Goal: Information Seeking & Learning: Check status

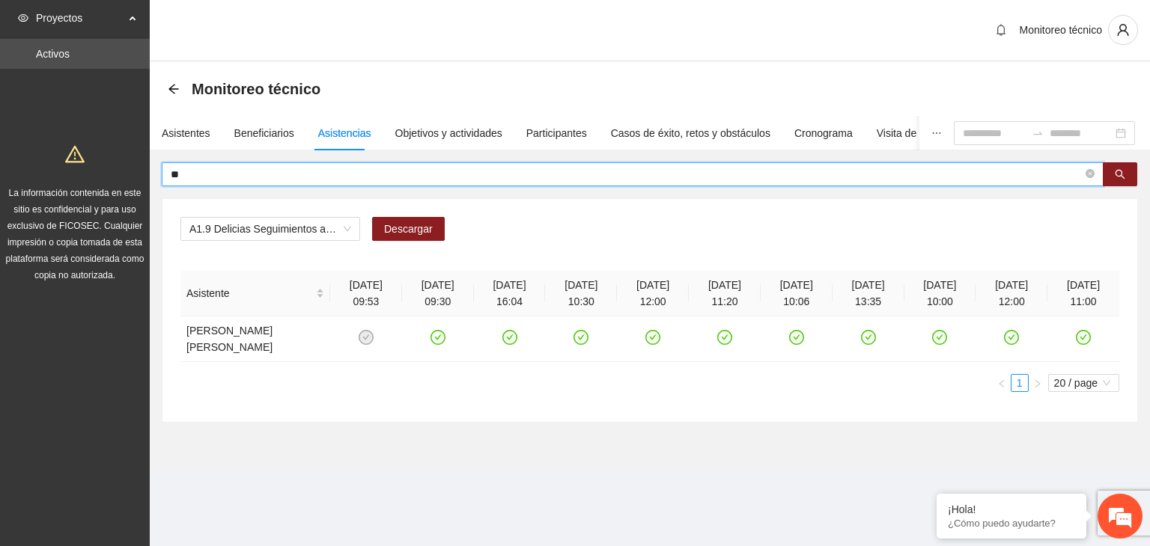
type input "*"
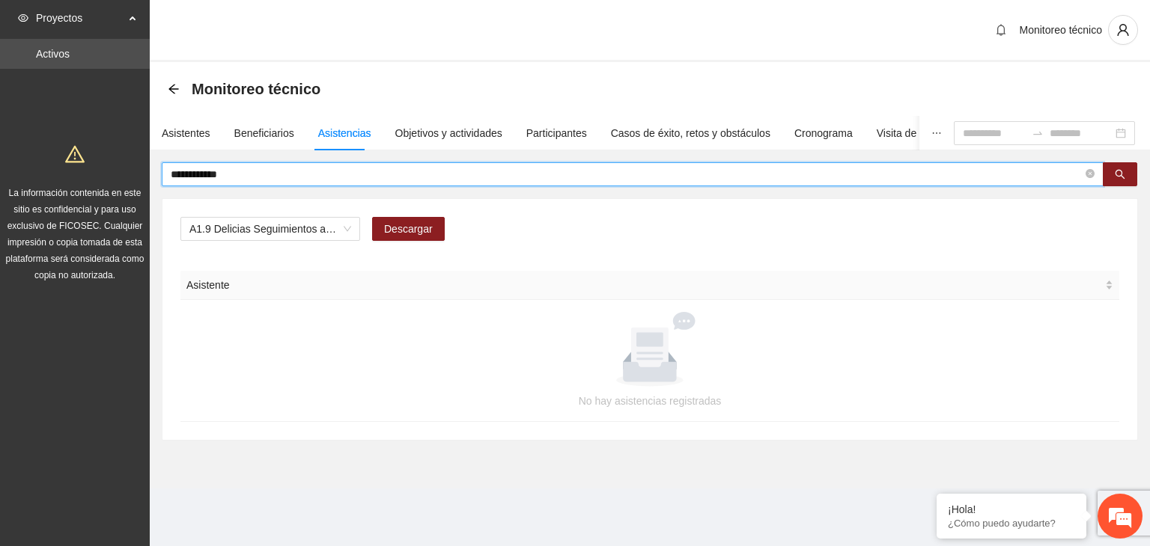
click at [186, 172] on input "**********" at bounding box center [627, 174] width 912 height 16
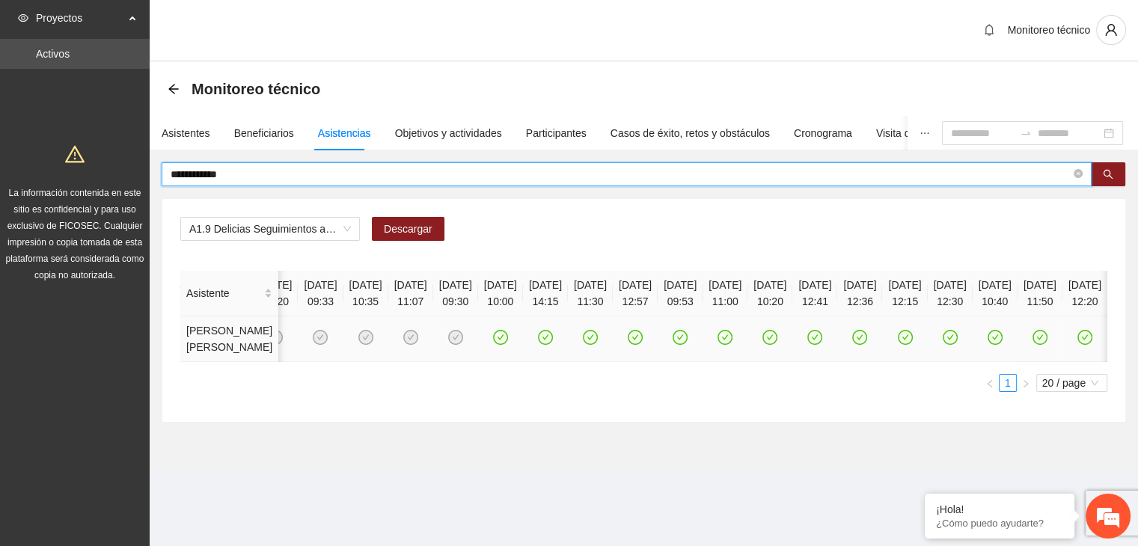
scroll to position [0, 317]
drag, startPoint x: 307, startPoint y: 168, endPoint x: 87, endPoint y: 180, distance: 220.4
click at [87, 180] on section "**********" at bounding box center [569, 273] width 1138 height 546
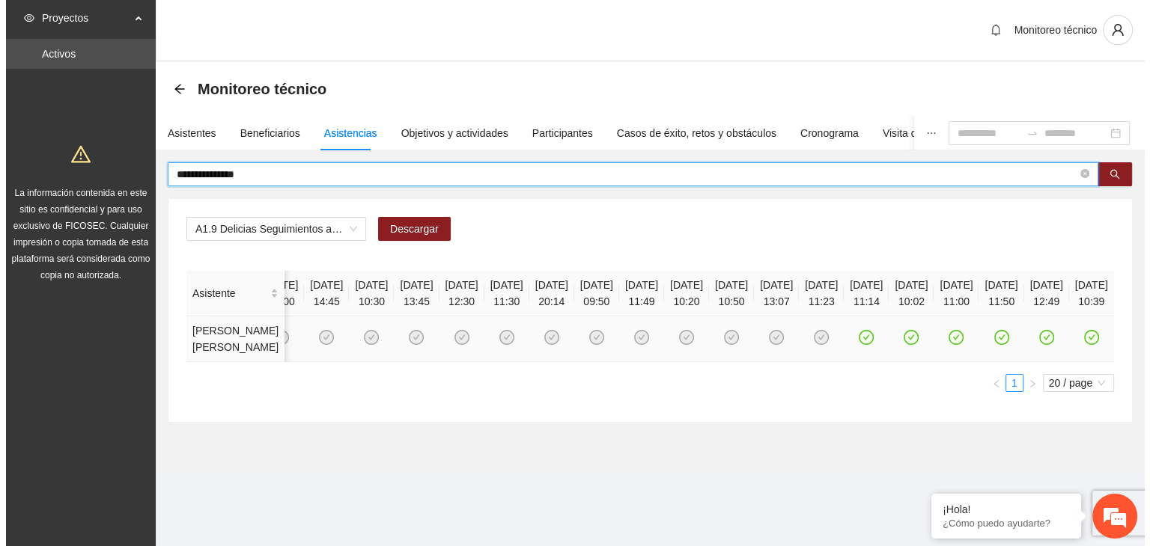
scroll to position [0, 482]
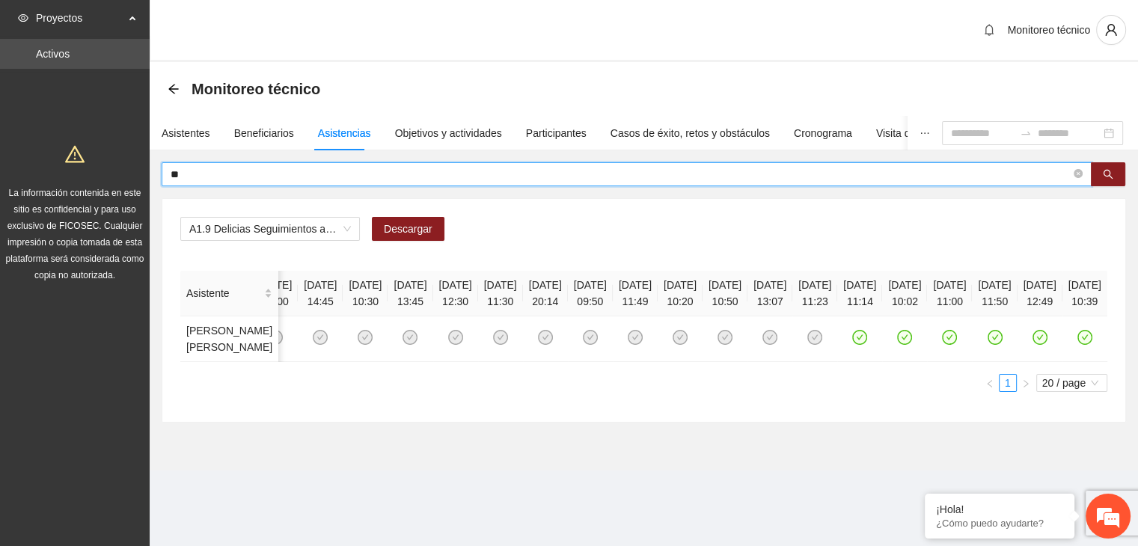
type input "*"
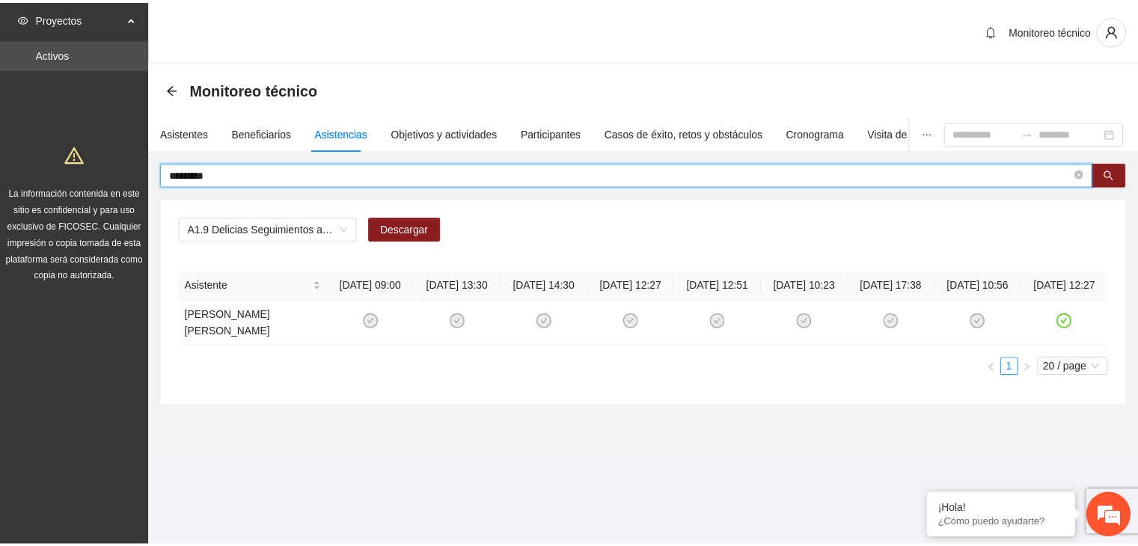
scroll to position [0, 0]
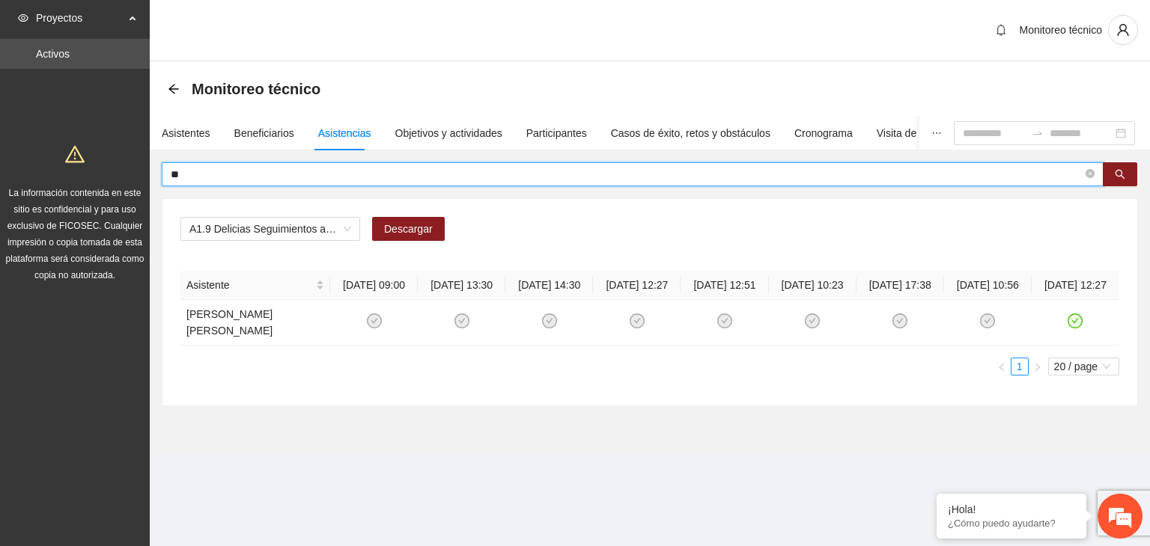
type input "*"
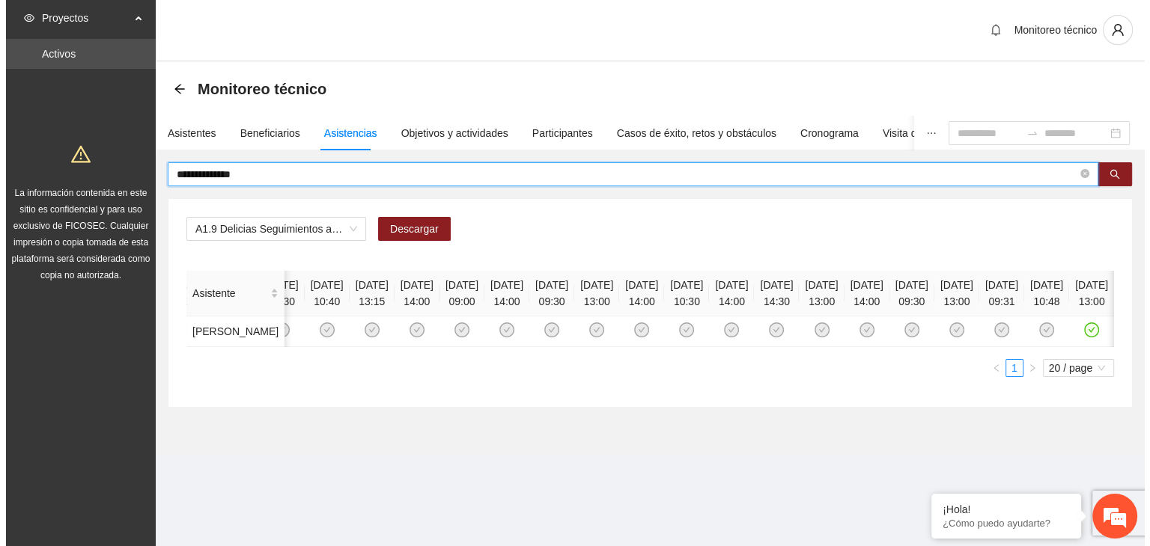
scroll to position [0, 752]
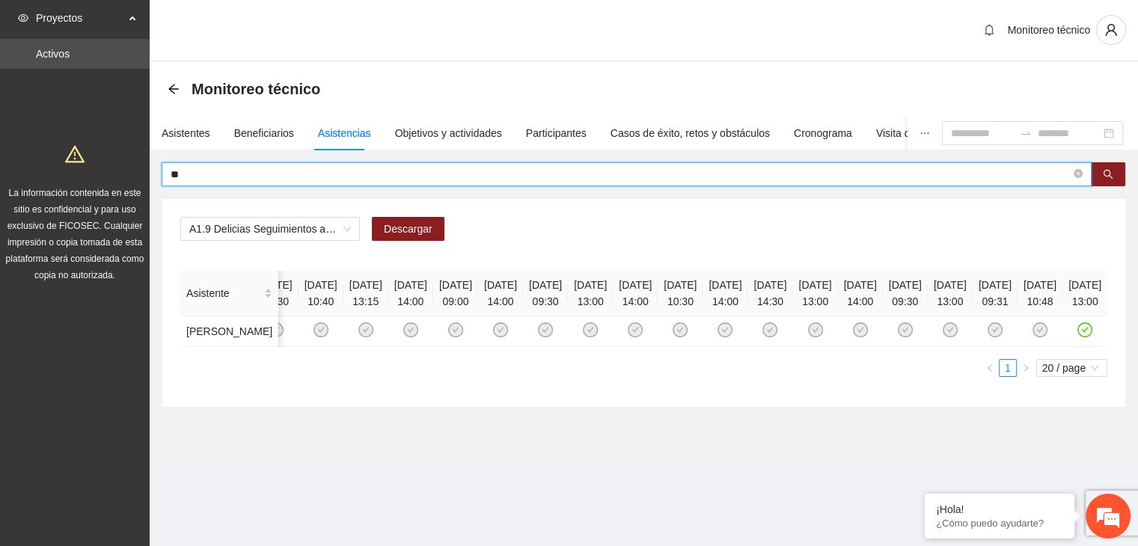
type input "*"
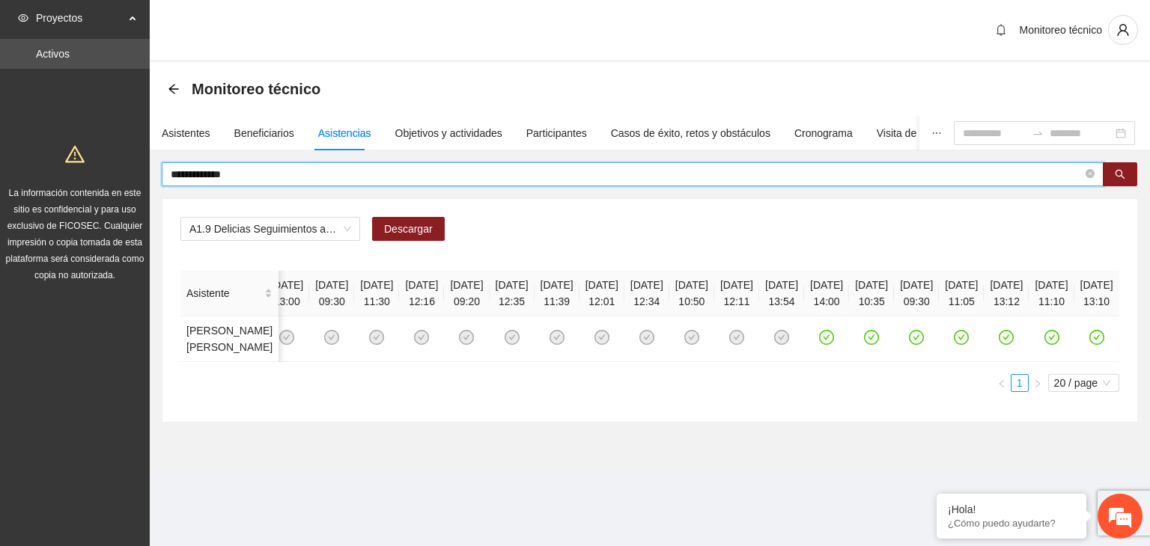
scroll to position [0, 404]
type input "*"
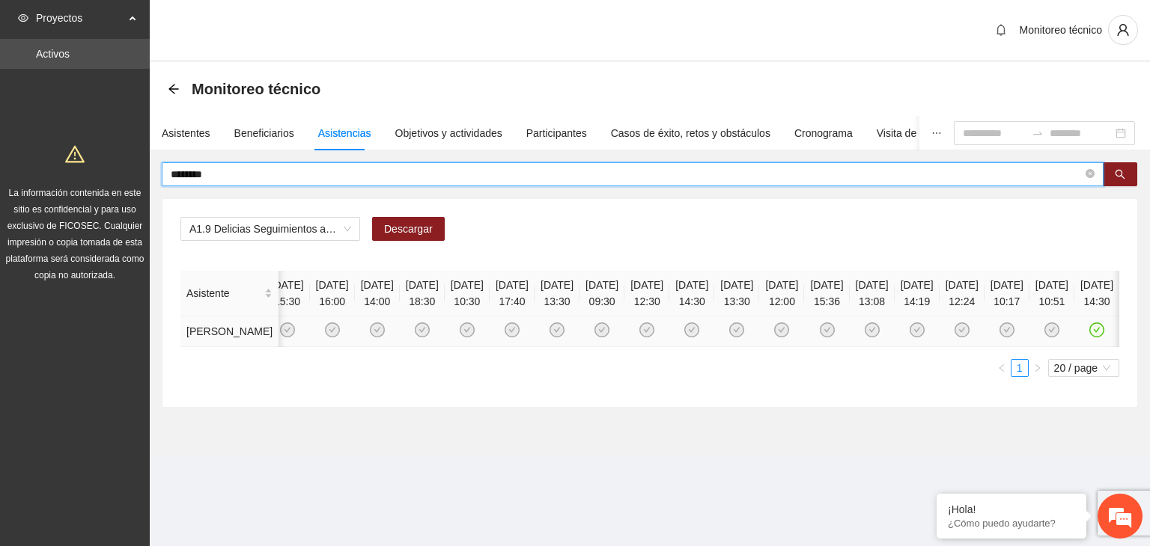
scroll to position [0, 739]
type input "*"
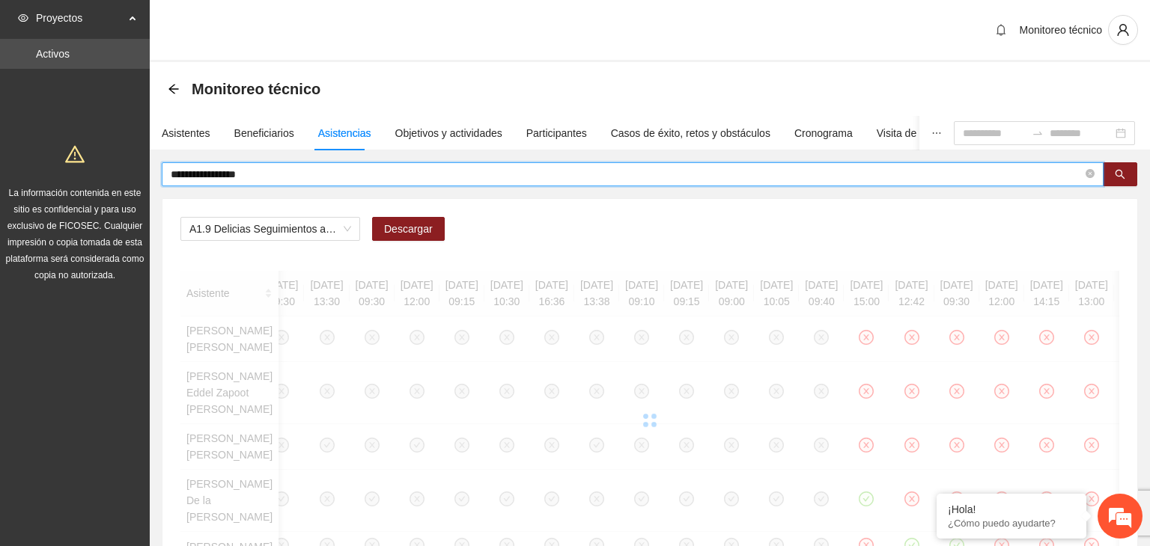
scroll to position [0, 0]
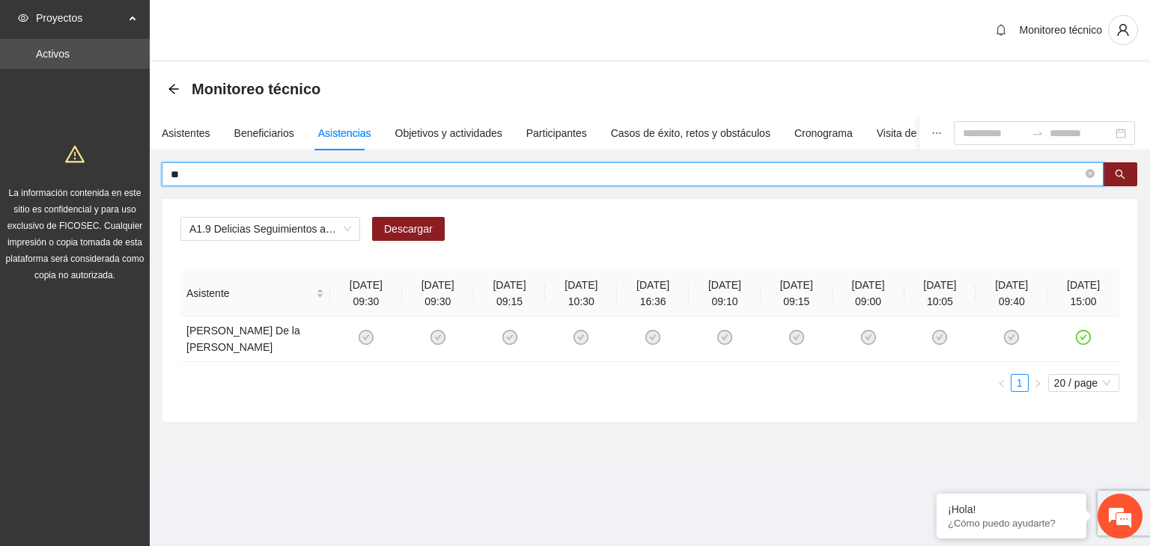
type input "*"
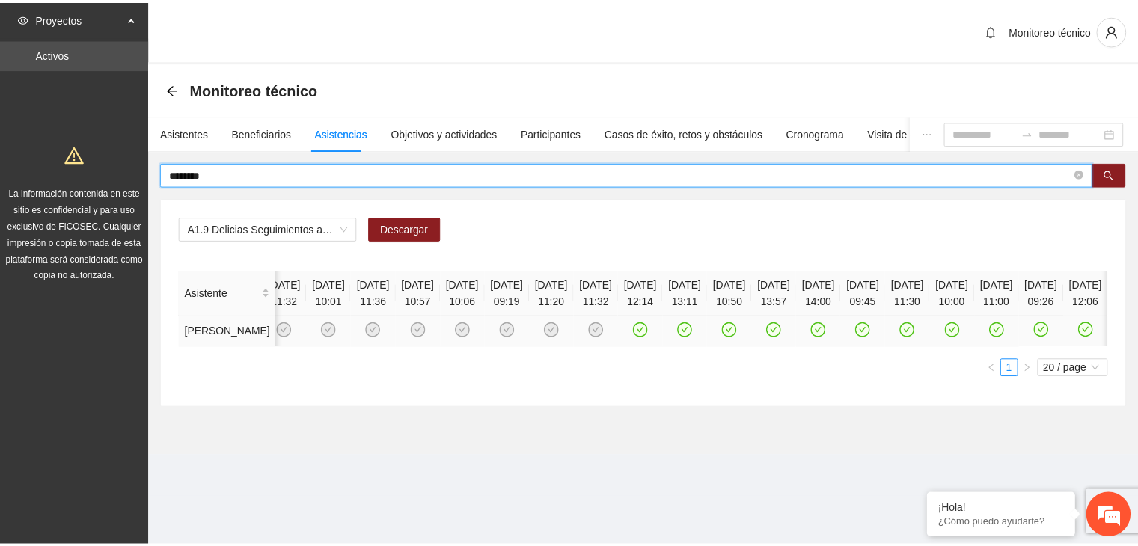
scroll to position [0, 362]
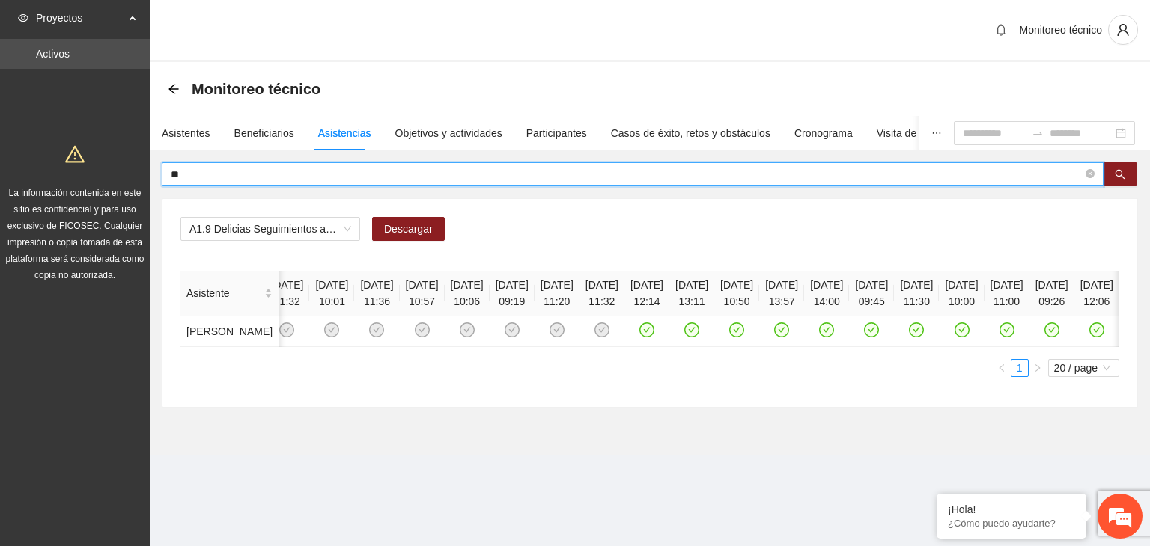
type input "*"
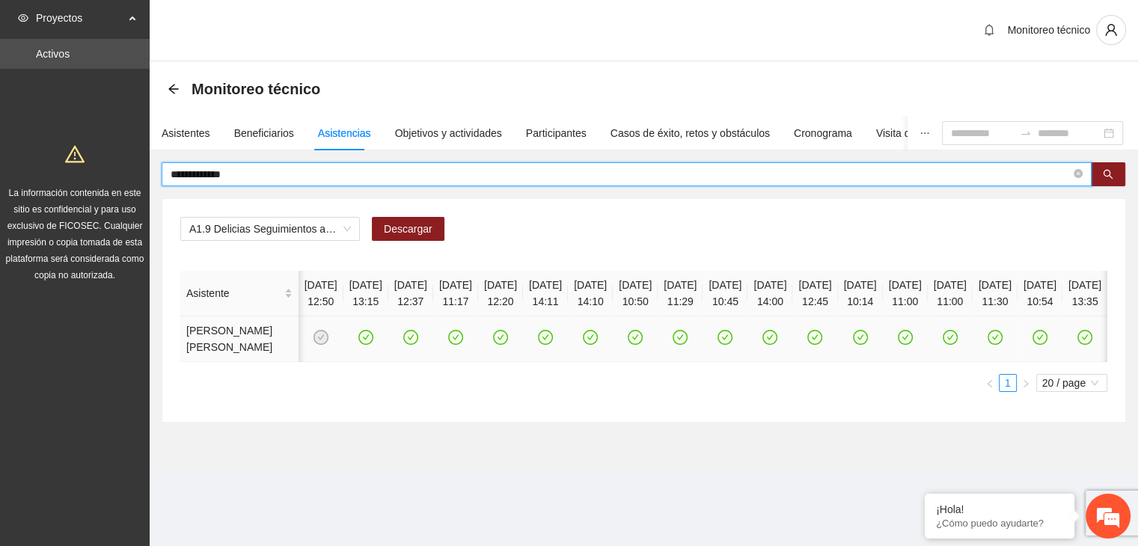
scroll to position [0, 0]
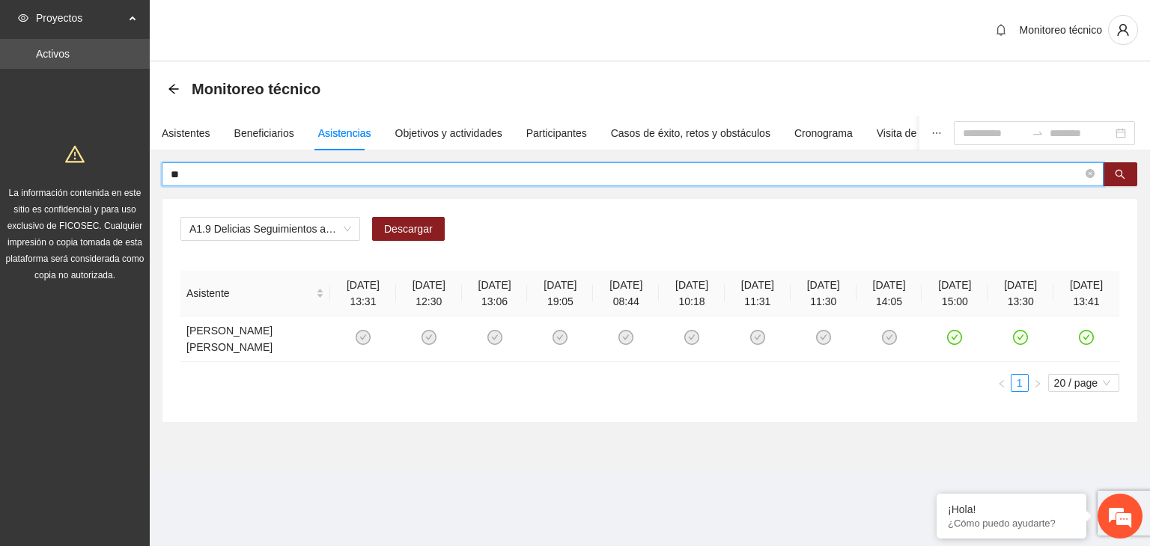
type input "*"
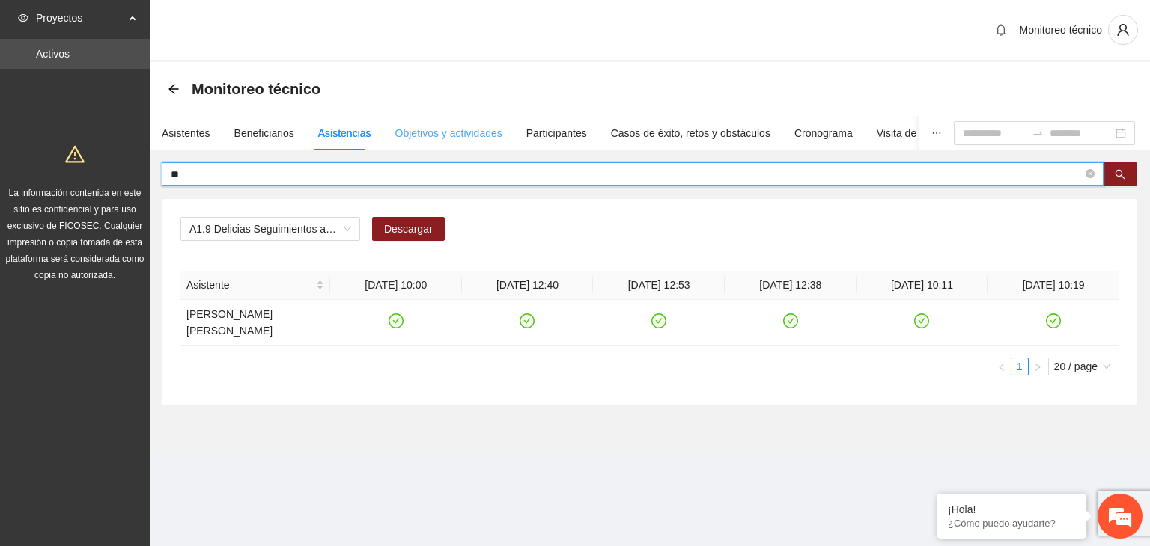
type input "*"
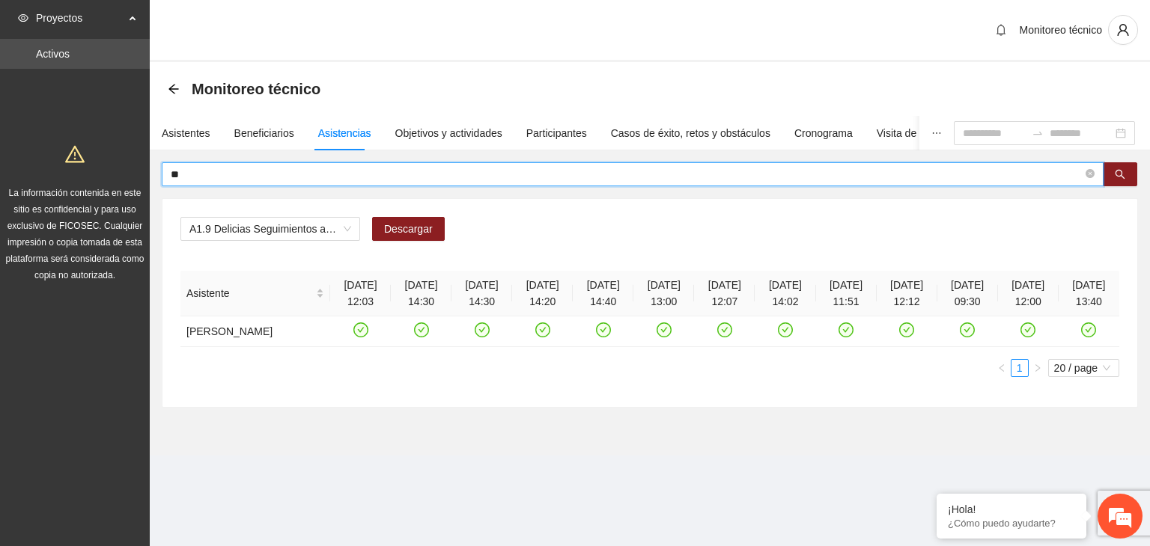
type input "*"
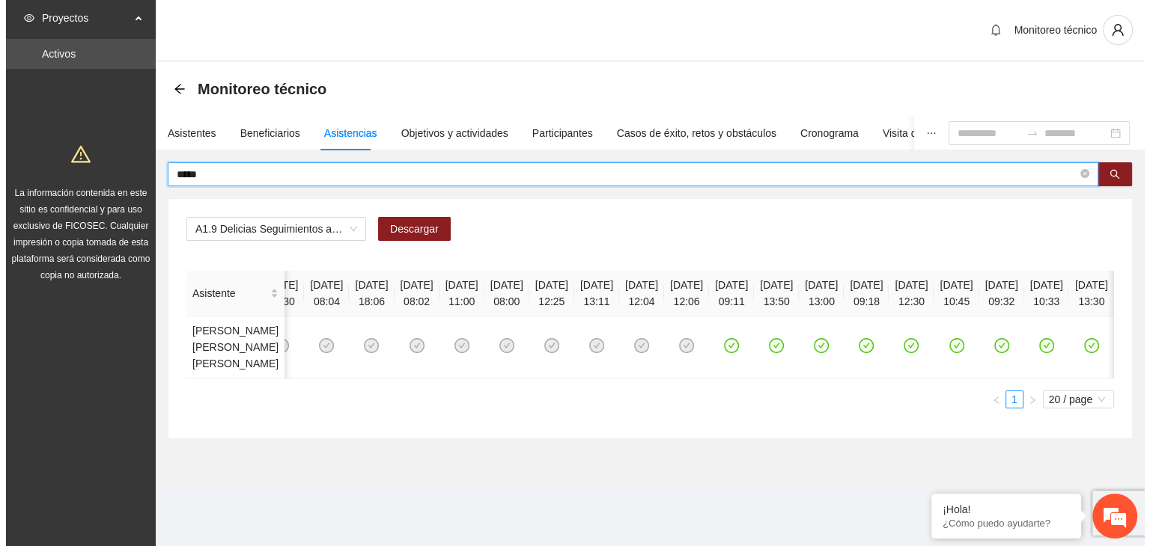
scroll to position [0, 548]
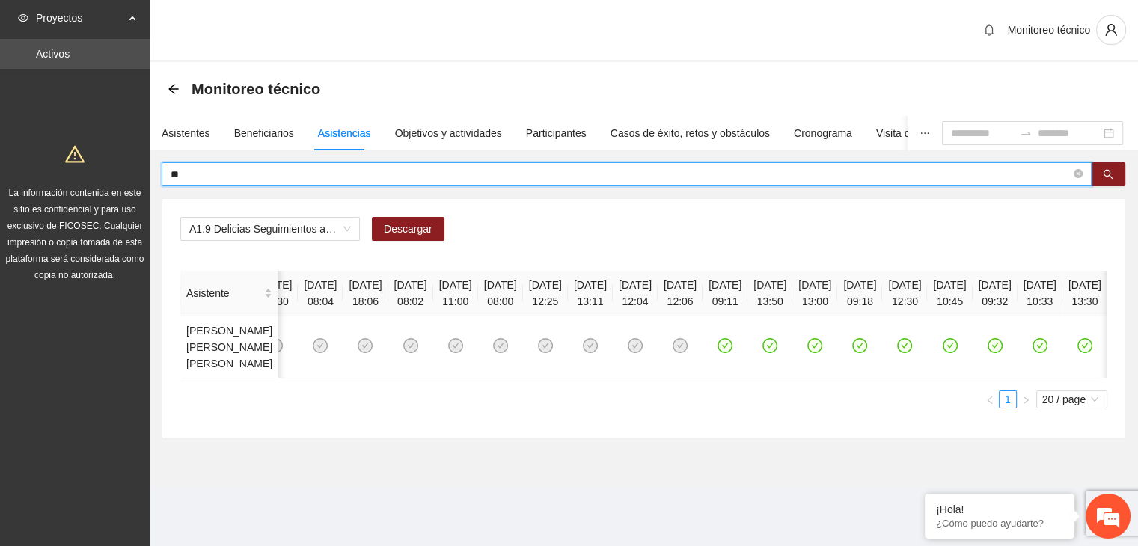
type input "*"
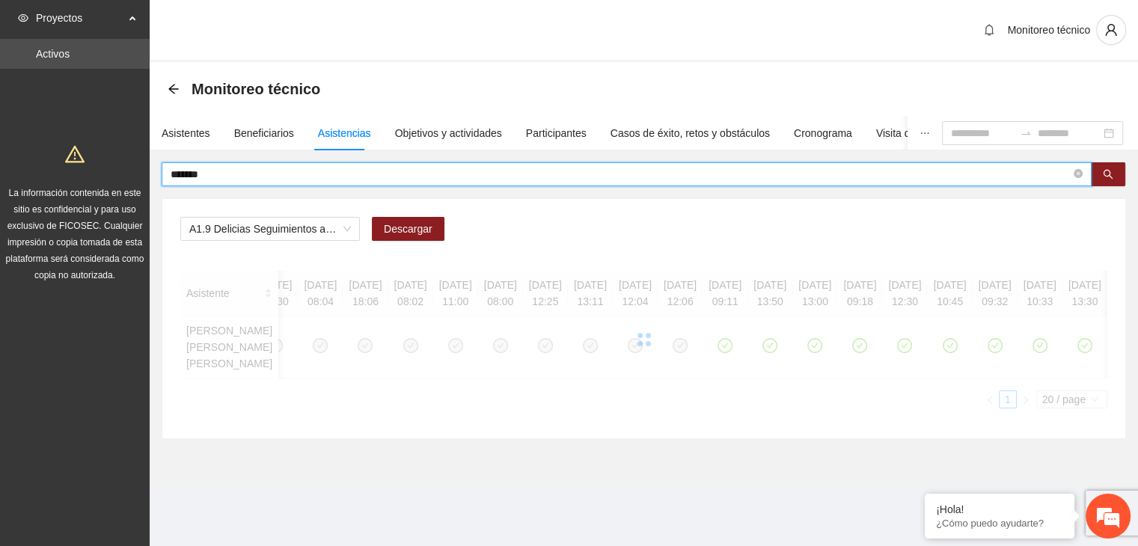
scroll to position [0, 0]
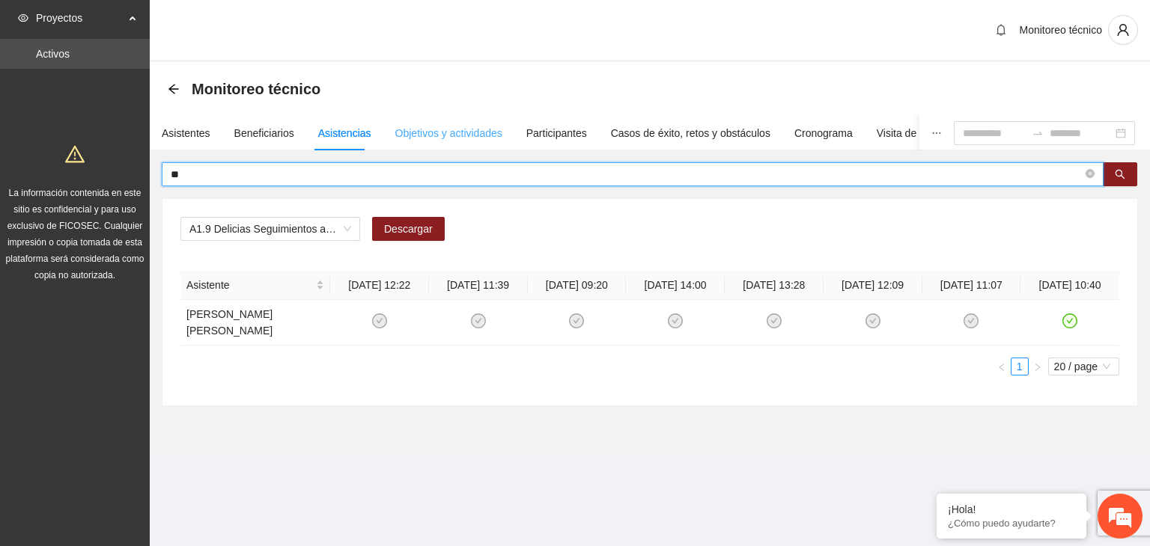
type input "*"
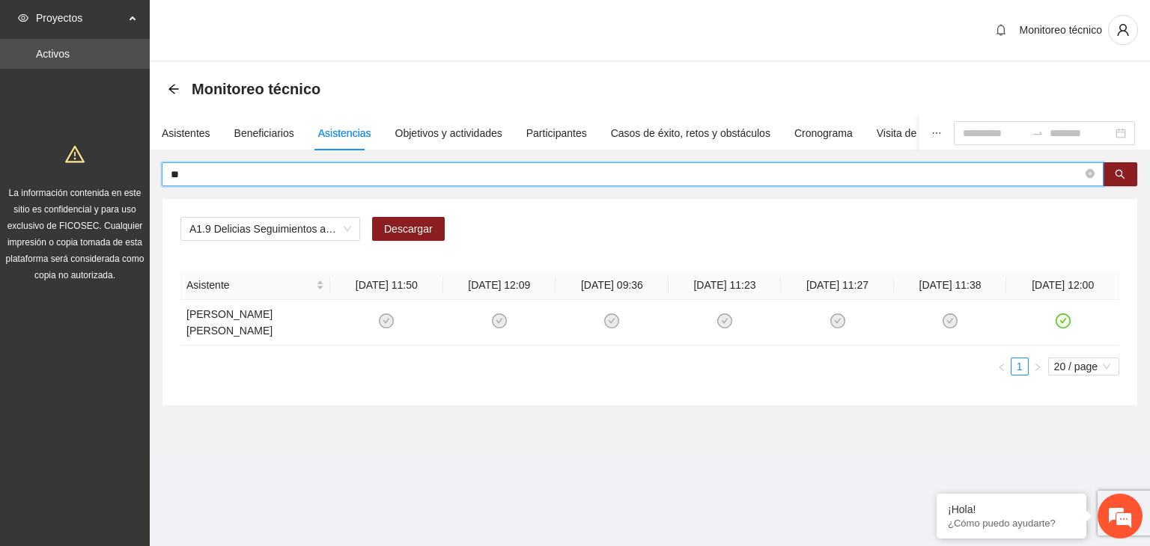
type input "*"
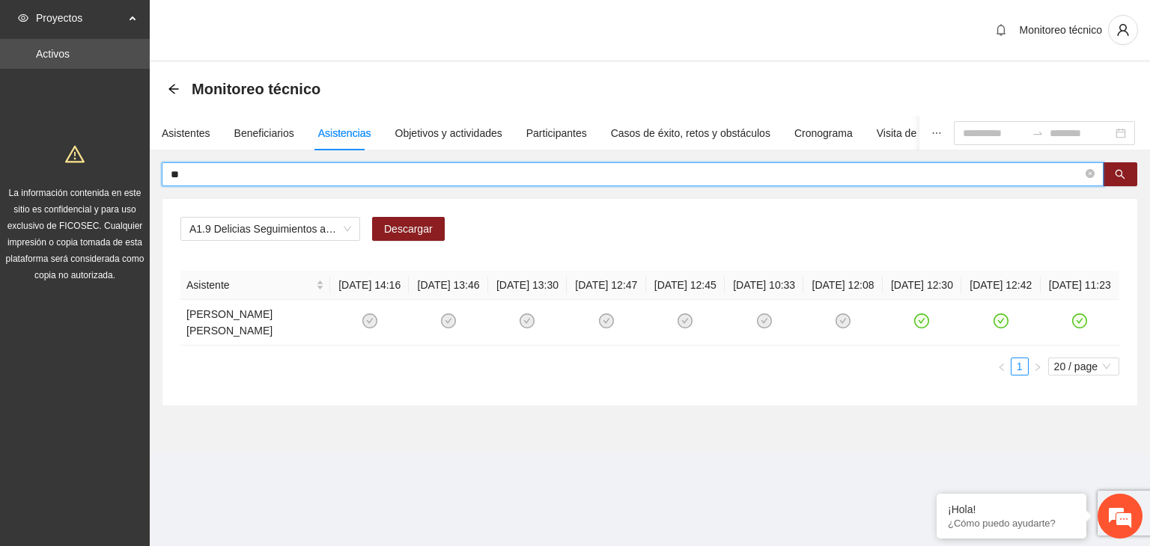
type input "*"
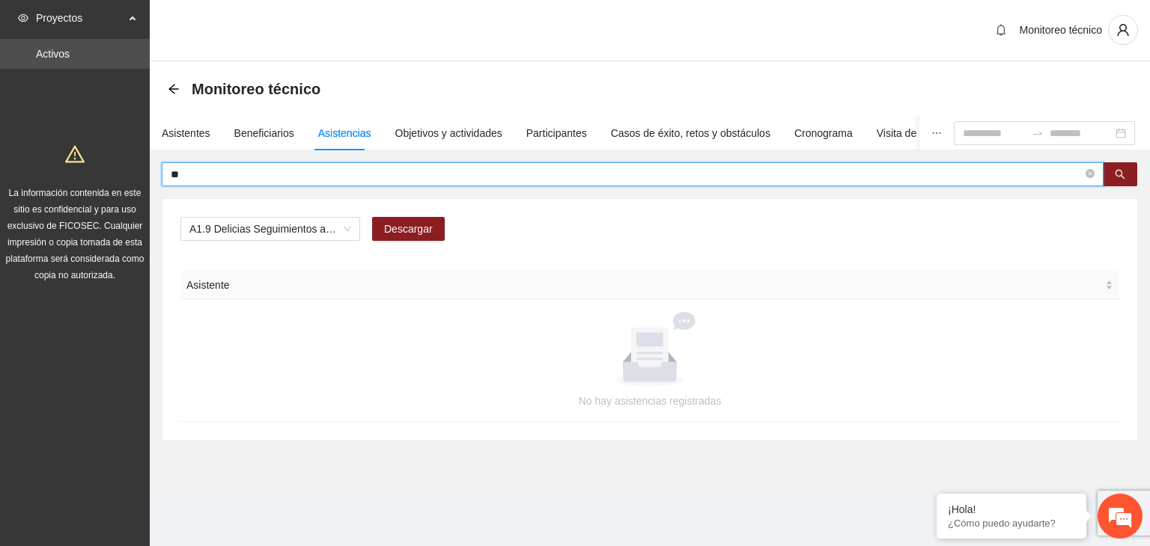
type input "*"
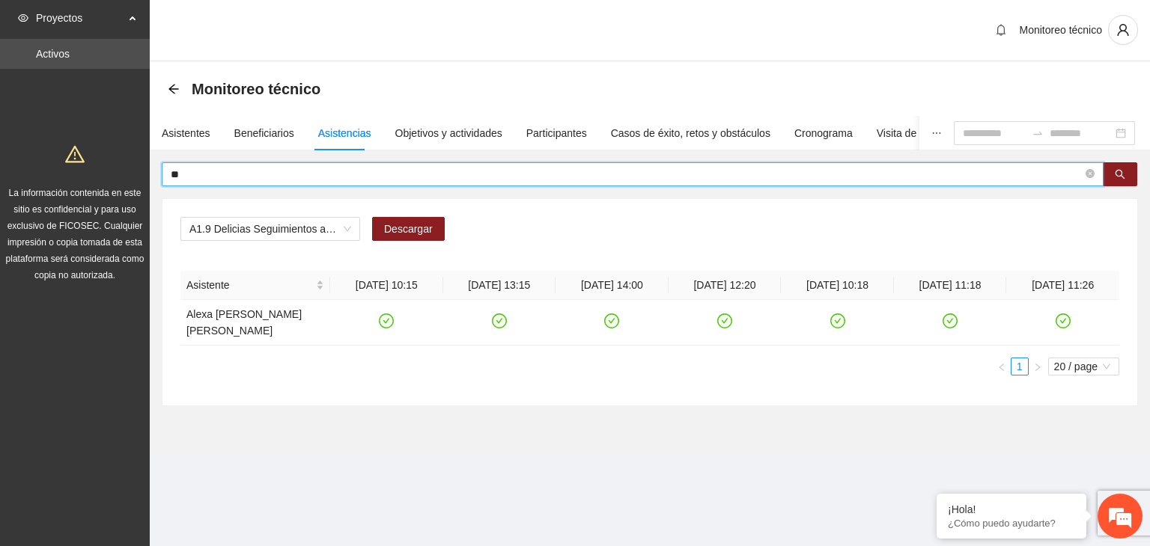
type input "*"
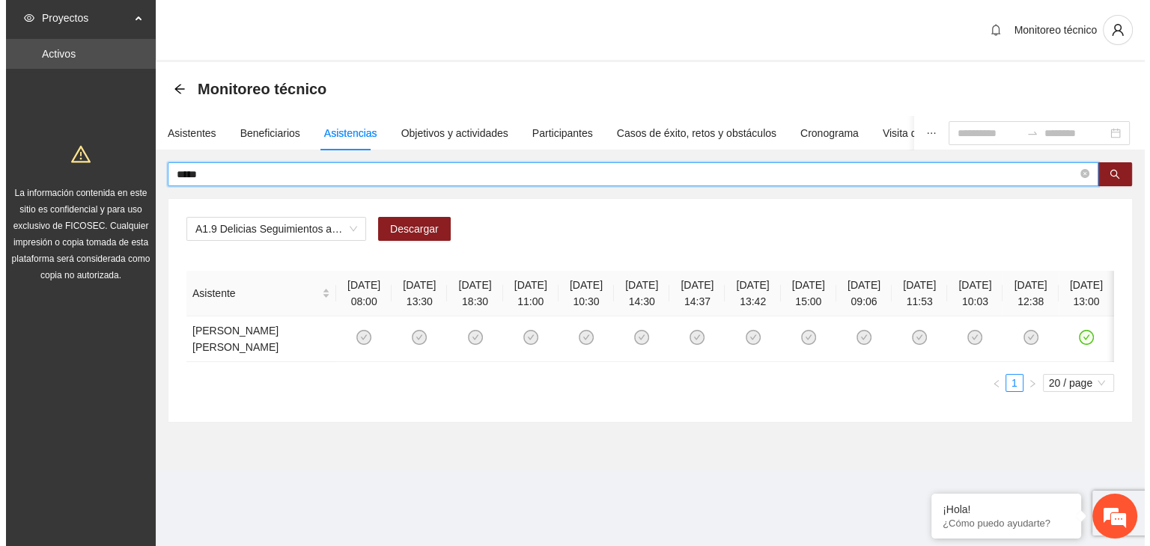
scroll to position [0, 79]
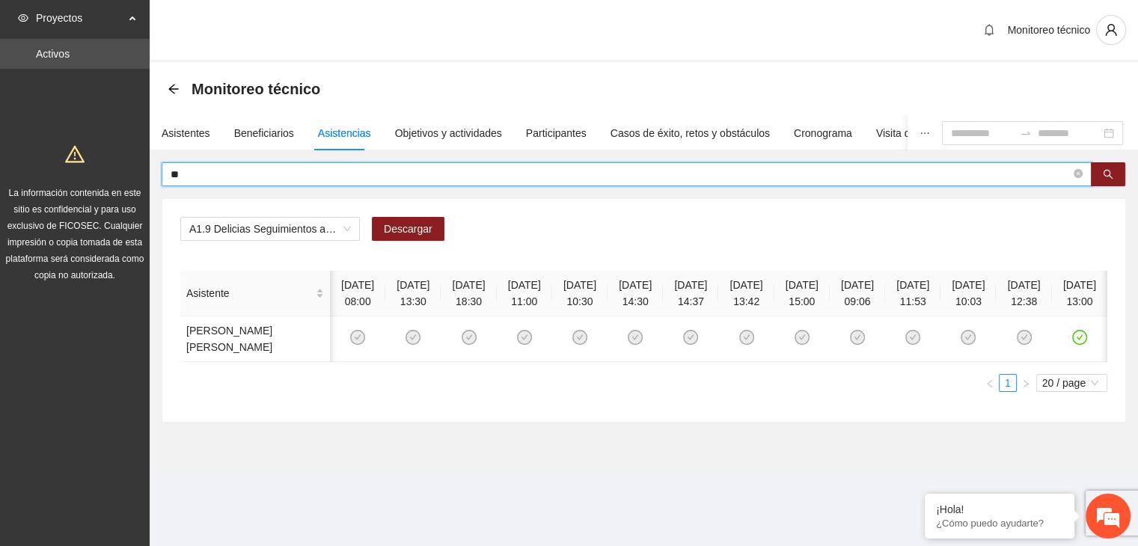
type input "*"
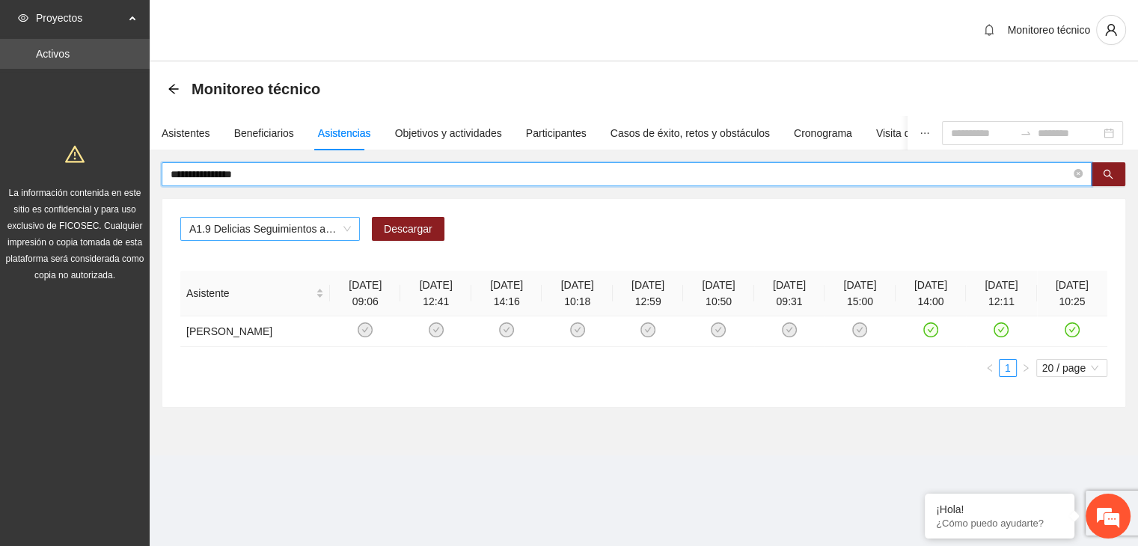
scroll to position [0, 0]
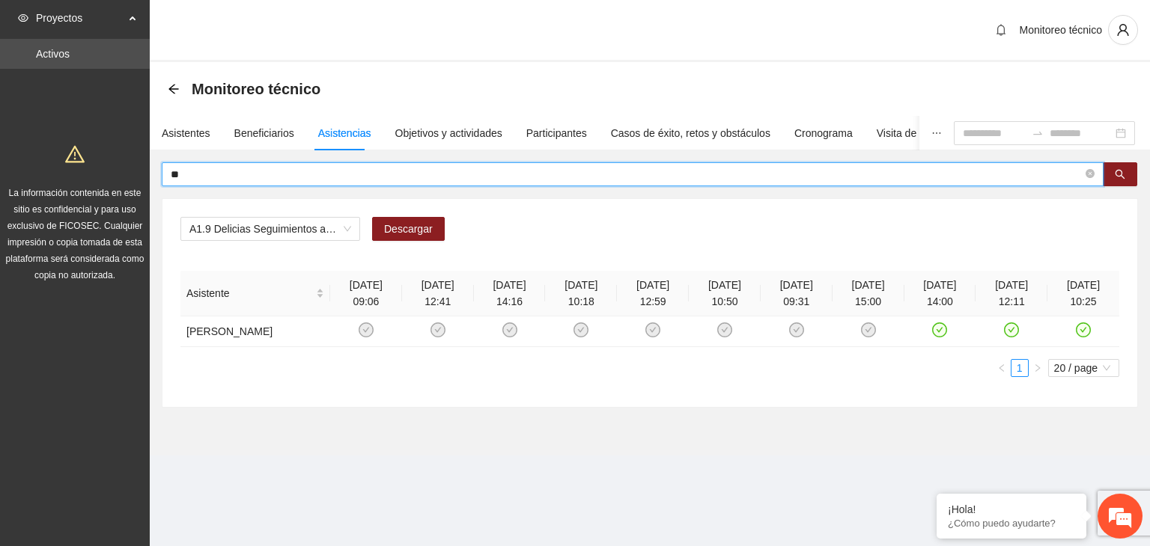
type input "*"
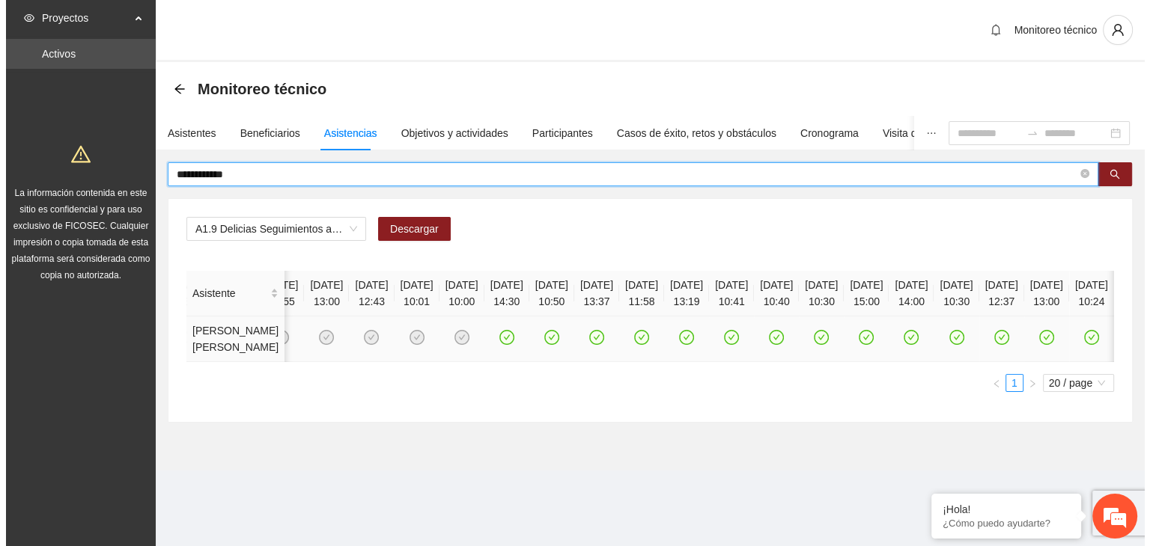
scroll to position [0, 133]
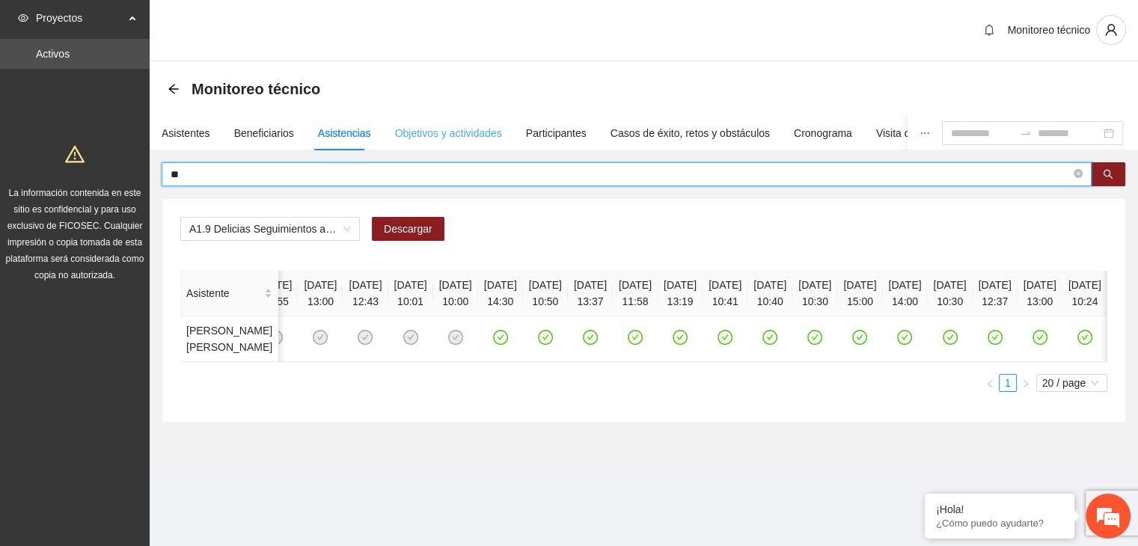
type input "*"
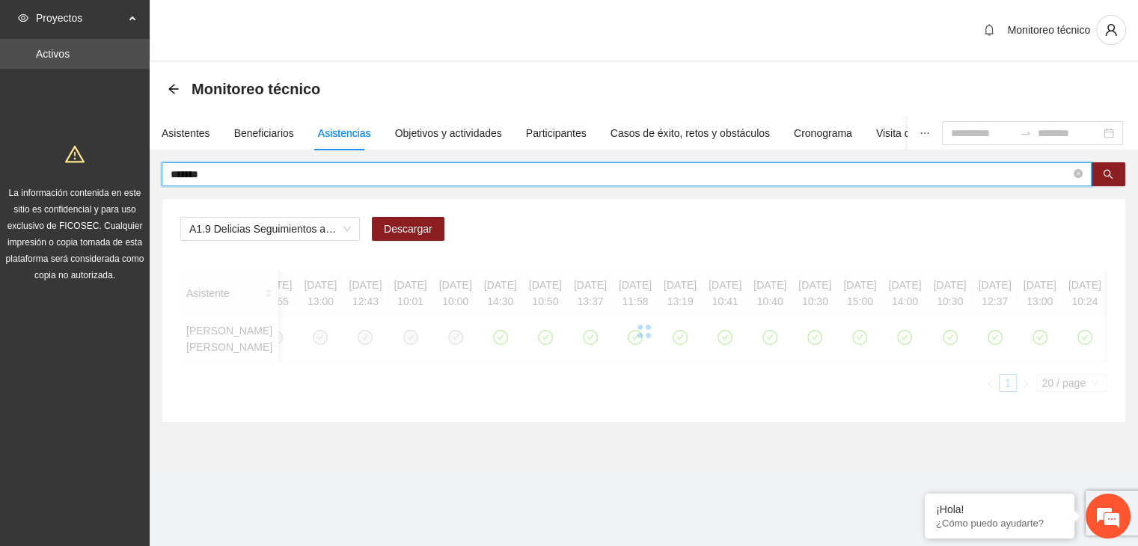
scroll to position [0, 0]
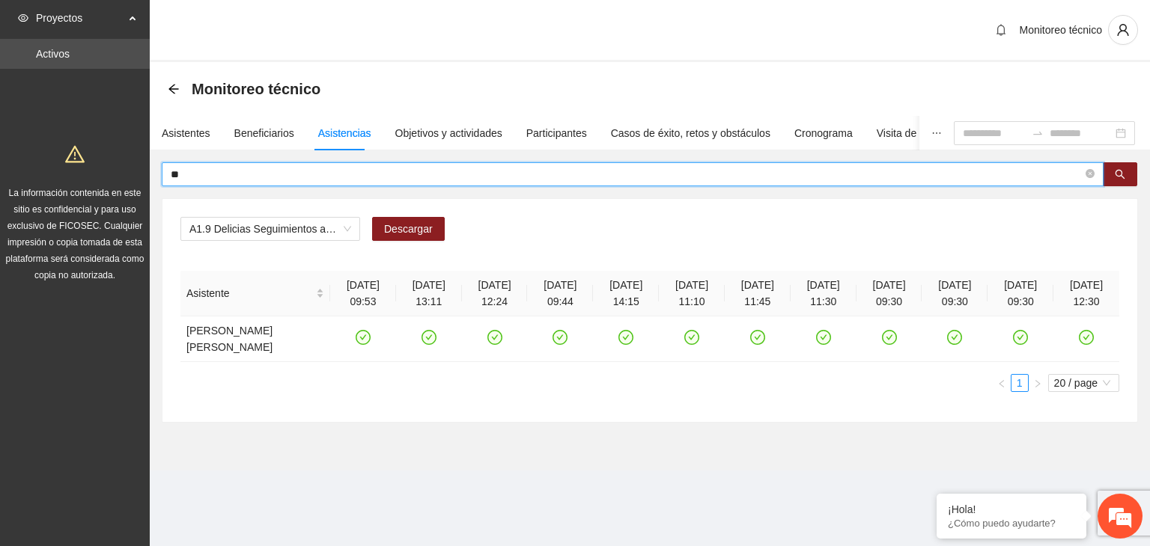
type input "*"
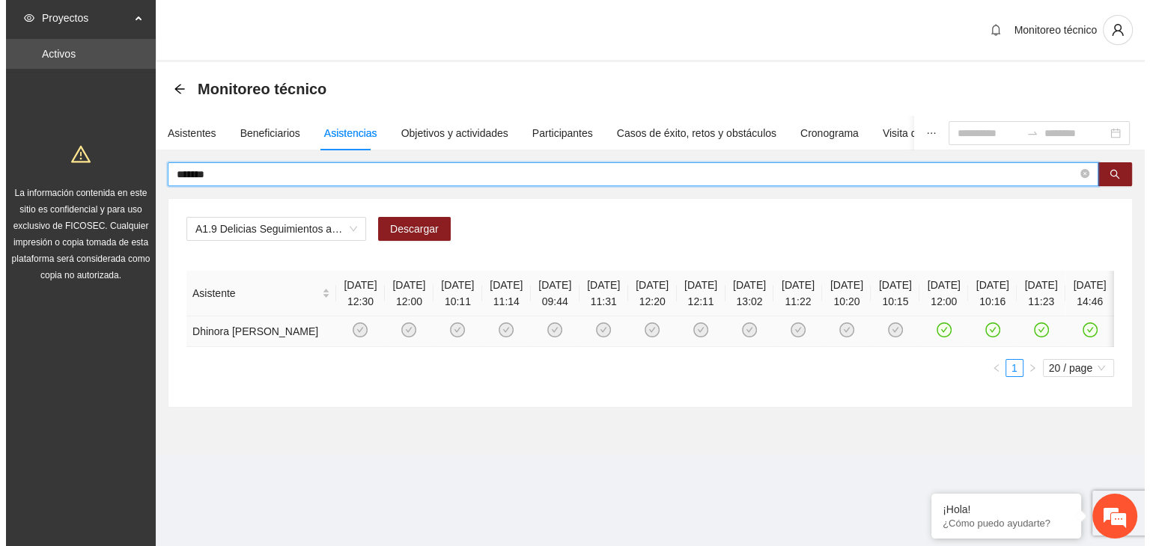
scroll to position [0, 213]
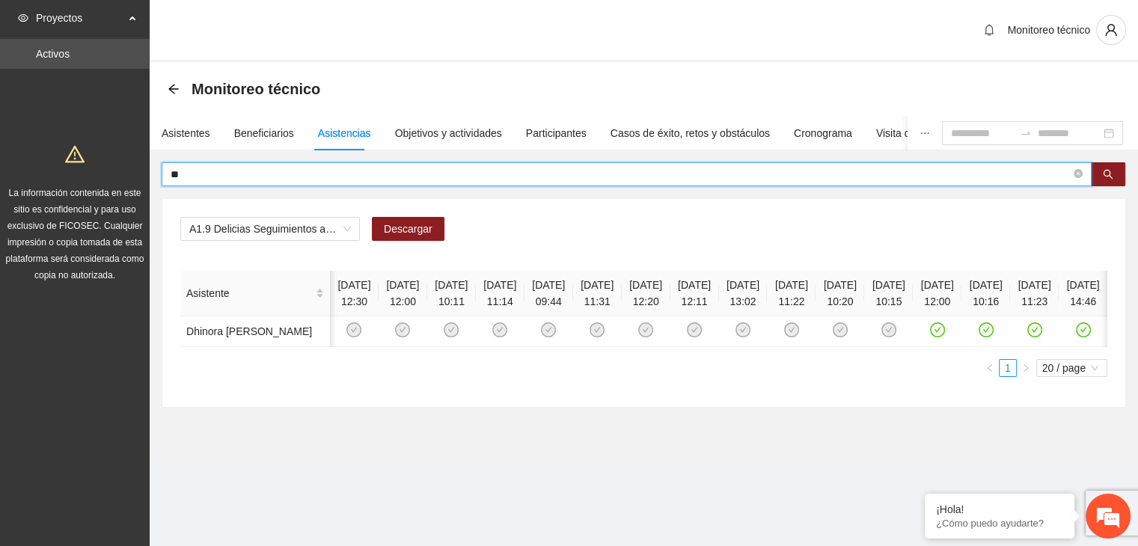
type input "*"
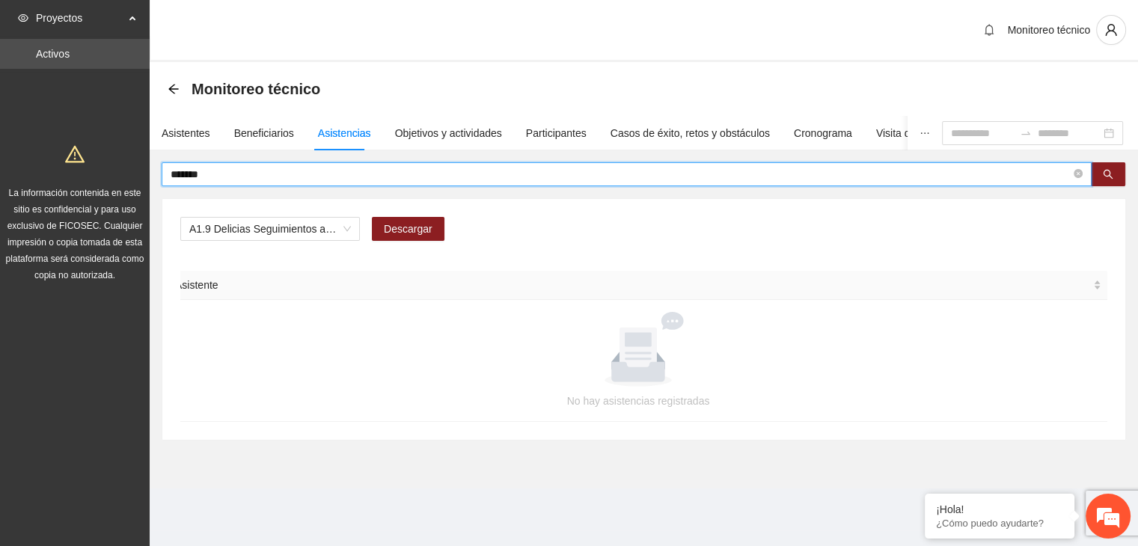
scroll to position [0, 0]
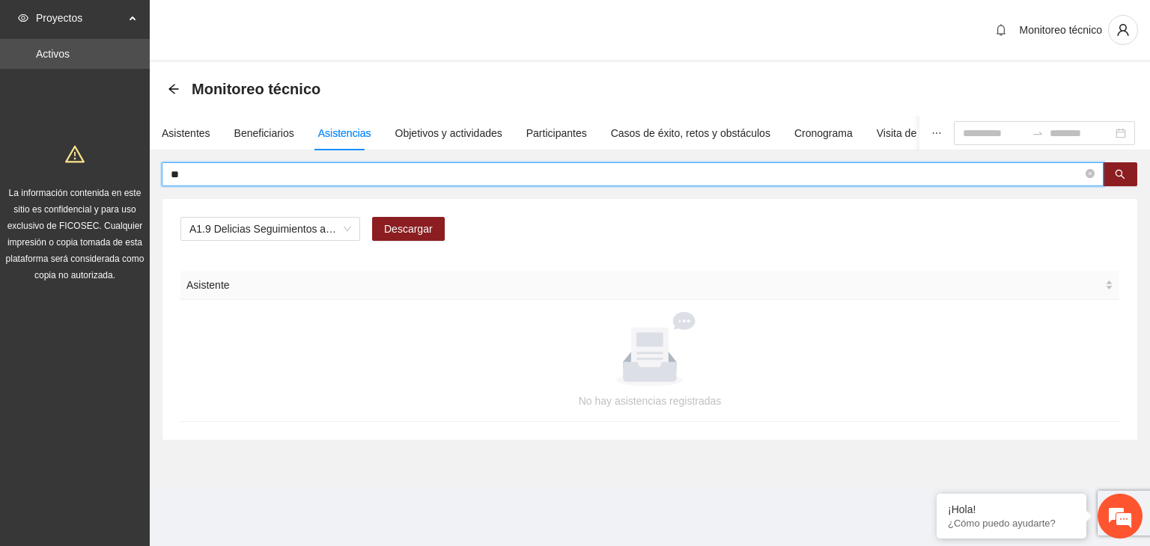
type input "*"
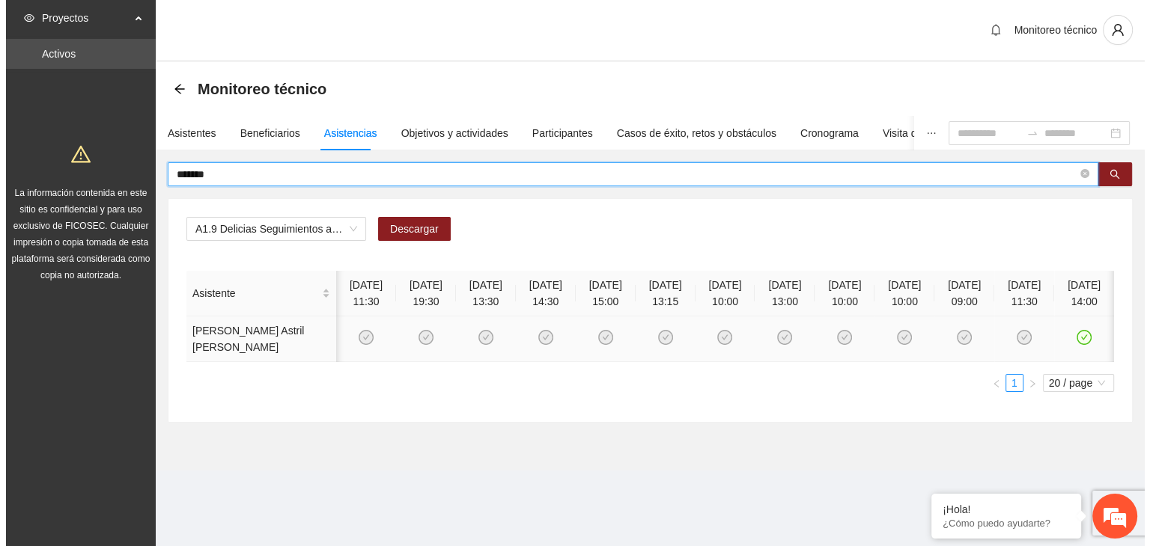
scroll to position [0, 11]
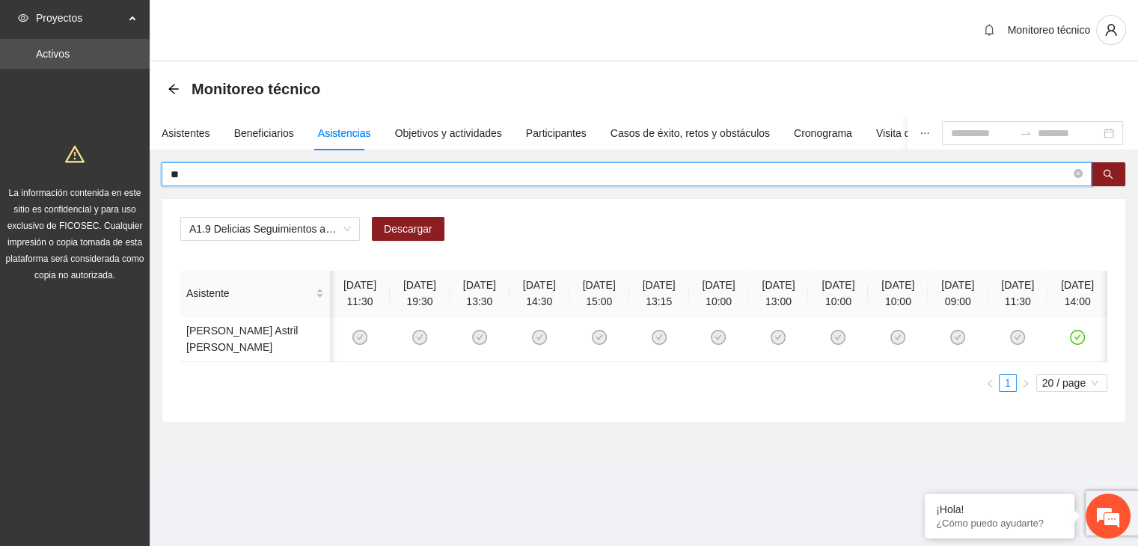
type input "*"
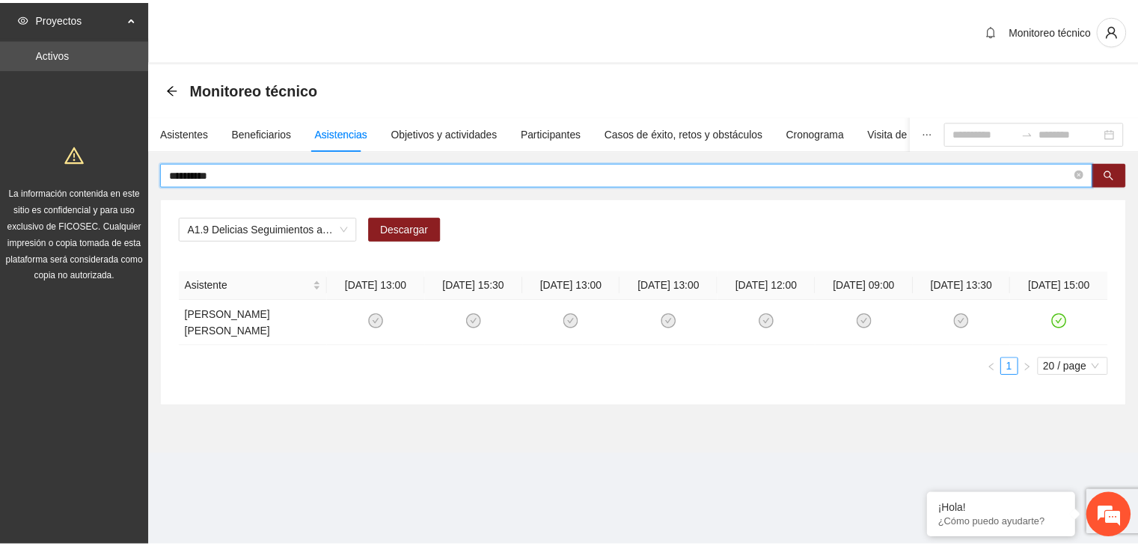
scroll to position [0, 0]
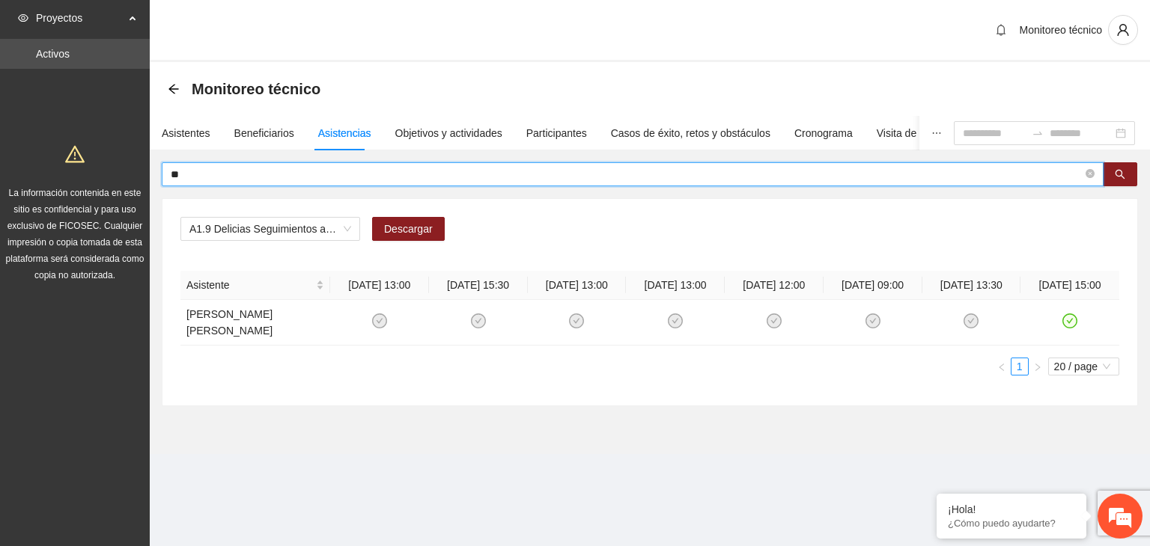
type input "*"
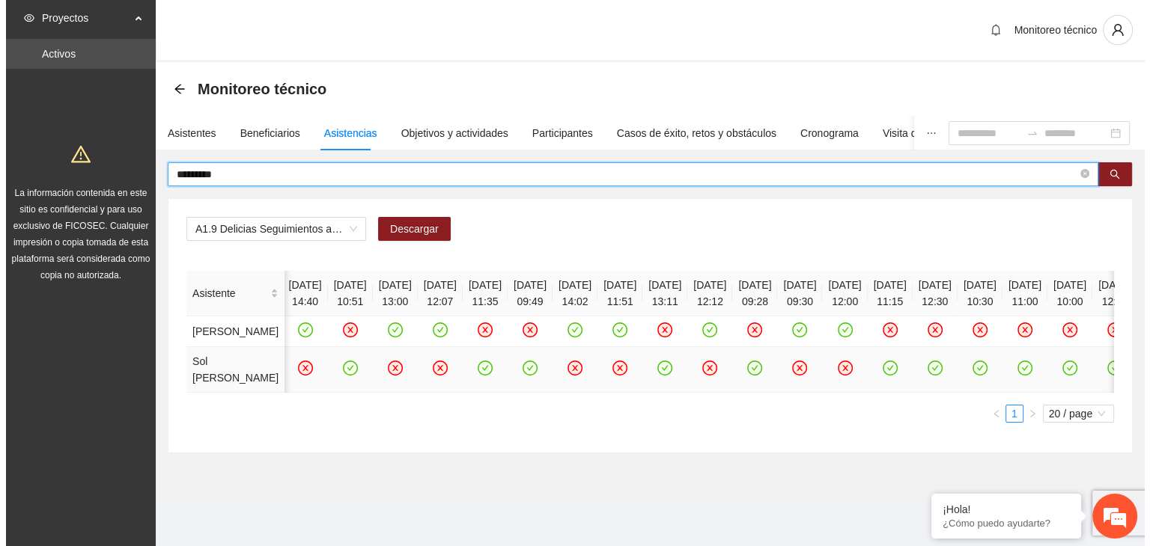
scroll to position [0, 231]
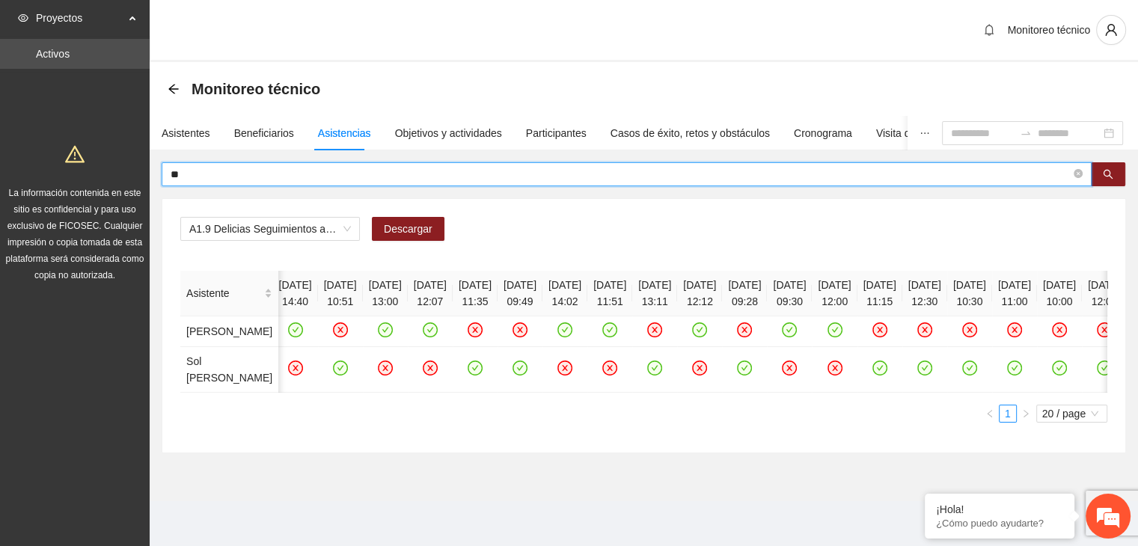
type input "*"
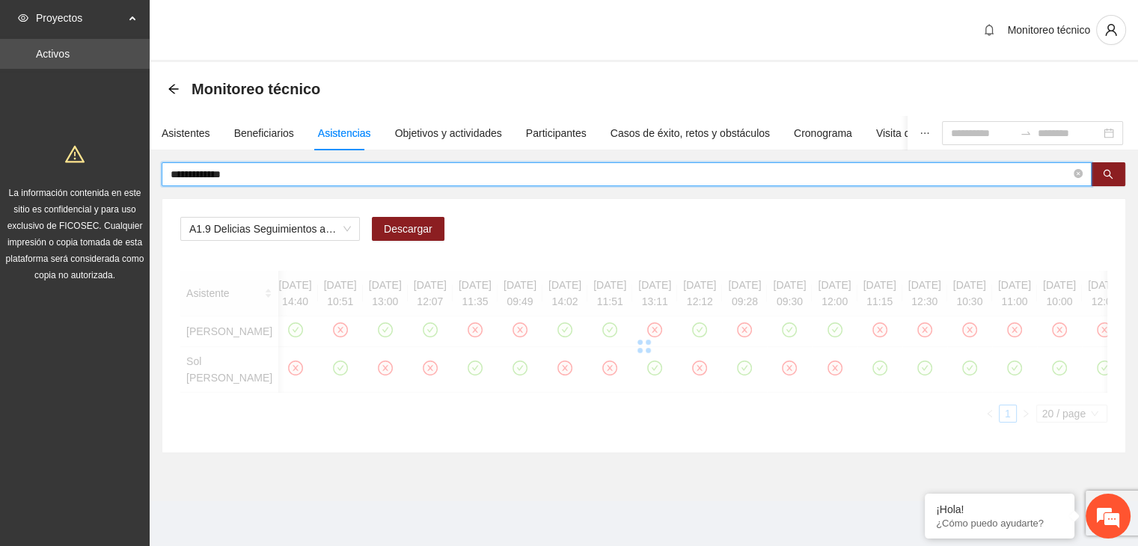
scroll to position [0, 0]
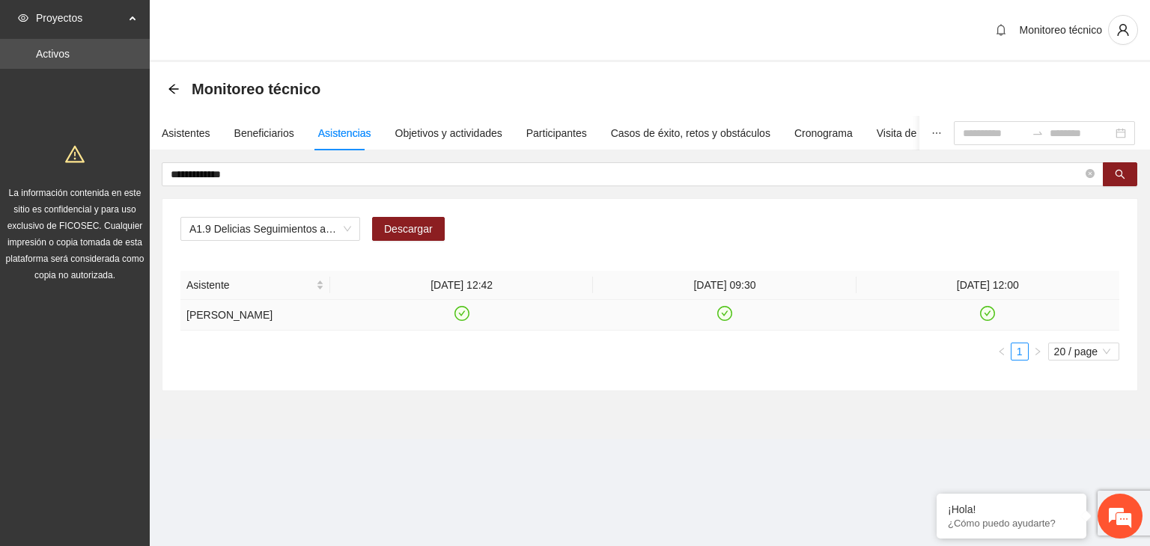
click at [461, 315] on icon "check-circle" at bounding box center [461, 314] width 13 height 13
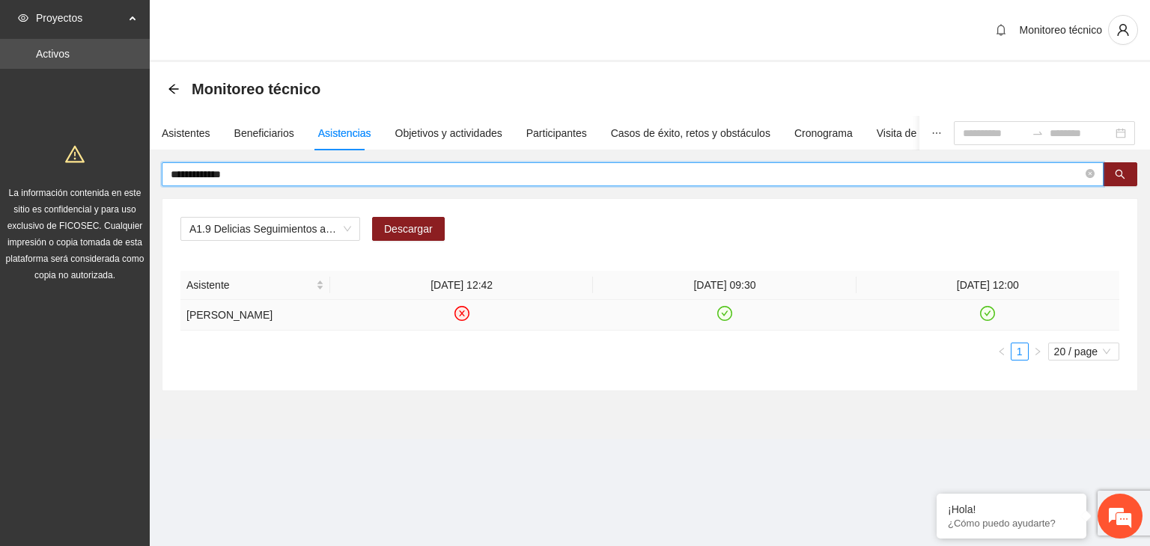
drag, startPoint x: 258, startPoint y: 178, endPoint x: 37, endPoint y: 178, distance: 220.8
click at [37, 178] on section "**********" at bounding box center [575, 273] width 1150 height 546
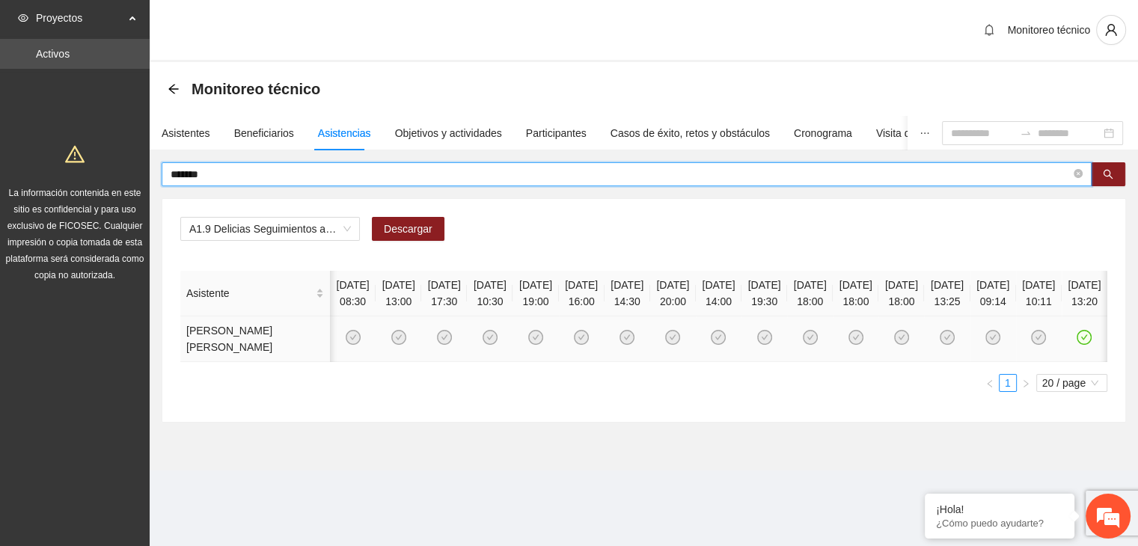
scroll to position [0, 281]
type input "*"
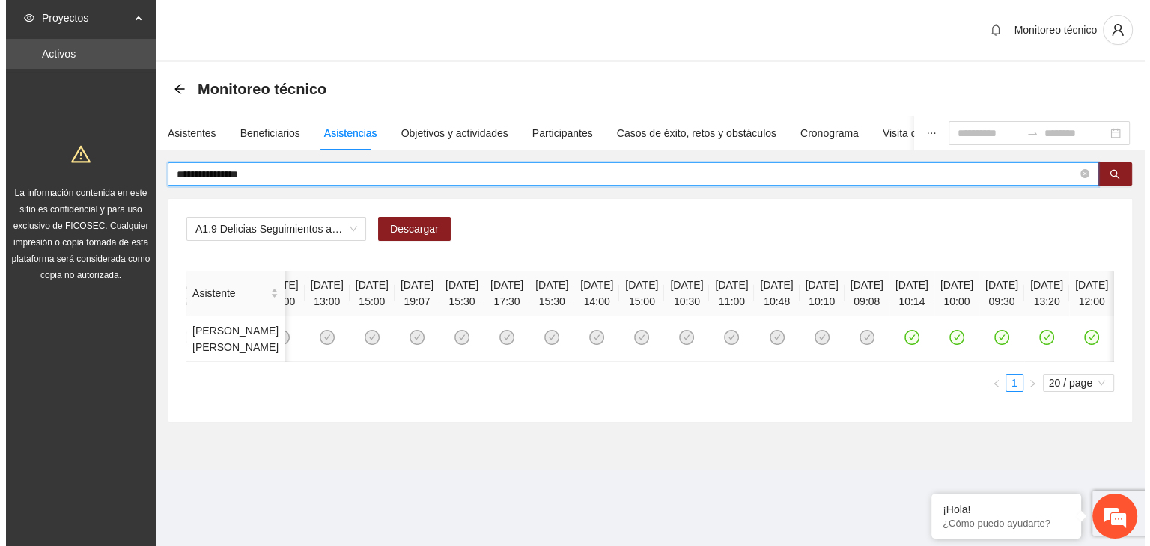
scroll to position [0, 818]
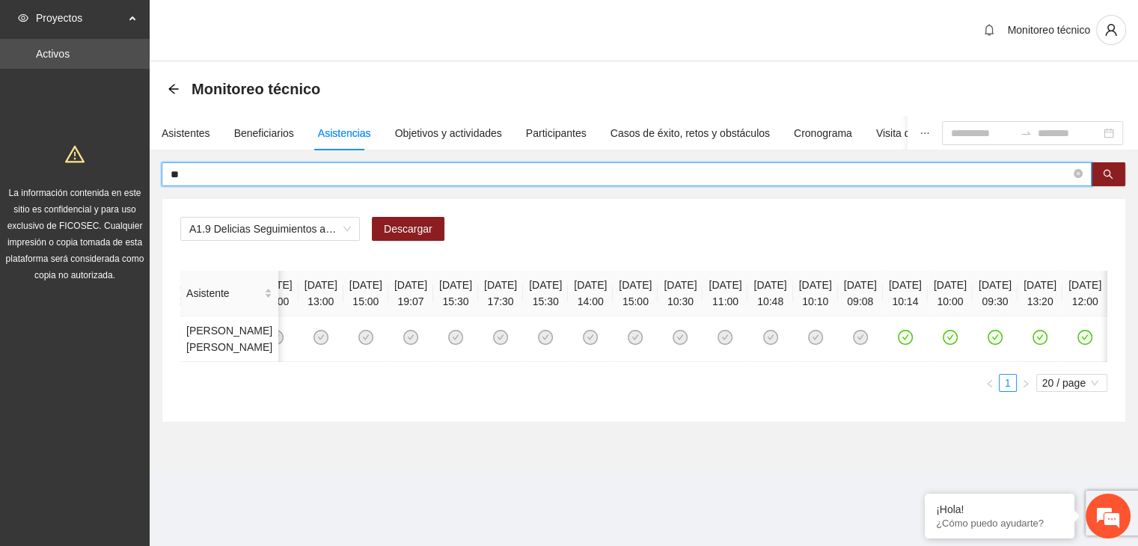
type input "*"
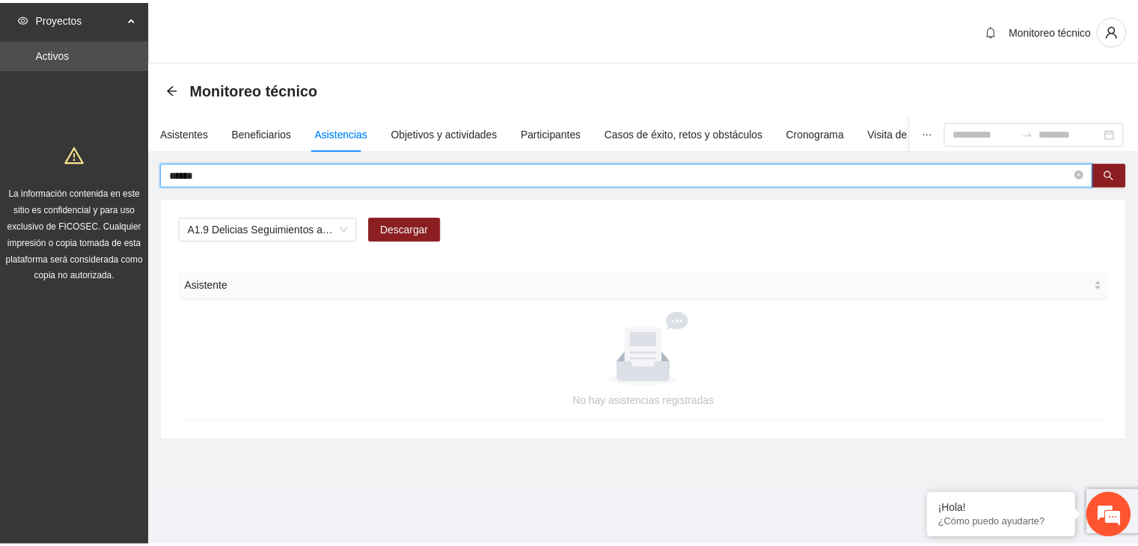
scroll to position [0, 0]
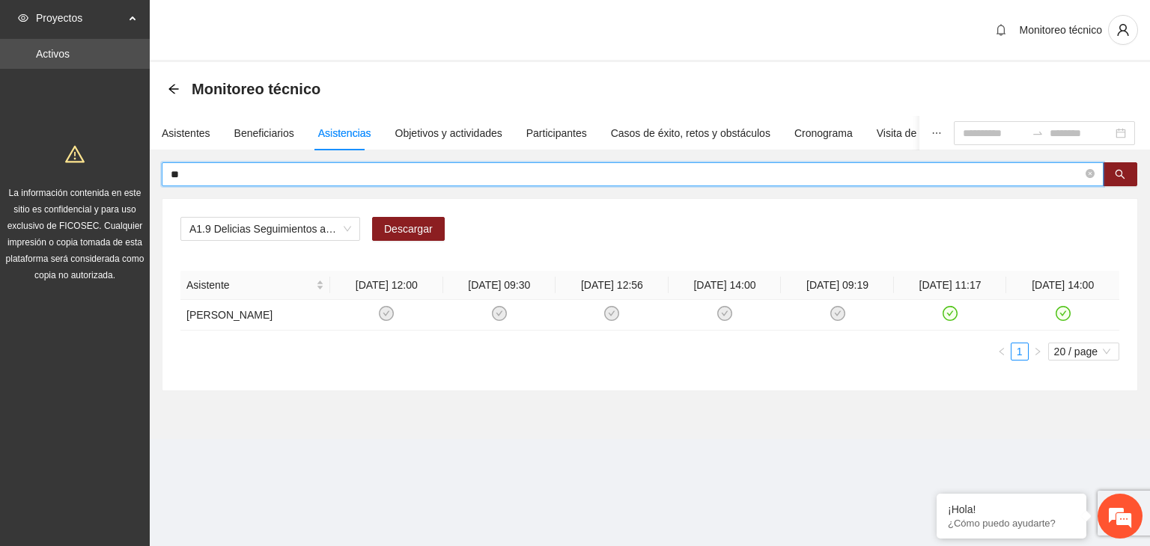
type input "*"
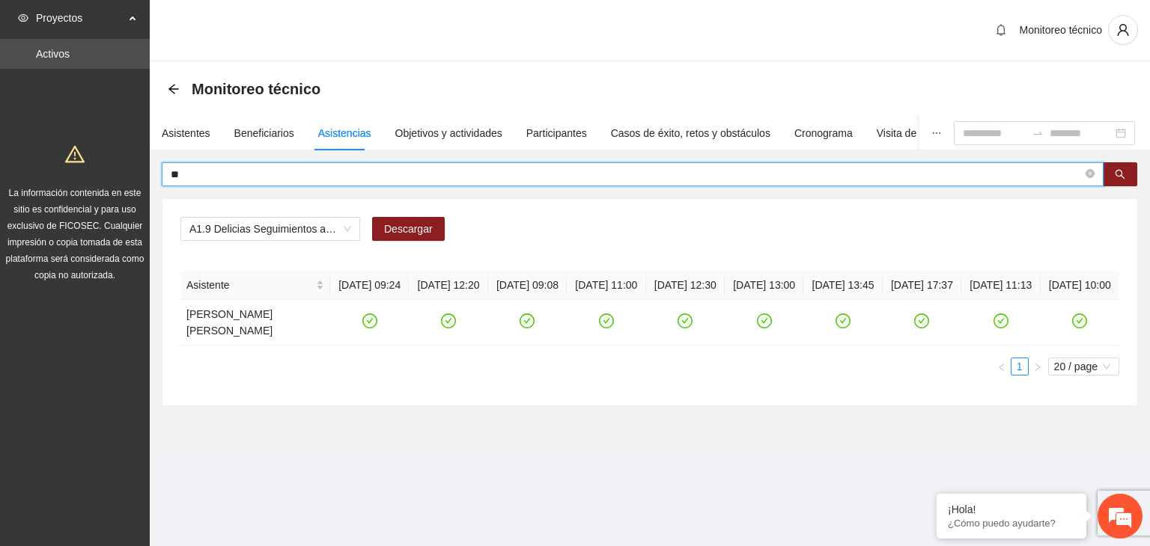
type input "*"
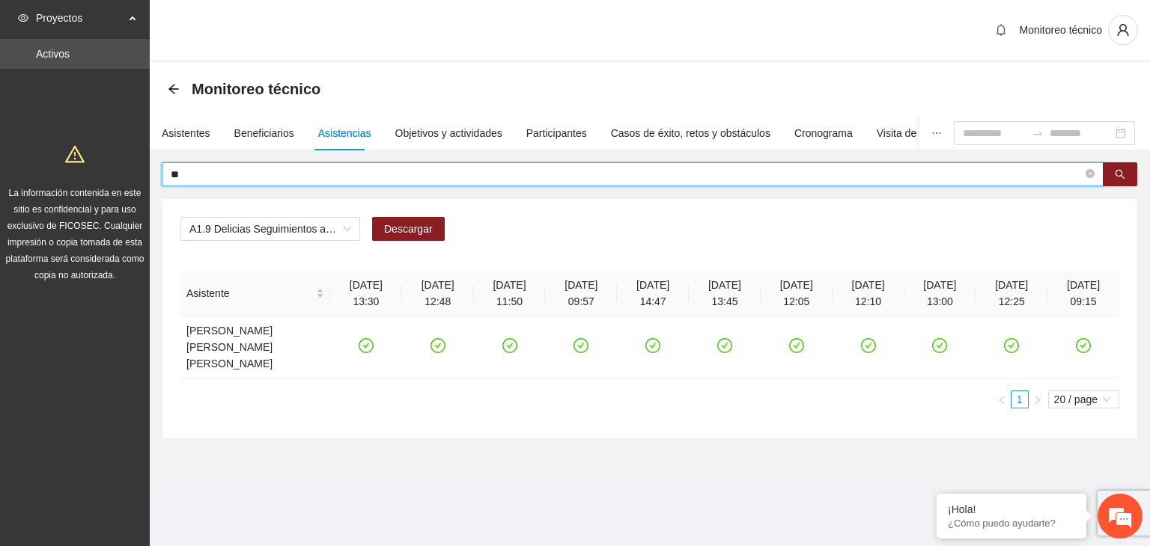
type input "*"
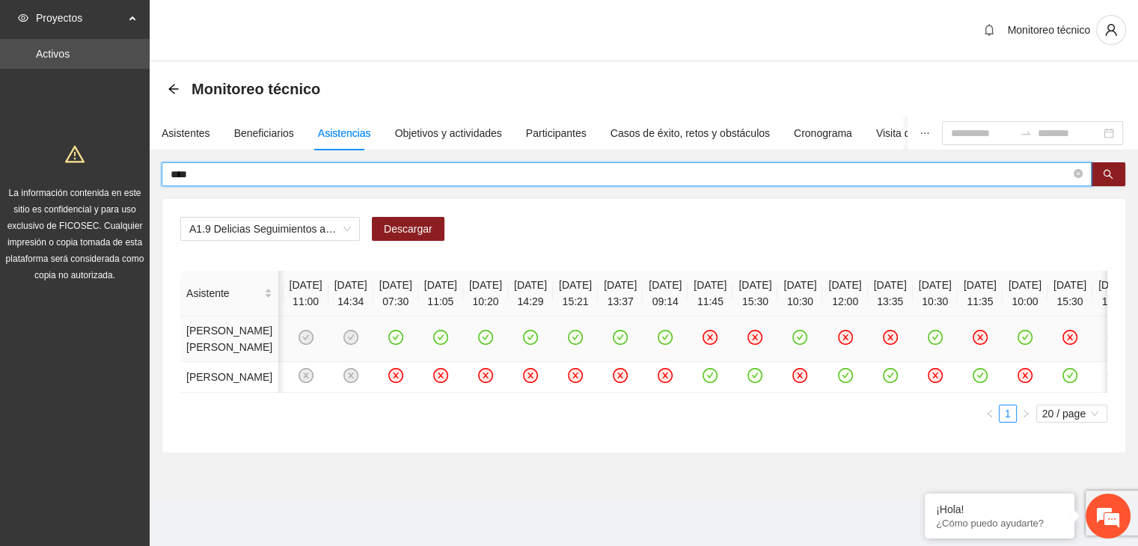
scroll to position [0, 234]
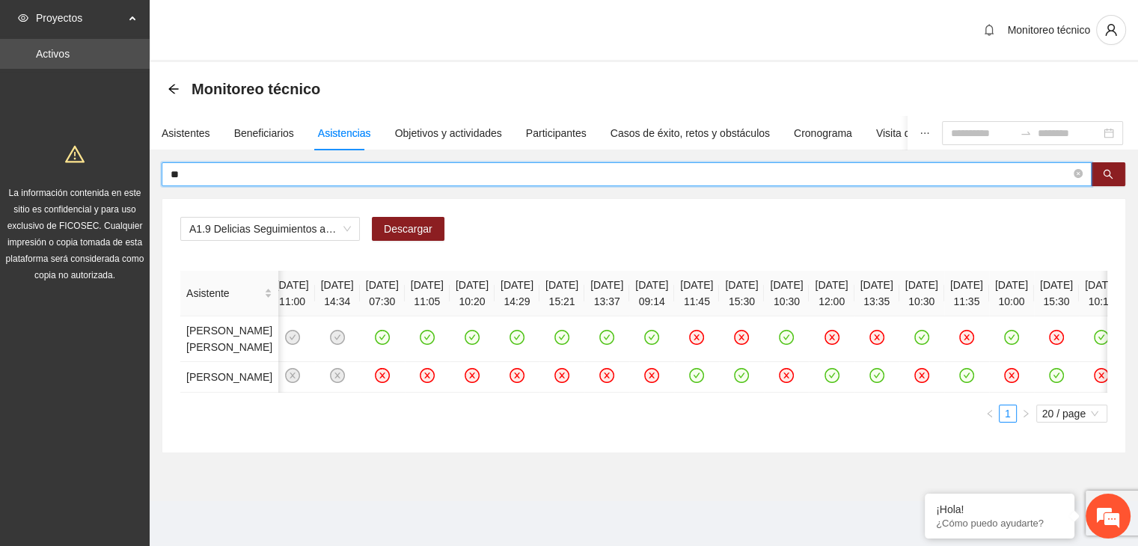
type input "*"
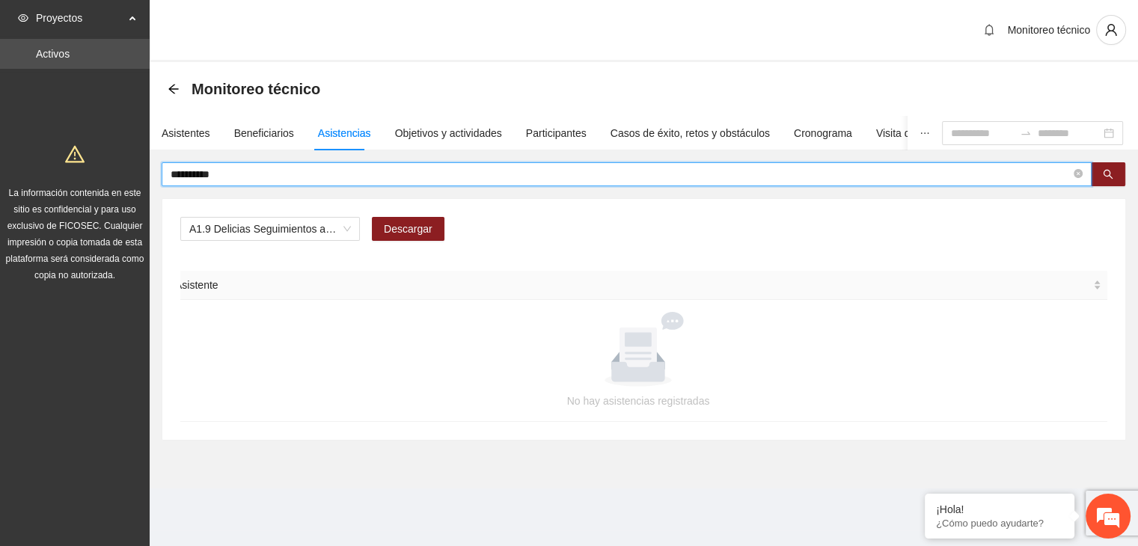
scroll to position [0, 0]
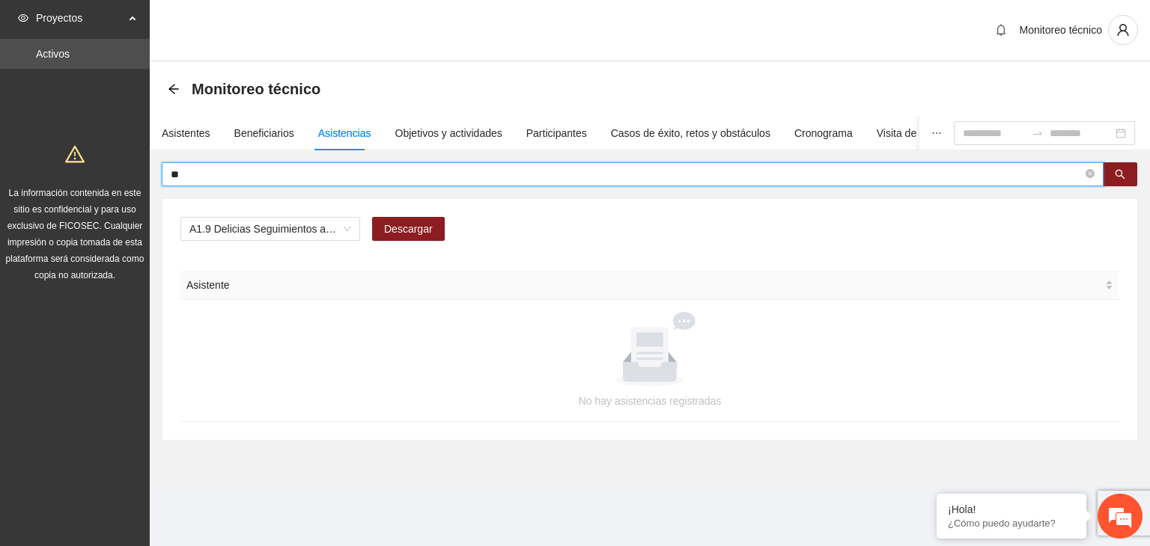
type input "*"
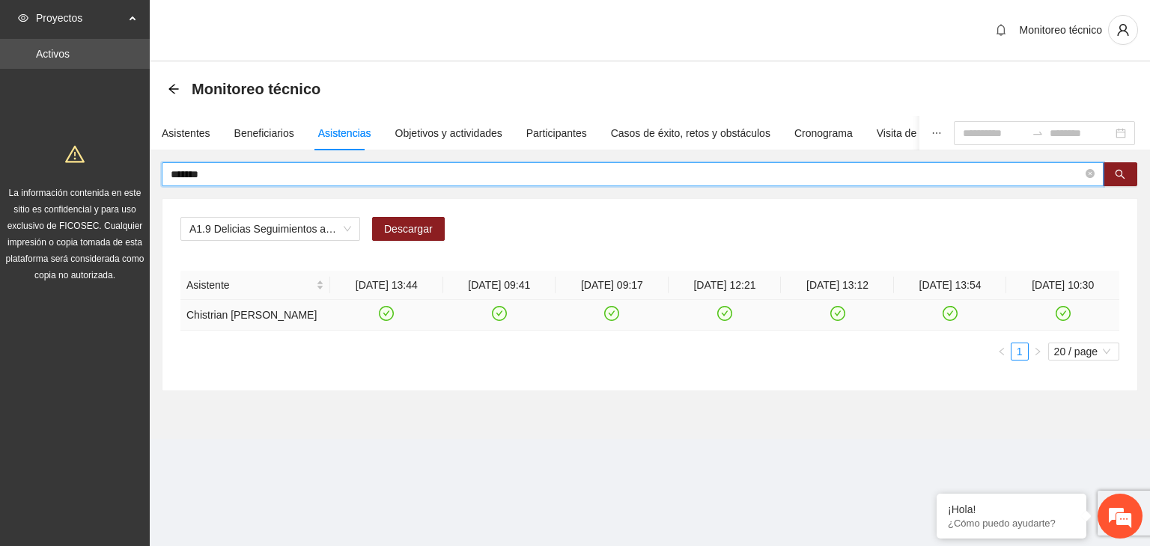
click at [385, 310] on icon "check-circle" at bounding box center [386, 314] width 13 height 13
click at [281, 180] on input "*******" at bounding box center [627, 174] width 912 height 16
type input "*"
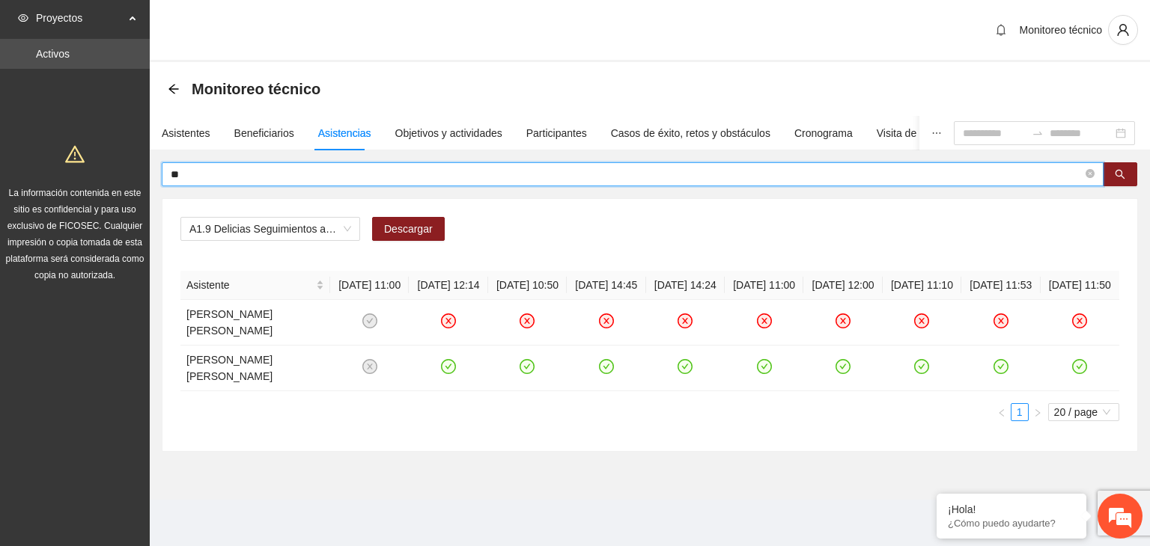
type input "*"
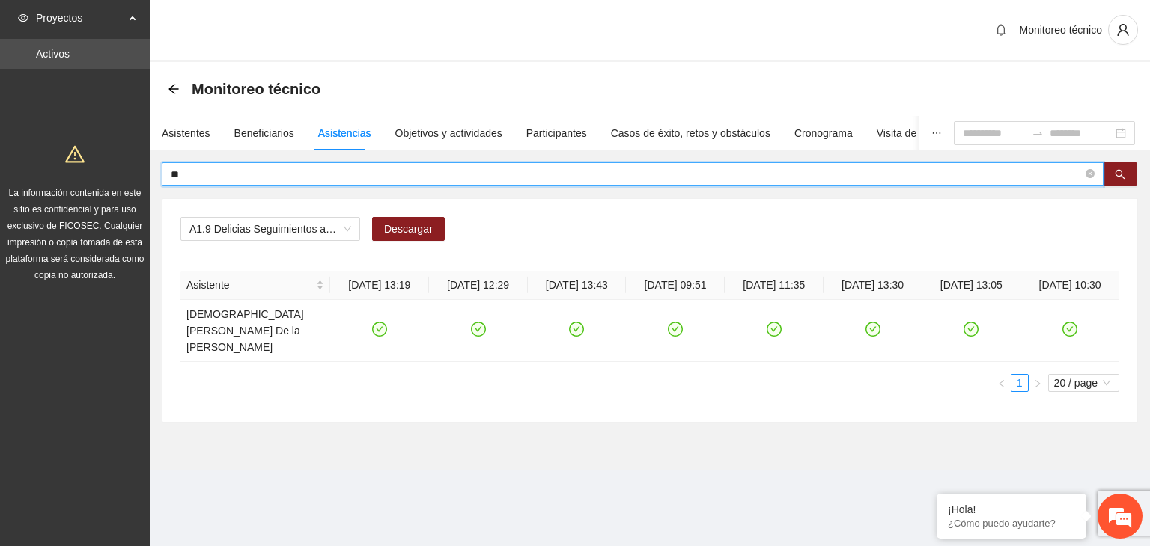
type input "*"
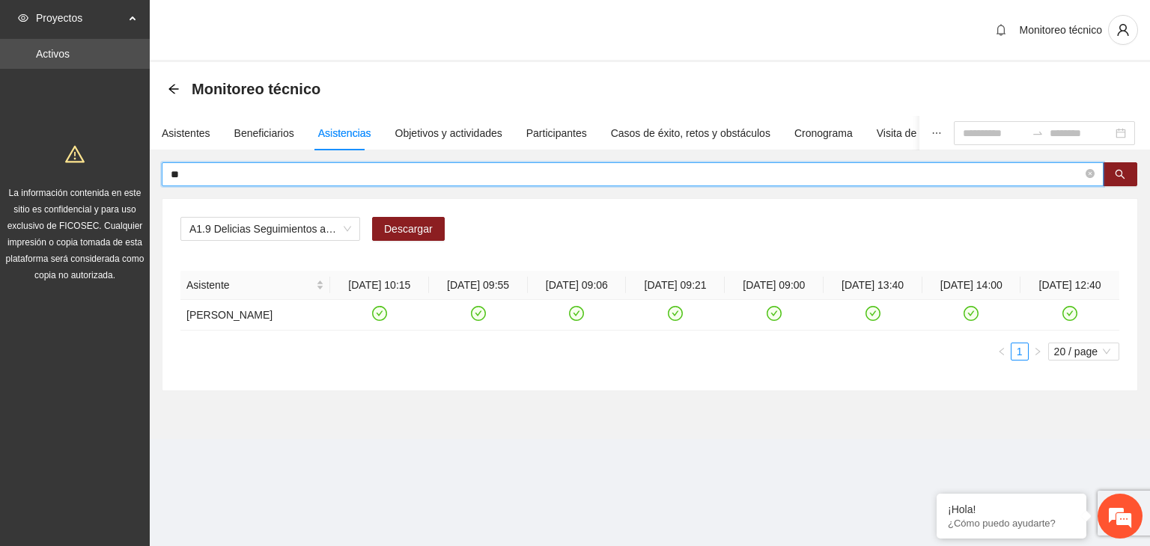
type input "*"
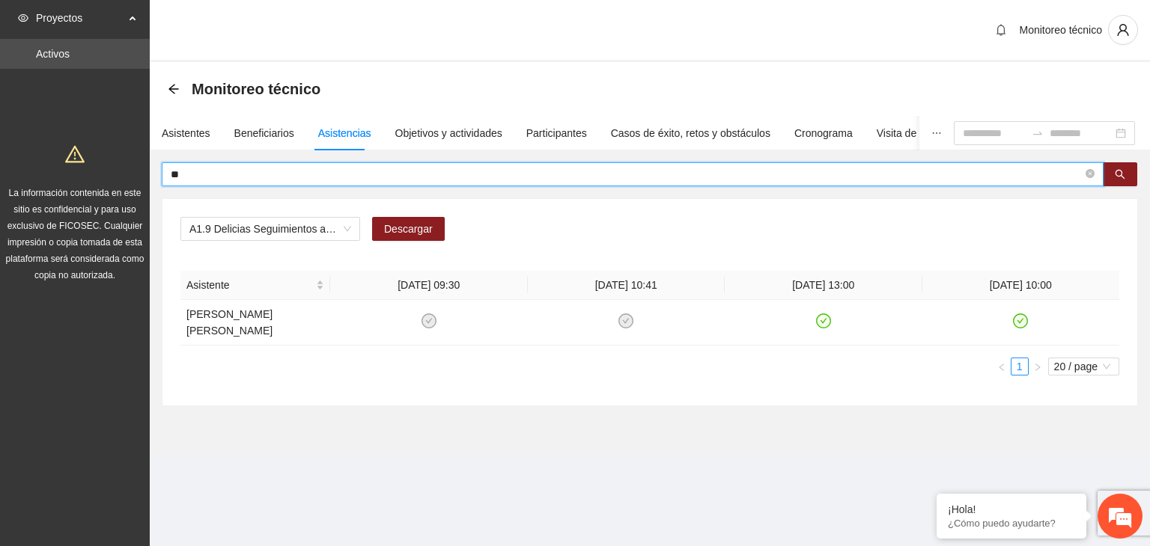
type input "*"
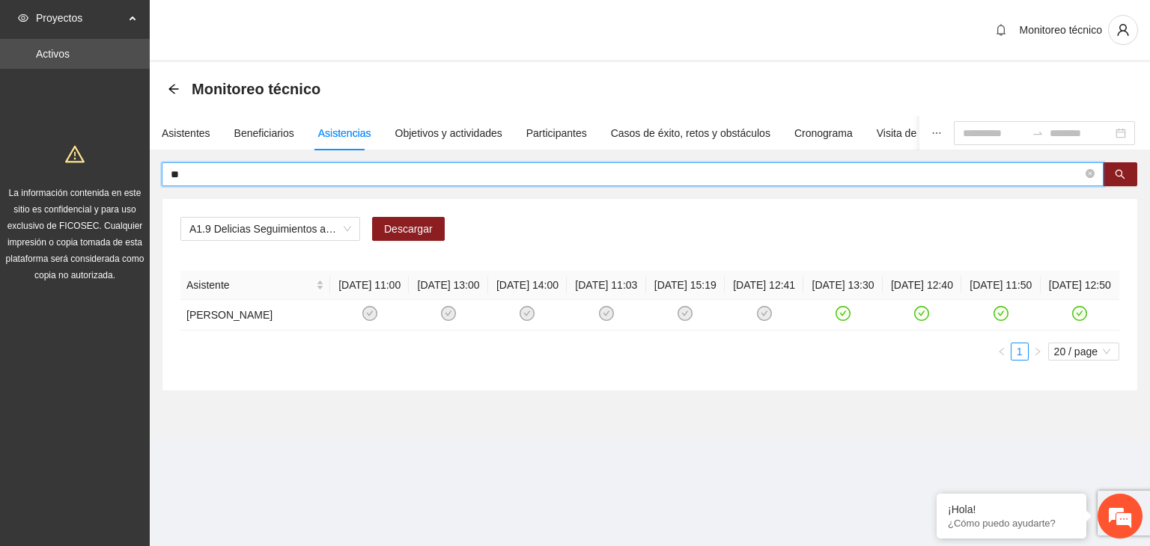
type input "*"
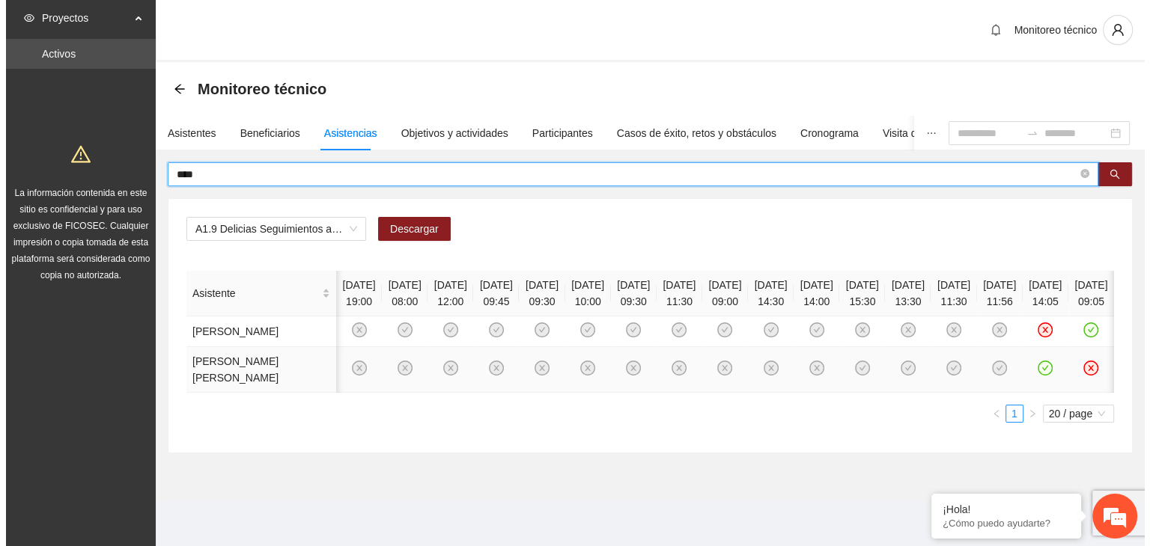
scroll to position [0, 281]
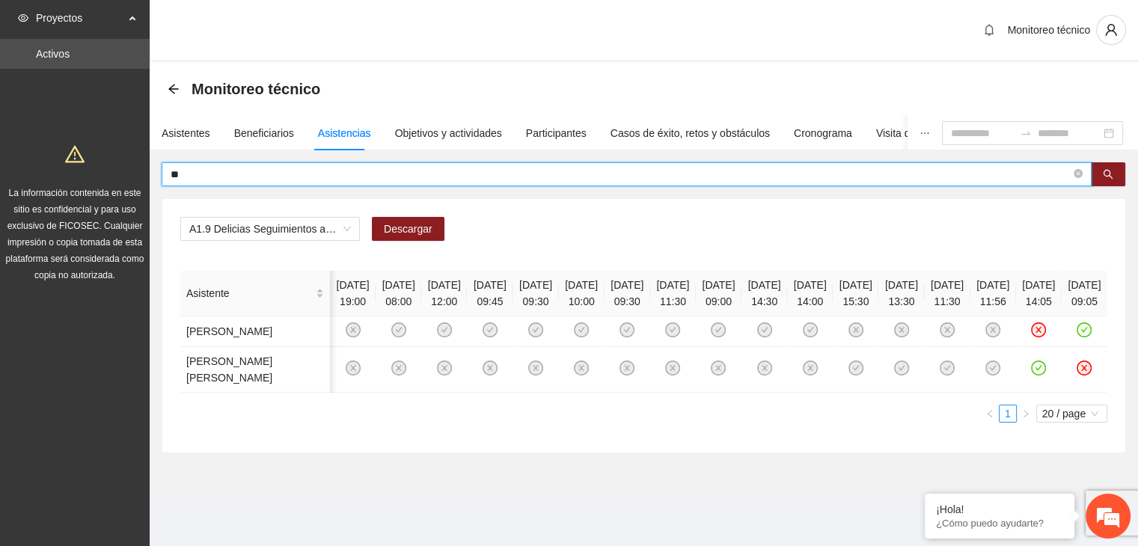
type input "*"
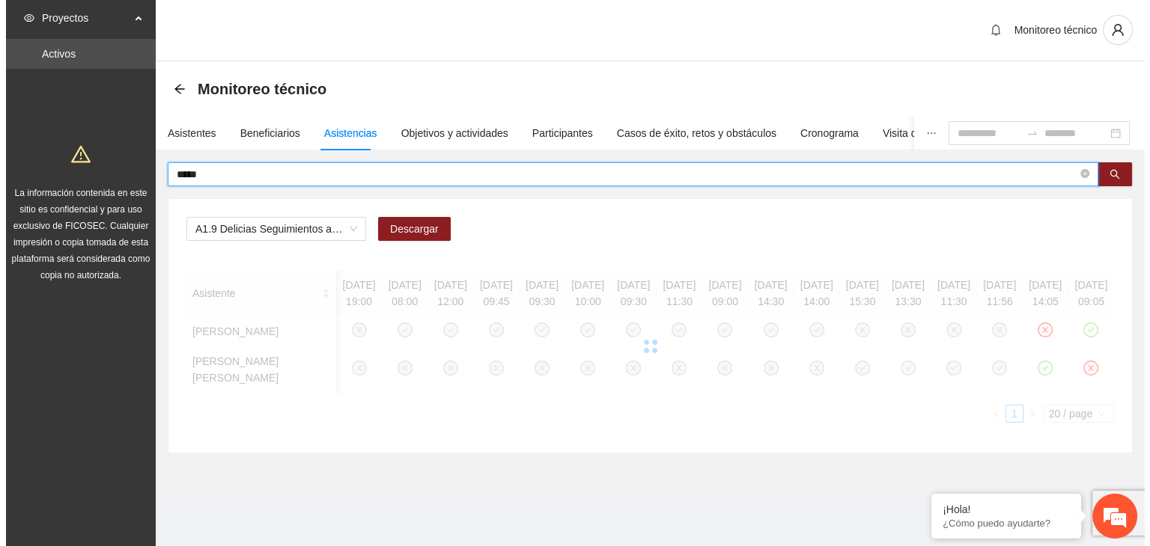
scroll to position [0, 68]
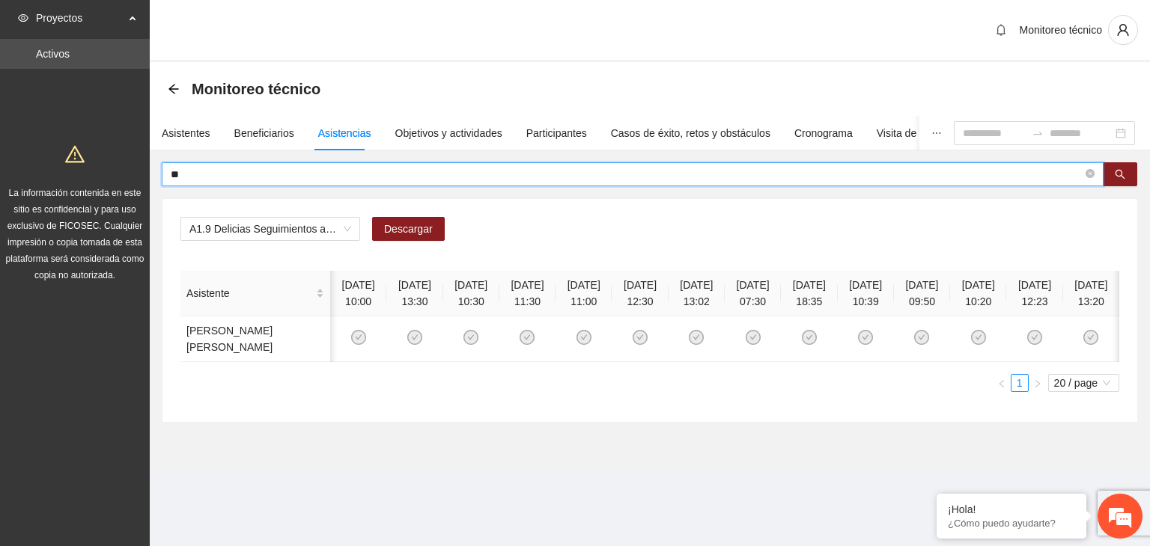
type input "*"
type input "******"
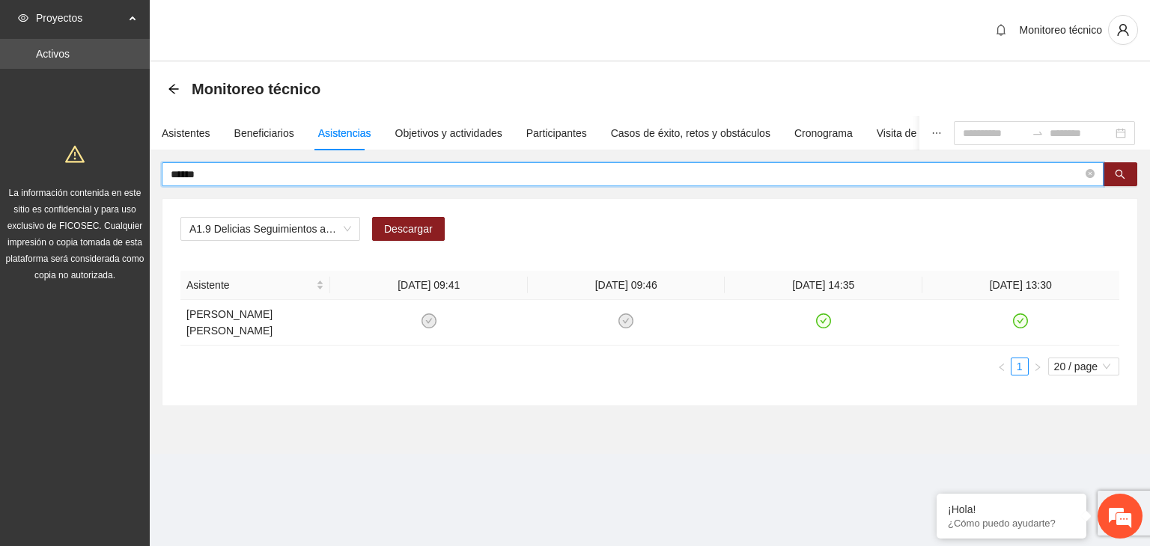
scroll to position [0, 0]
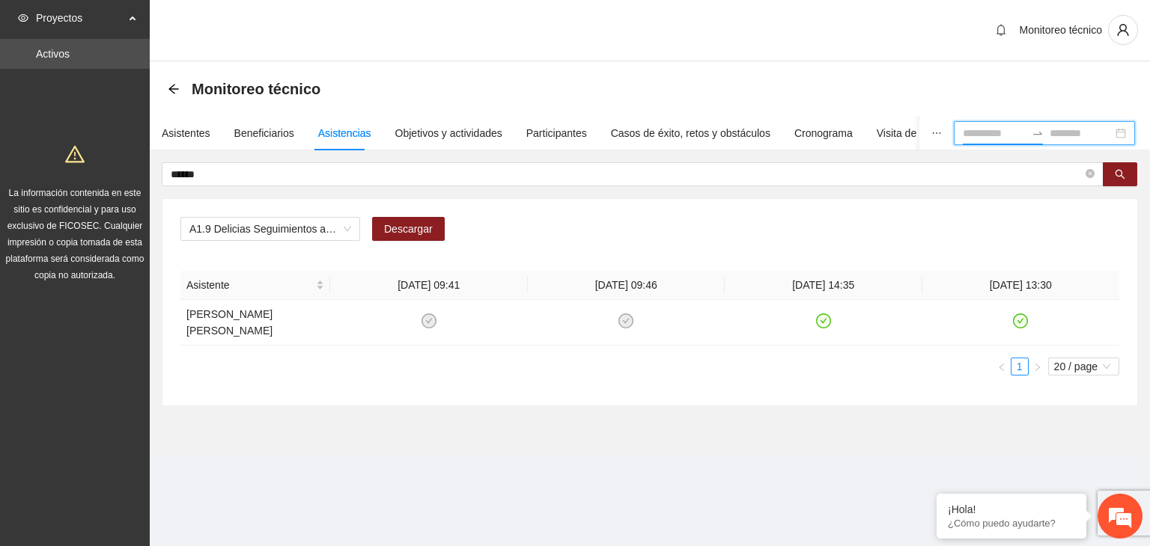
click at [963, 129] on input at bounding box center [994, 133] width 63 height 16
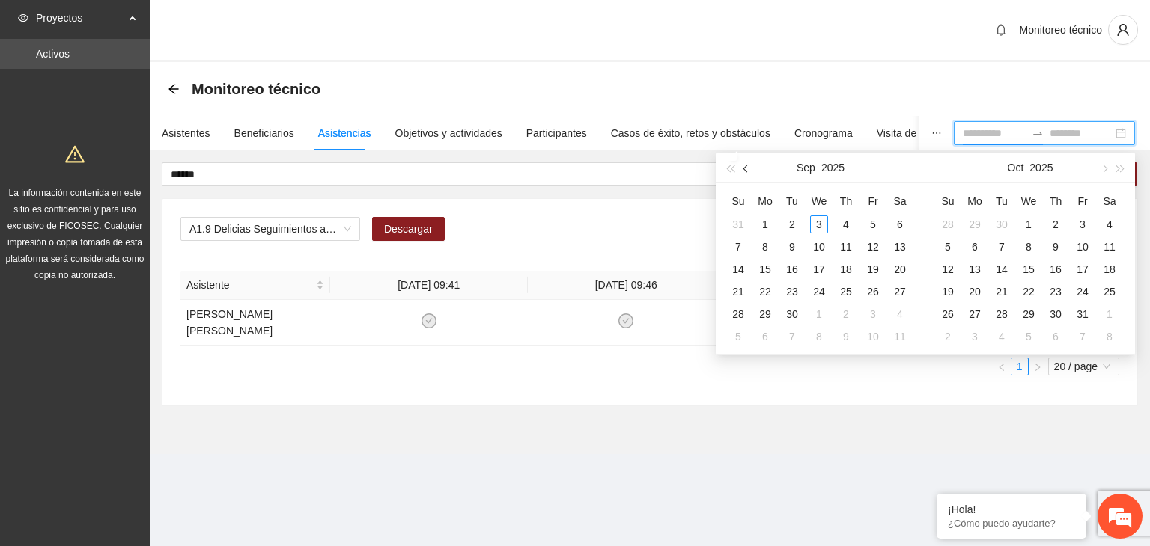
click at [742, 171] on button "button" at bounding box center [746, 168] width 16 height 30
type input "**********"
click at [795, 225] on div "1" at bounding box center [792, 225] width 18 height 18
type input "**********"
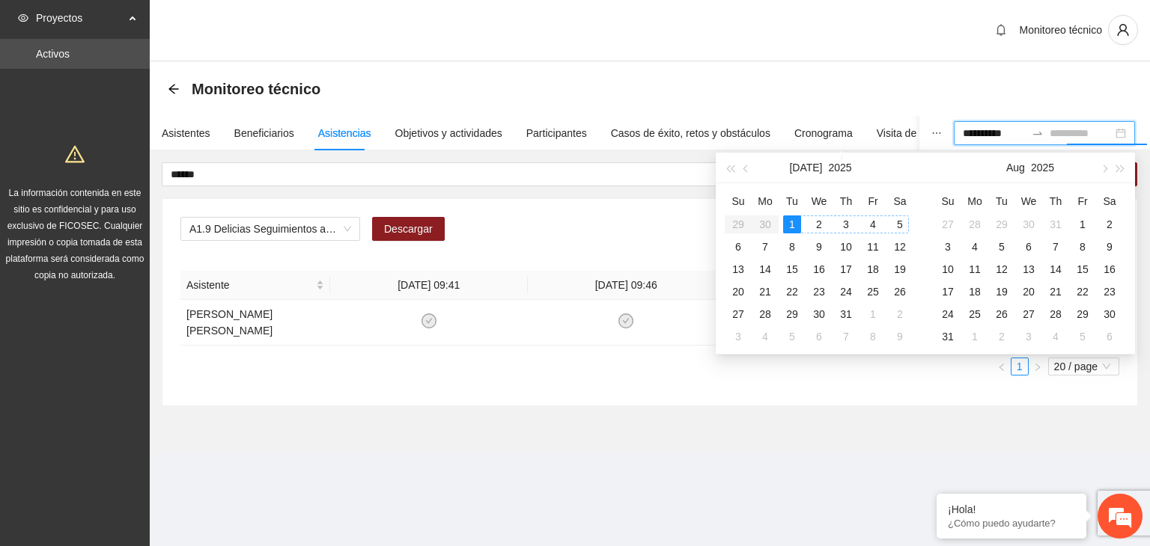
type input "**********"
click at [1060, 225] on div "31" at bounding box center [1055, 225] width 18 height 18
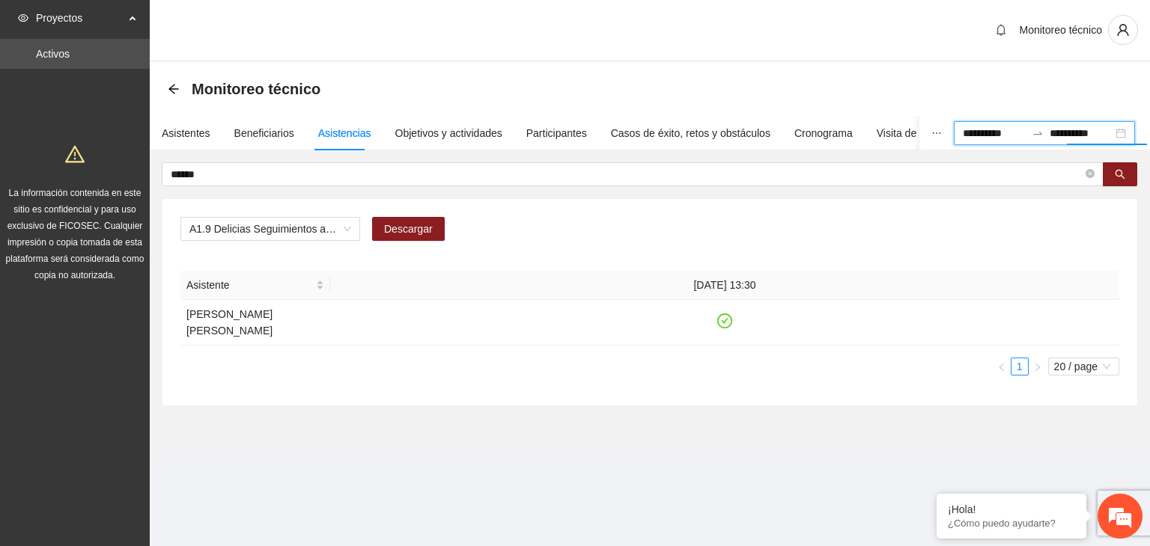
click at [611, 161] on div "**********" at bounding box center [650, 261] width 1000 height 290
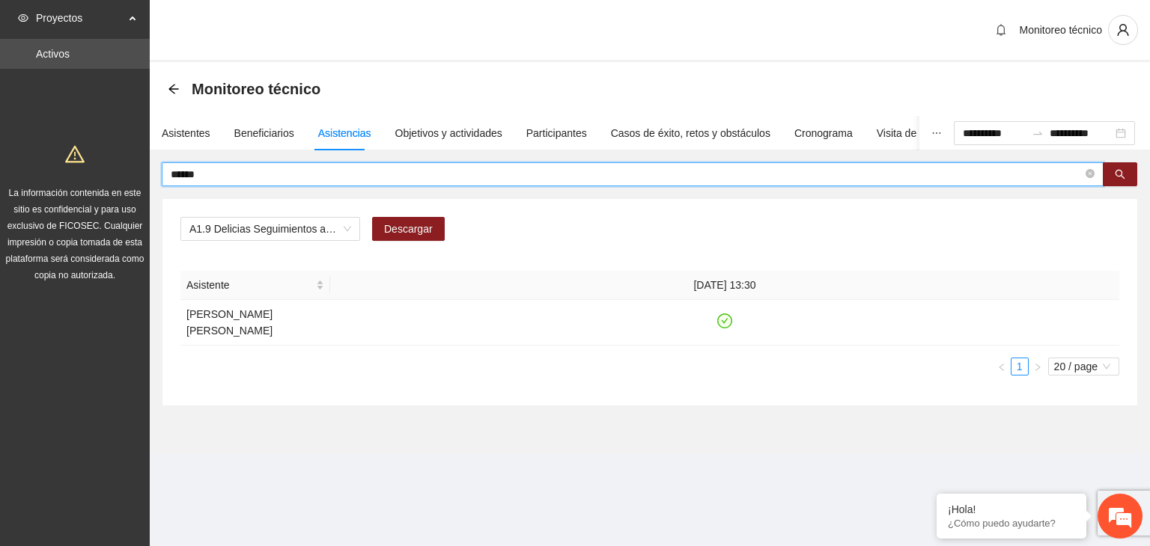
click at [612, 166] on input "******" at bounding box center [627, 174] width 912 height 16
type input "*"
click at [320, 227] on span "A1.9 Delicias Seguimientos a usuarios para programación, seguimiento y canaliza…" at bounding box center [270, 229] width 162 height 22
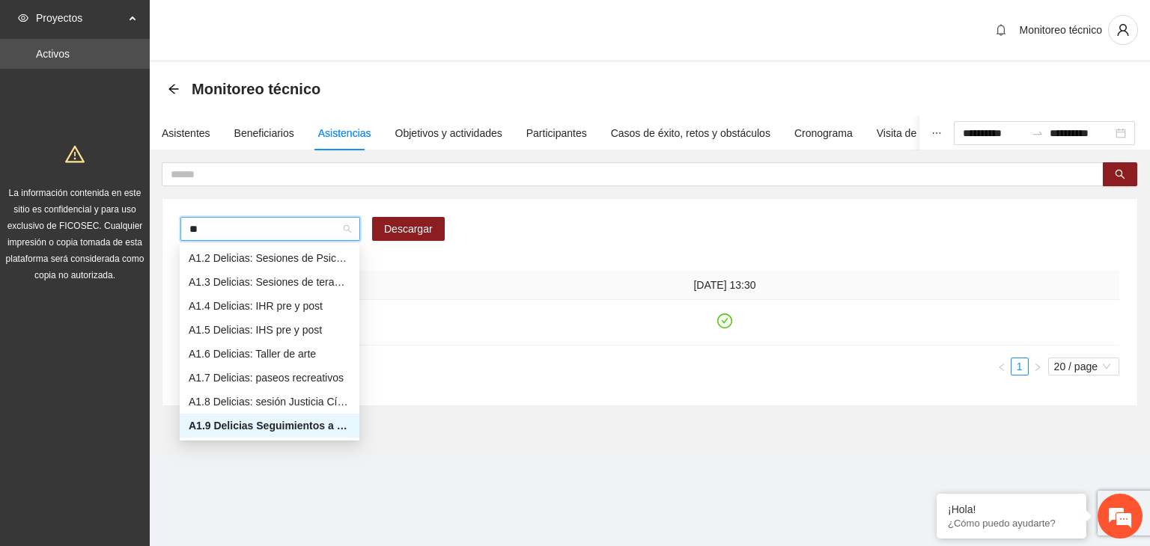
type input "***"
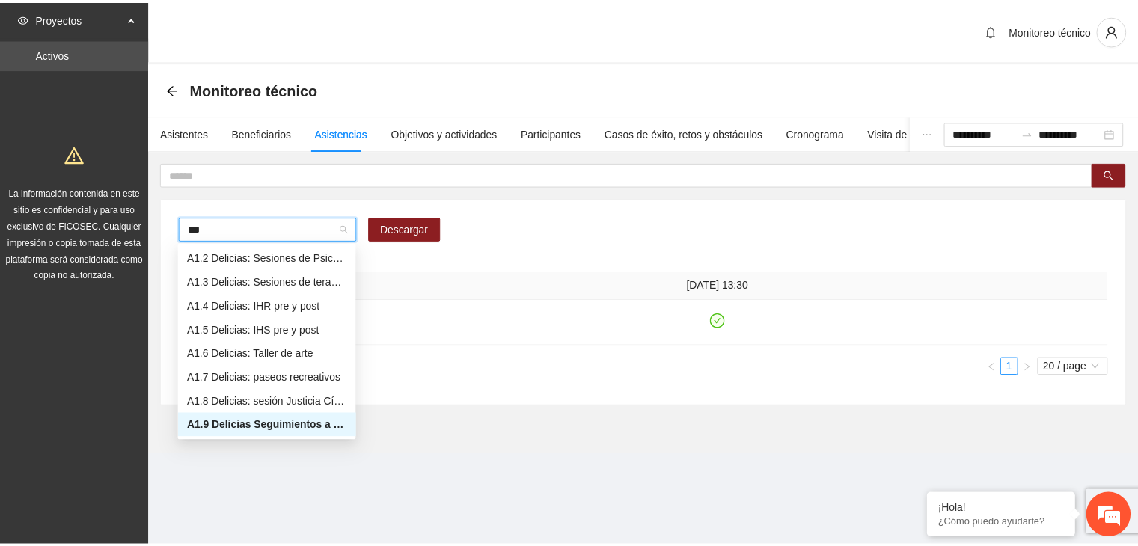
scroll to position [0, 0]
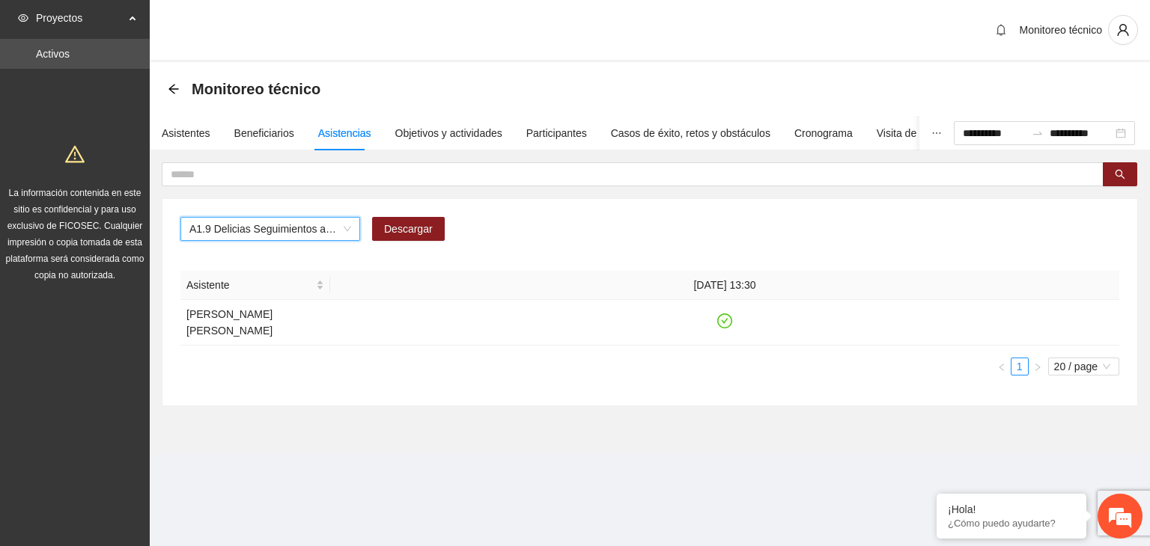
click at [365, 215] on div "A1.9 Delicias Seguimientos a usuarios para programación, seguimiento y canaliza…" at bounding box center [649, 302] width 975 height 207
click at [1125, 171] on button "button" at bounding box center [1120, 174] width 34 height 24
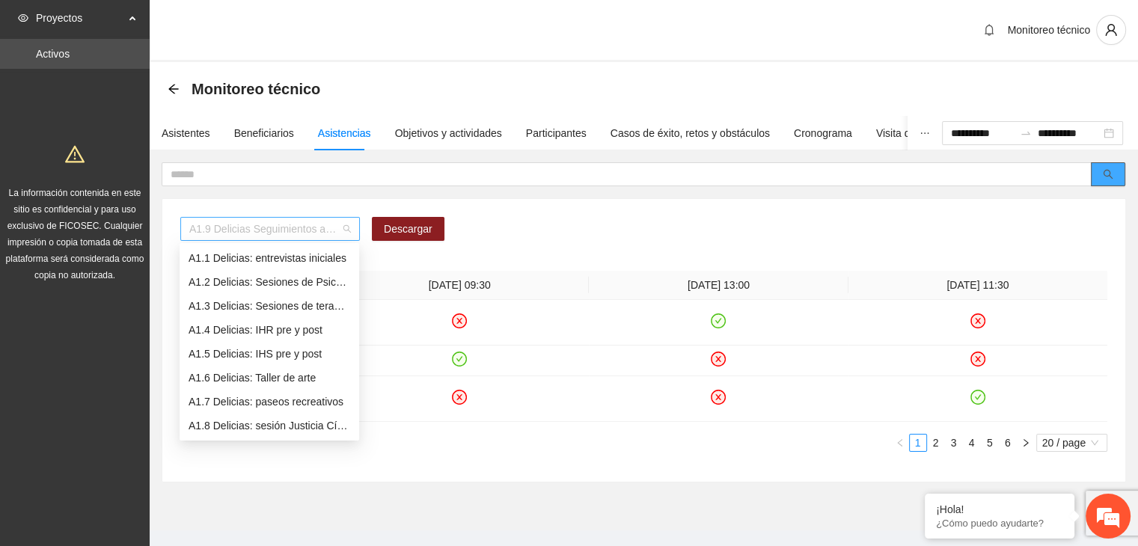
scroll to position [24, 0]
click at [350, 223] on span "A1.9 Delicias Seguimientos a usuarios para programación, seguimiento y canaliza…" at bounding box center [270, 229] width 162 height 22
click at [249, 428] on div "A1.9 Delicias Seguimientos a usuarios para programación, seguimiento y canaliza…" at bounding box center [270, 426] width 162 height 16
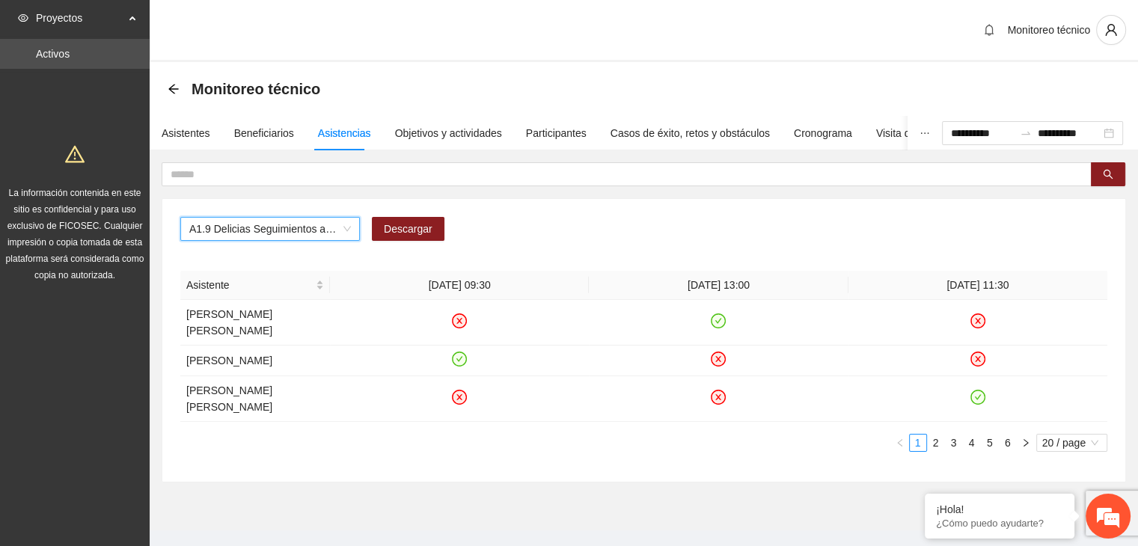
type input "*"
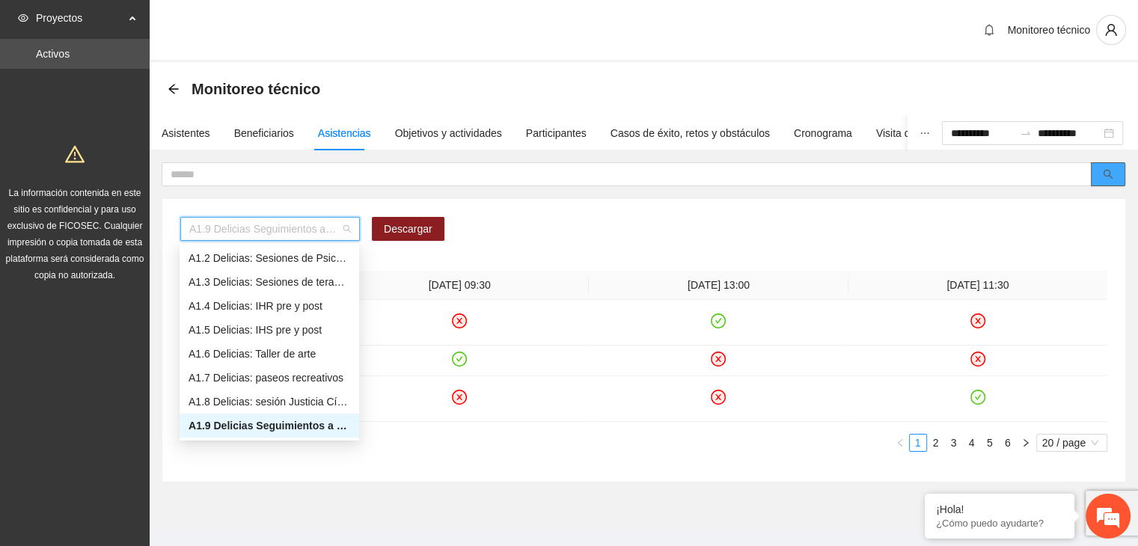
click at [1112, 171] on icon "search" at bounding box center [1108, 174] width 10 height 10
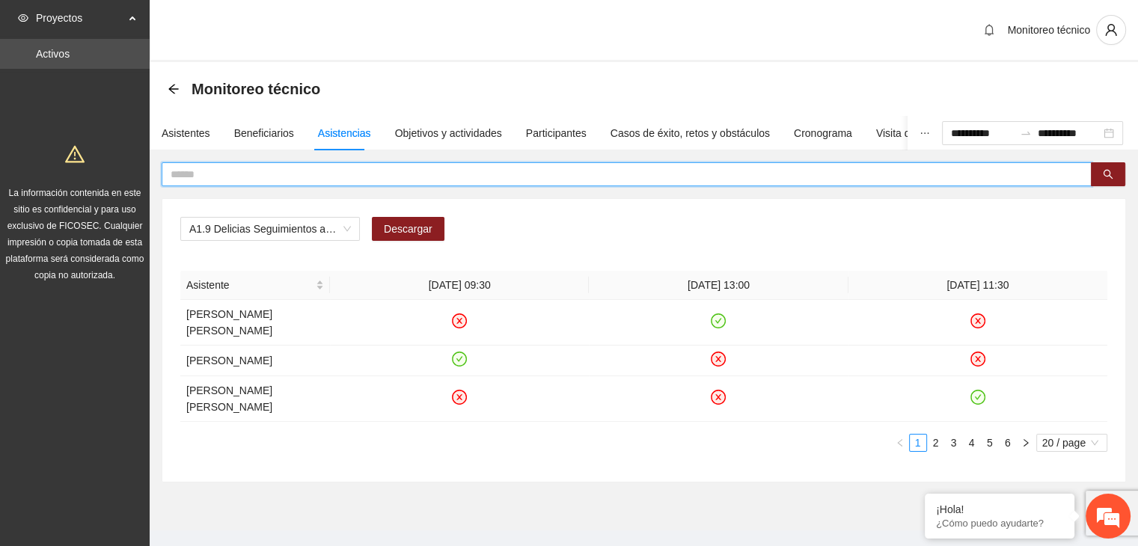
click at [374, 174] on input "text" at bounding box center [621, 174] width 900 height 16
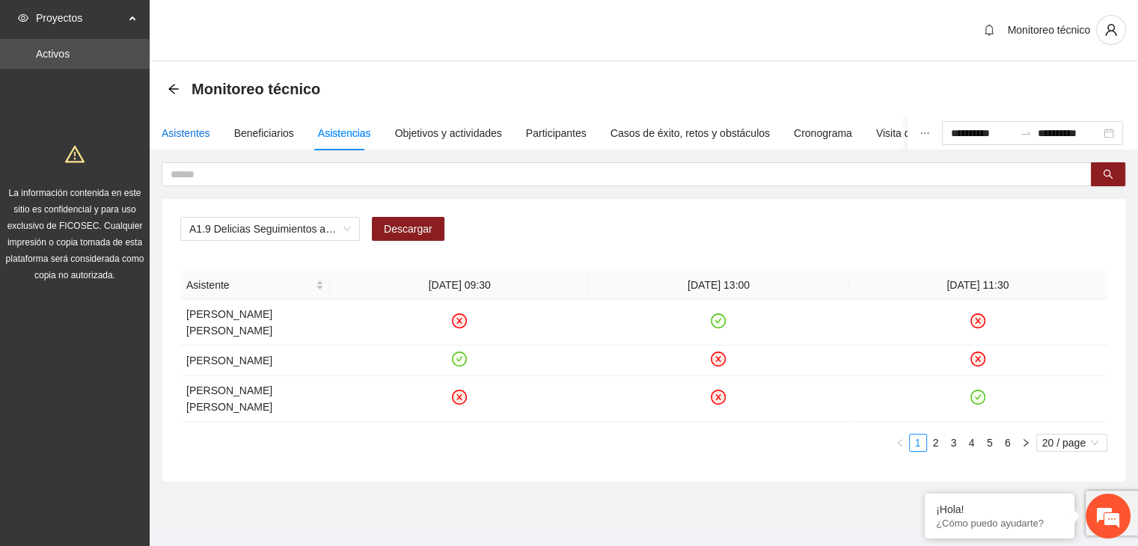
click at [198, 125] on div "Asistentes" at bounding box center [186, 133] width 49 height 16
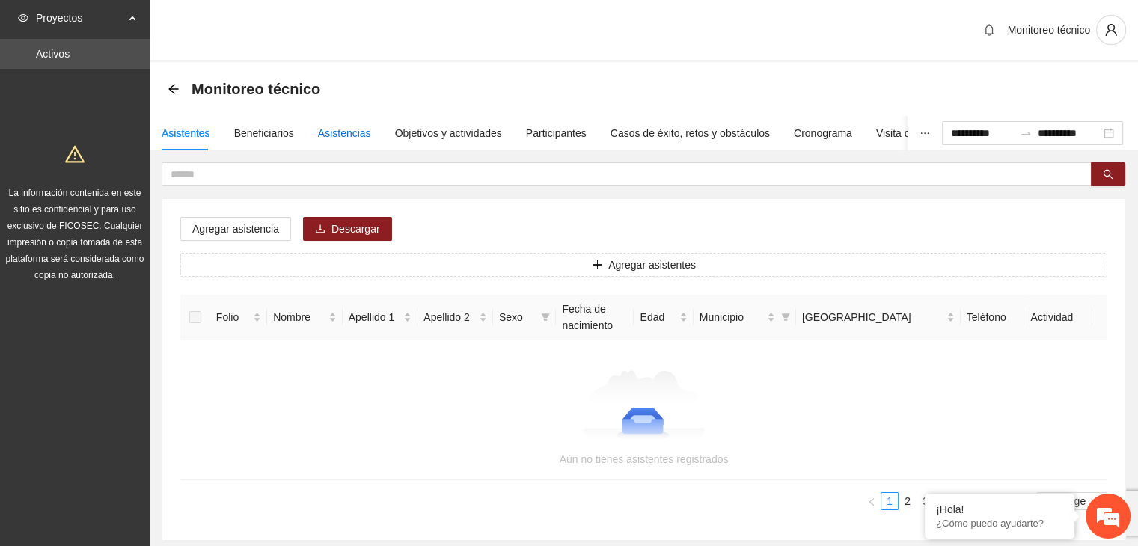
click at [323, 134] on div "Asistencias" at bounding box center [344, 133] width 53 height 16
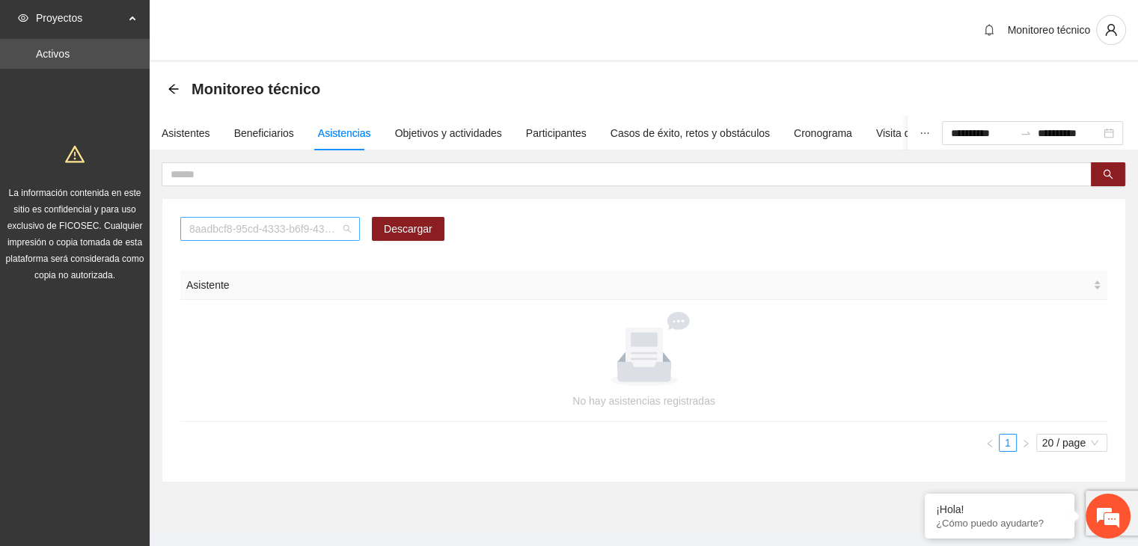
click at [272, 219] on span "8aadbcf8-95cd-4333-b6f9-4314c3142350" at bounding box center [270, 229] width 162 height 22
type input "*"
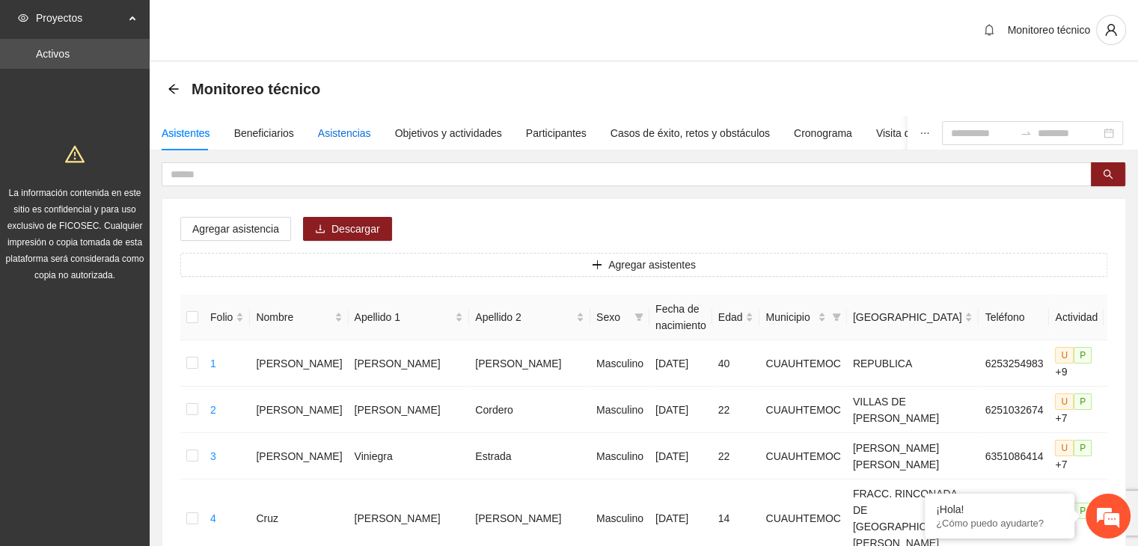
click at [337, 129] on div "Asistencias" at bounding box center [344, 133] width 53 height 16
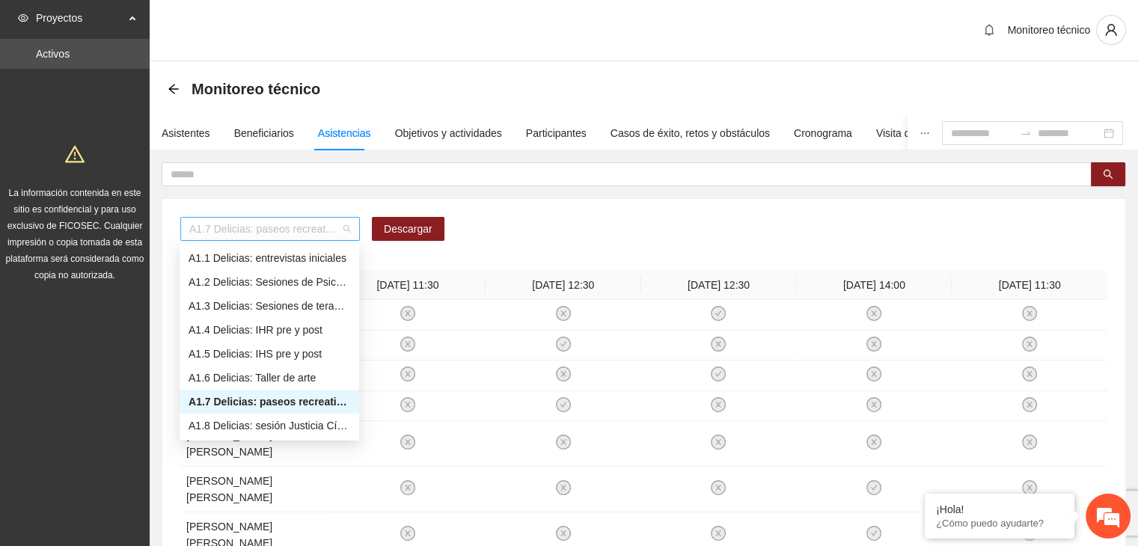
click at [275, 233] on span "A1.7 Delicias: paseos recreativos" at bounding box center [270, 229] width 162 height 22
type input "***"
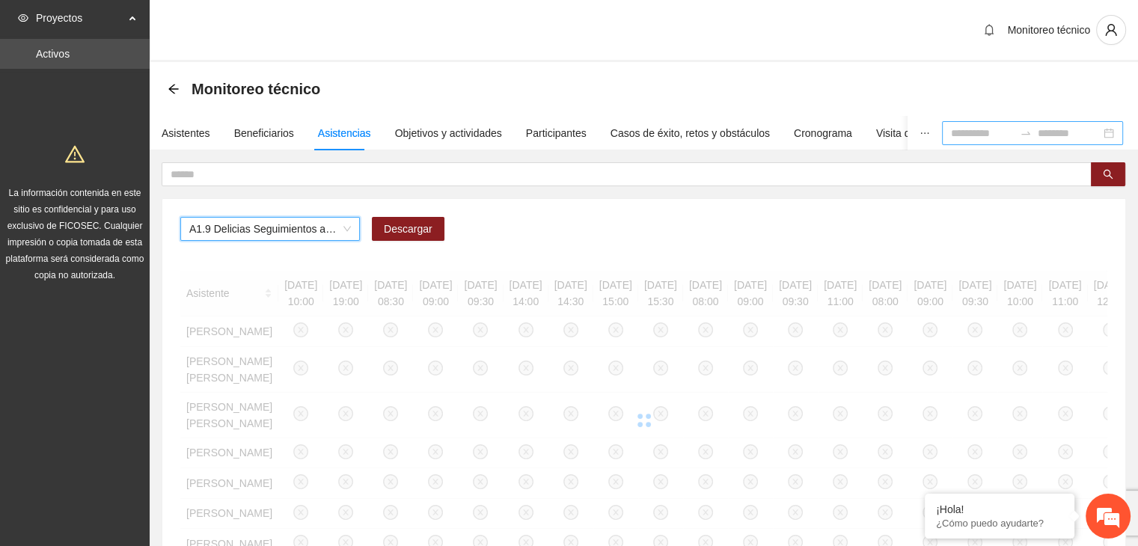
click at [951, 136] on input at bounding box center [982, 133] width 63 height 16
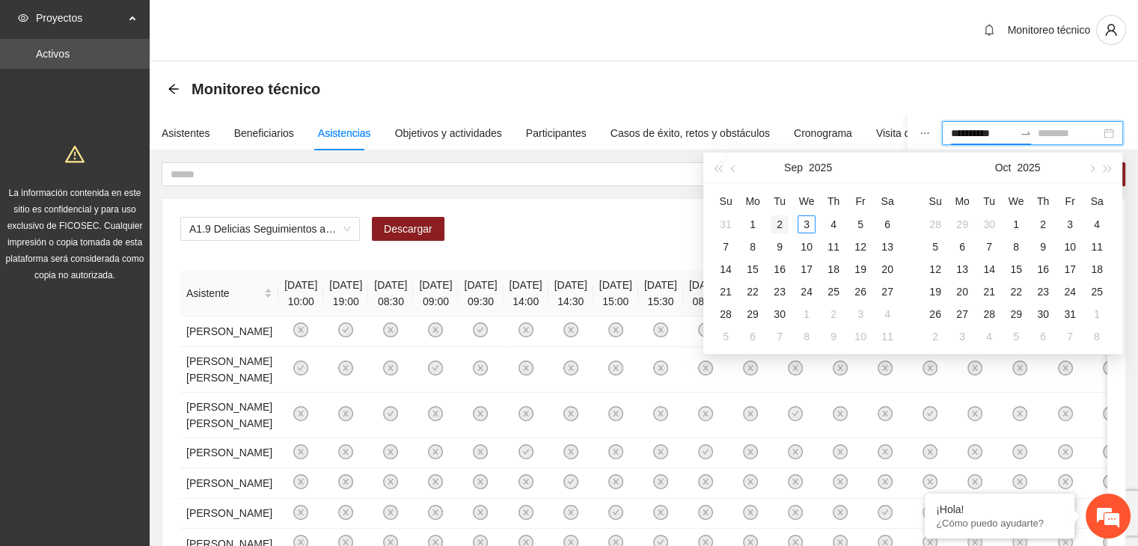
type input "**********"
click at [734, 171] on span "button" at bounding box center [734, 168] width 7 height 7
type input "**********"
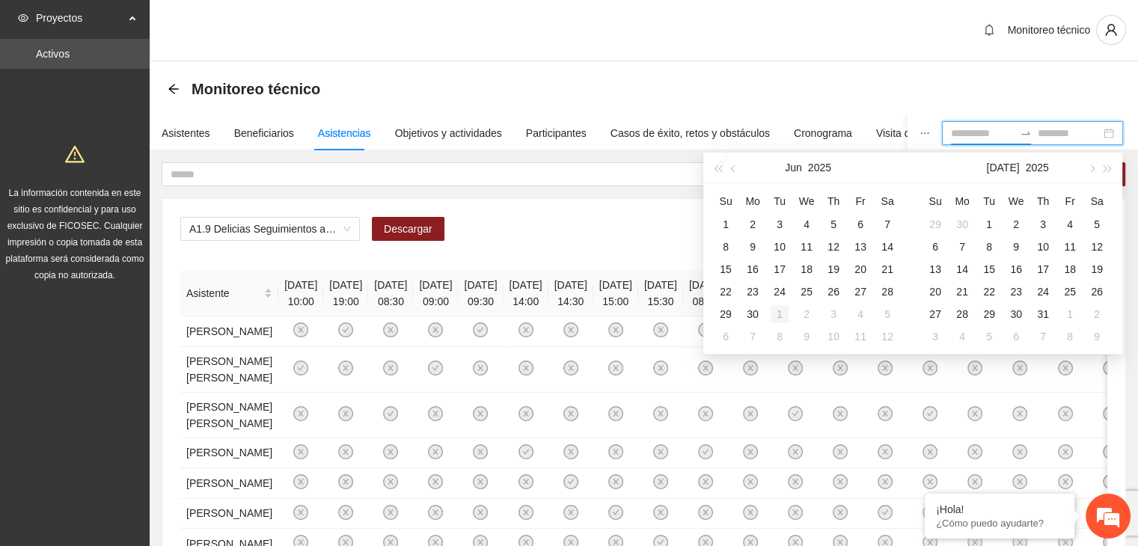
click at [784, 314] on div "1" at bounding box center [780, 314] width 18 height 18
type input "**********"
click at [1045, 226] on div "31" at bounding box center [1043, 225] width 18 height 18
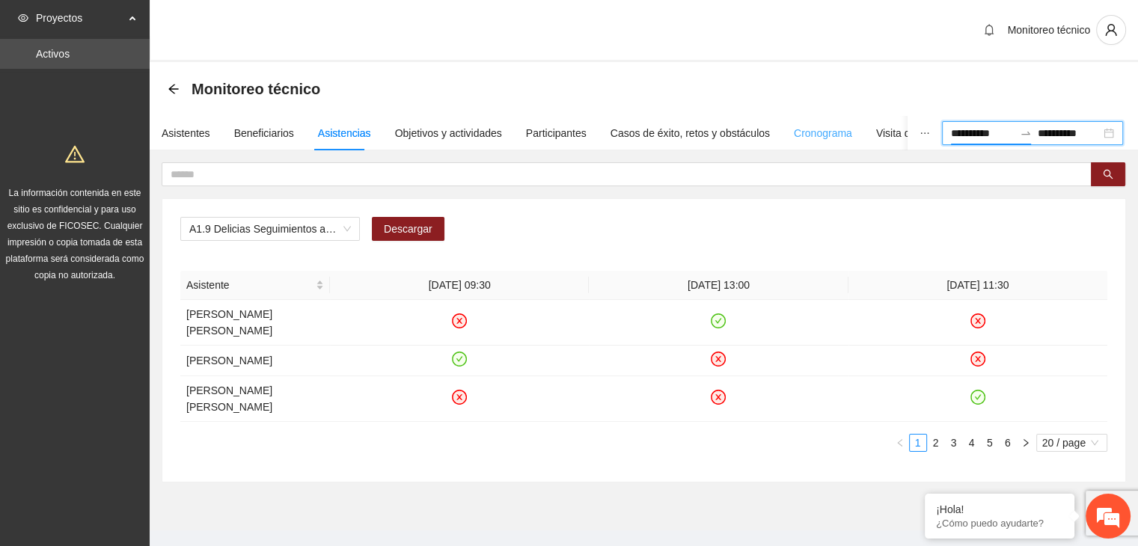
click at [828, 119] on div "Cronograma" at bounding box center [823, 133] width 58 height 34
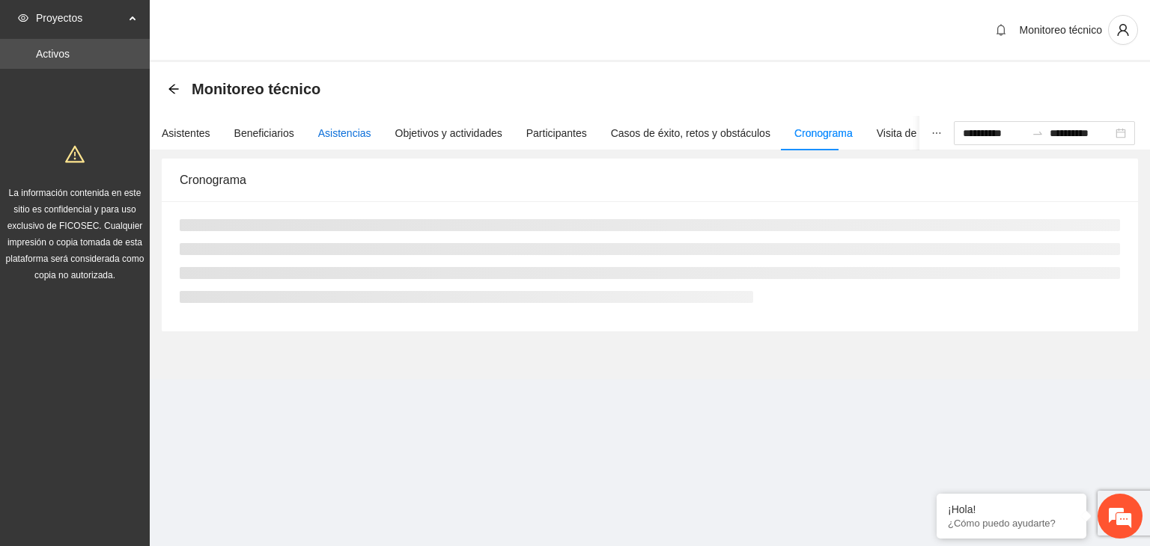
click at [326, 139] on div "Asistencias" at bounding box center [344, 133] width 53 height 16
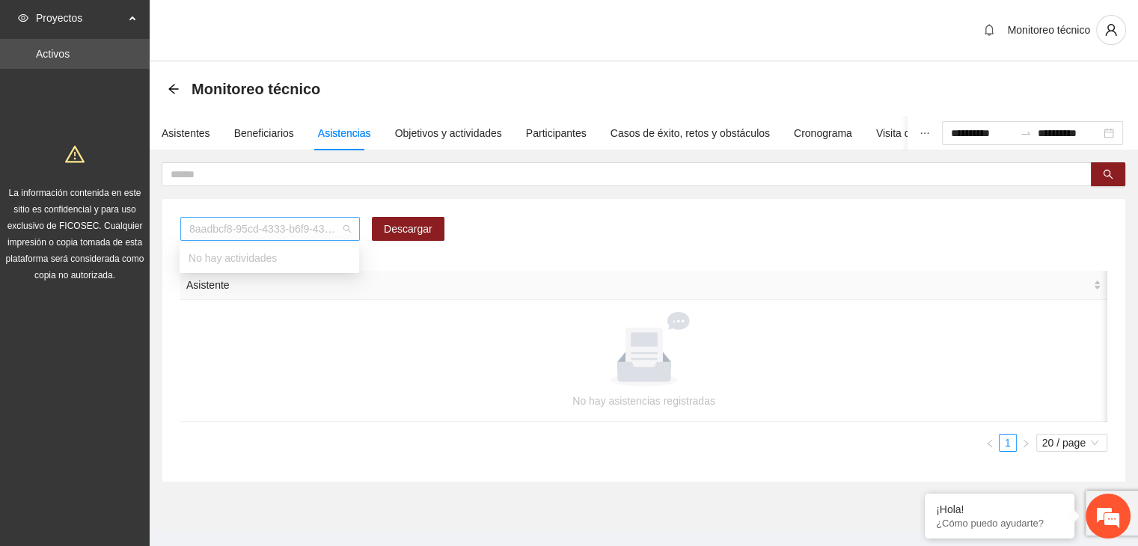
click at [231, 228] on span "8aadbcf8-95cd-4333-b6f9-4314c3142350" at bounding box center [270, 229] width 162 height 22
type input "*"
click at [326, 270] on body "**********" at bounding box center [569, 273] width 1138 height 546
click at [308, 224] on span "8aadbcf8-95cd-4333-b6f9-4314c3142350" at bounding box center [270, 229] width 162 height 22
type input "***"
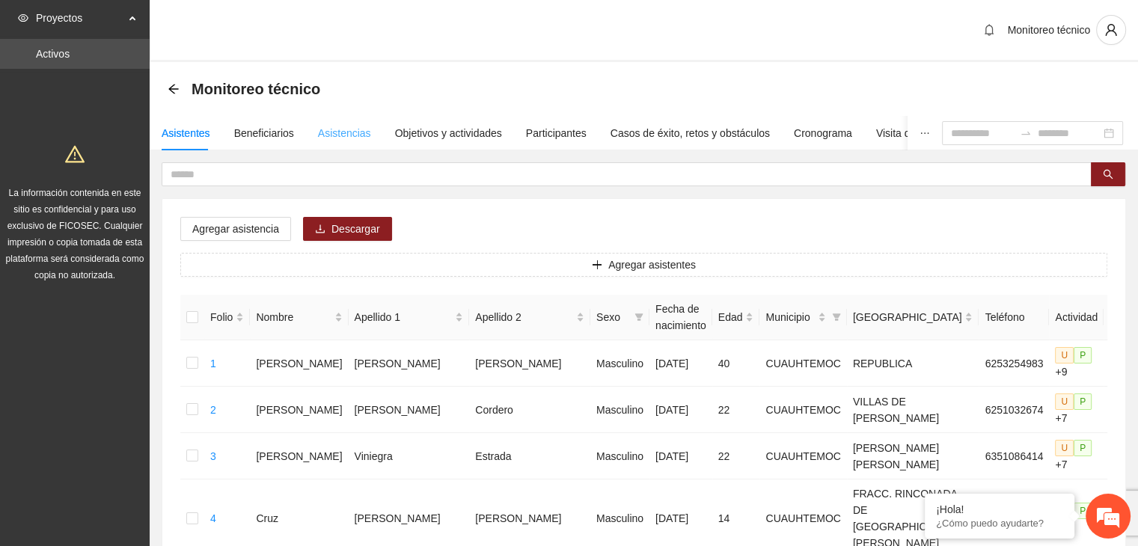
click at [326, 144] on div "Asistencias" at bounding box center [344, 133] width 53 height 34
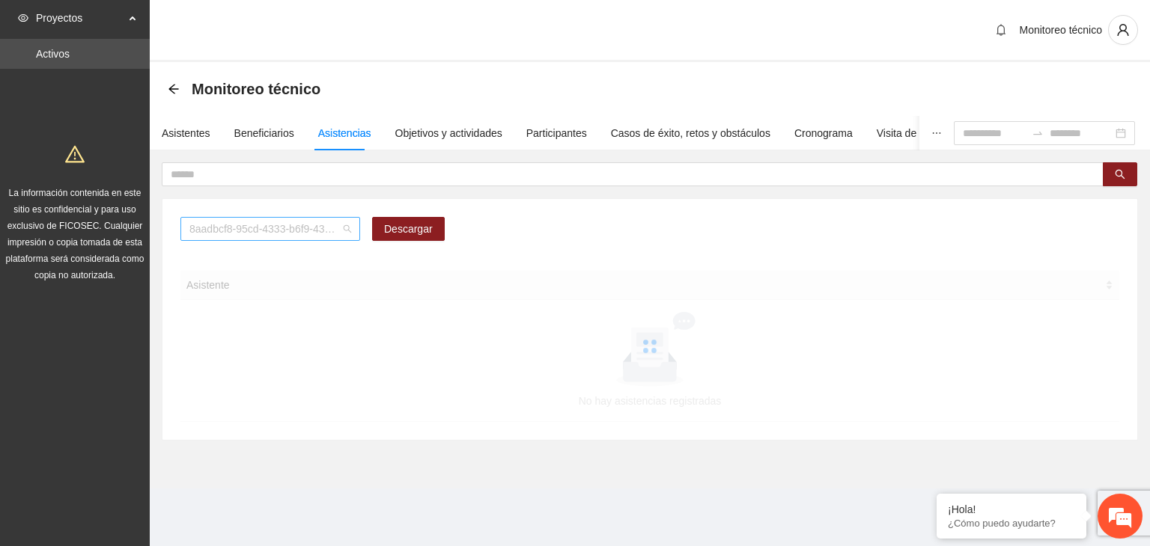
click at [257, 225] on span "8aadbcf8-95cd-4333-b6f9-4314c3142350" at bounding box center [270, 229] width 162 height 22
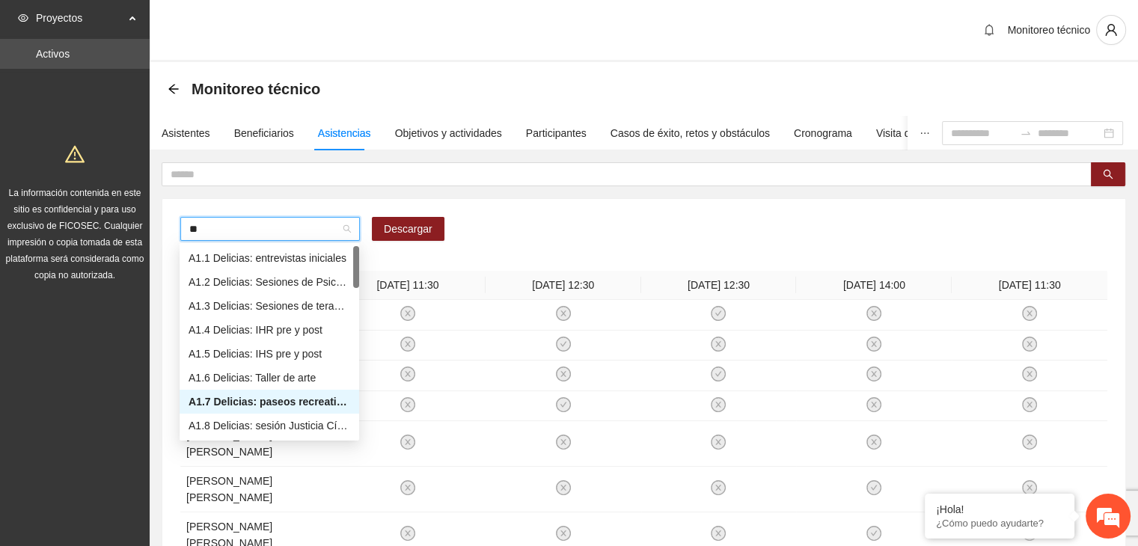
type input "***"
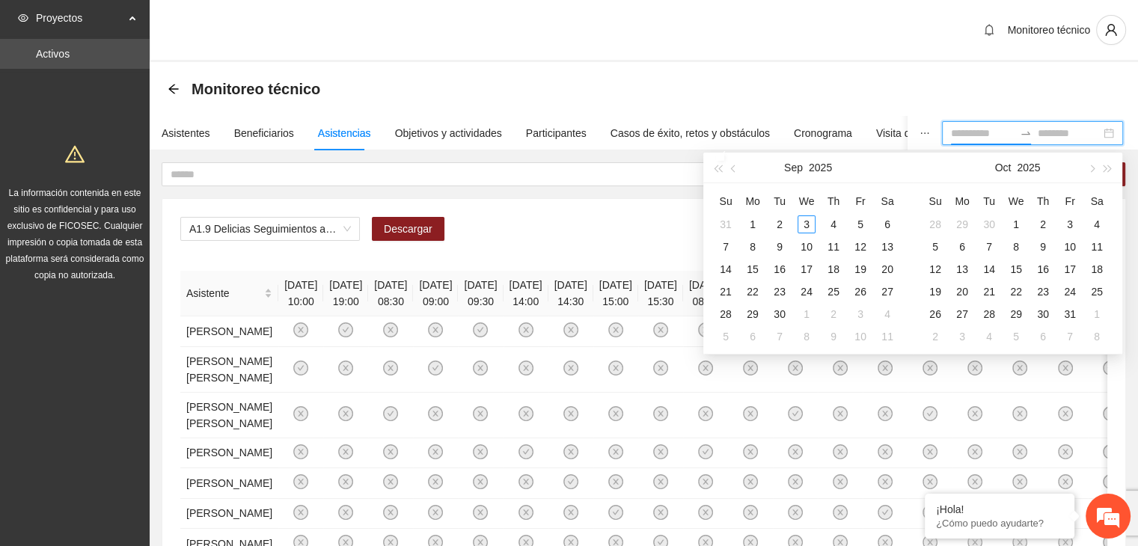
click at [951, 127] on input at bounding box center [982, 133] width 63 height 16
click at [743, 168] on div "[DATE]" at bounding box center [808, 168] width 130 height 30
click at [737, 170] on span "button" at bounding box center [734, 168] width 7 height 7
type input "**********"
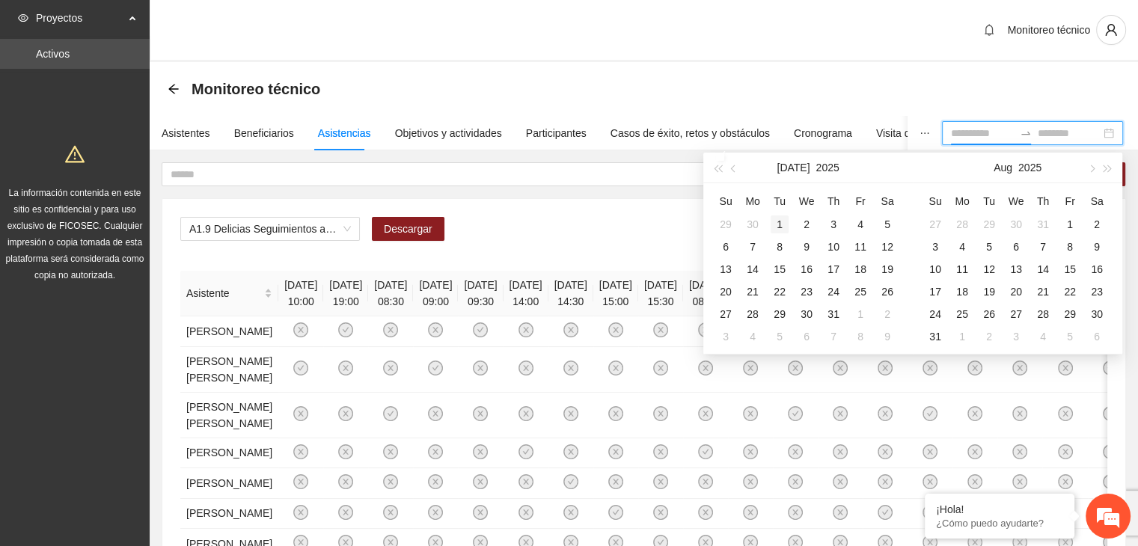
click at [782, 228] on div "1" at bounding box center [780, 225] width 18 height 18
type input "**********"
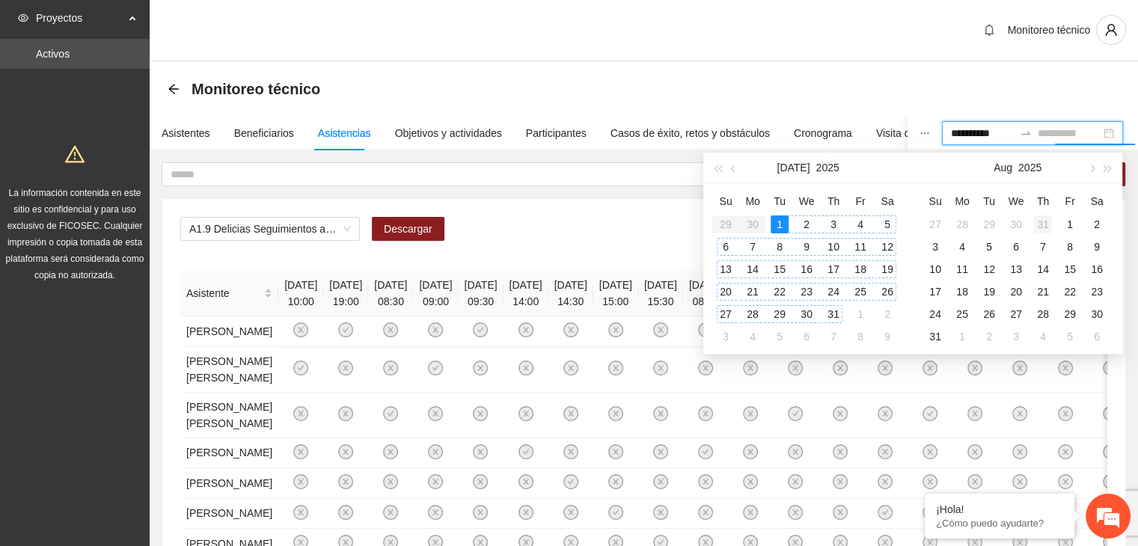
click at [1048, 221] on div "31" at bounding box center [1043, 225] width 18 height 18
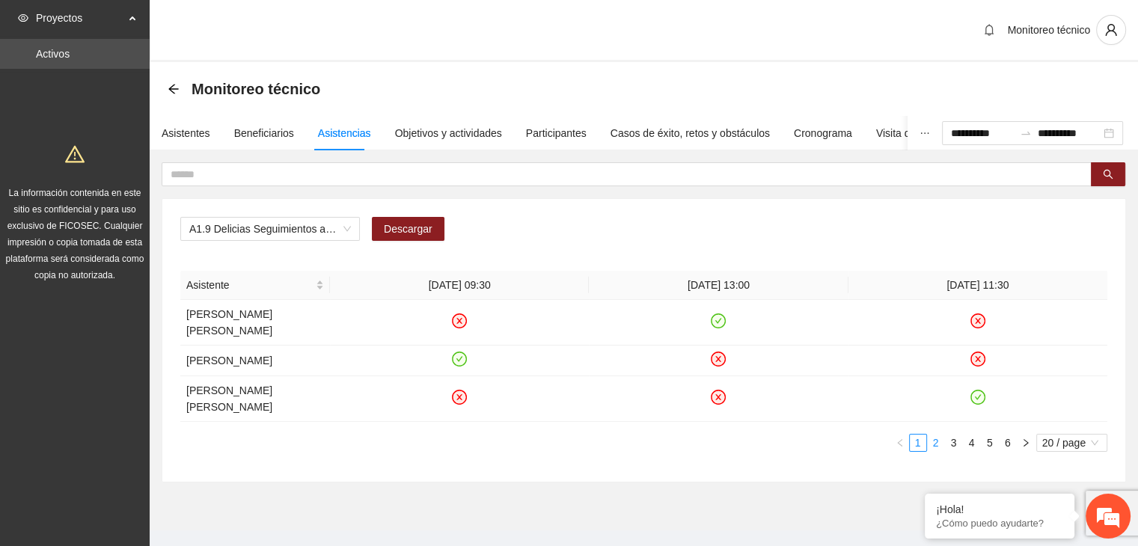
click at [936, 435] on link "2" at bounding box center [936, 443] width 16 height 16
click at [919, 435] on link "1" at bounding box center [918, 443] width 16 height 16
click at [936, 435] on link "2" at bounding box center [936, 443] width 16 height 16
click at [957, 435] on link "3" at bounding box center [954, 443] width 16 height 16
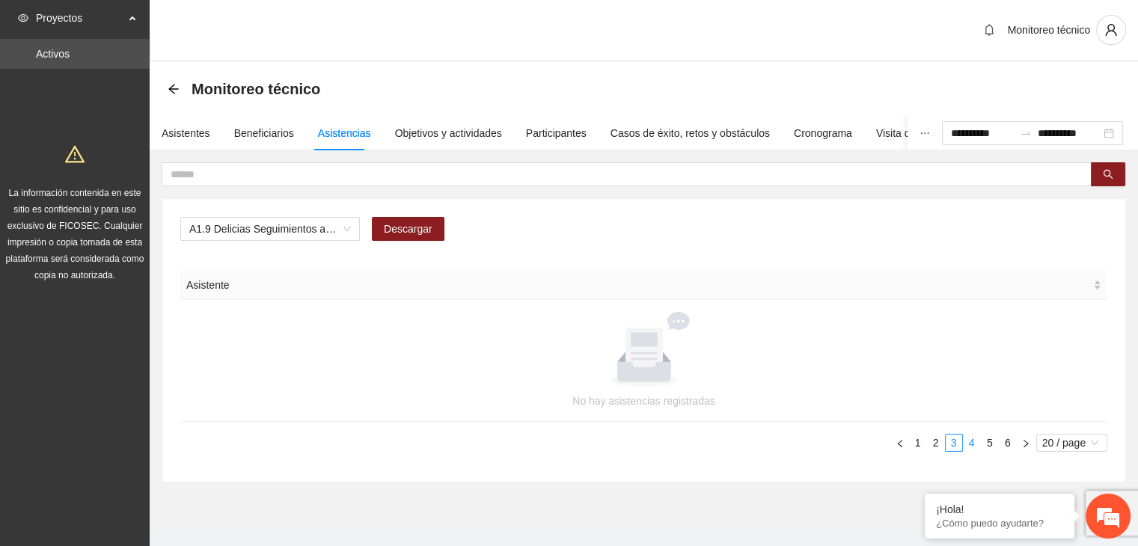
click at [976, 439] on link "4" at bounding box center [972, 443] width 16 height 16
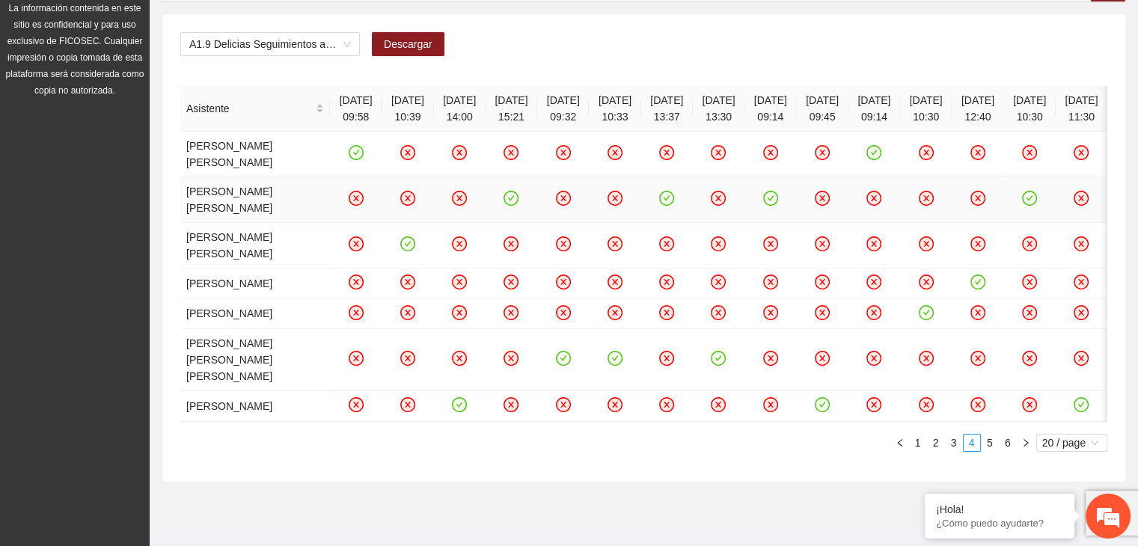
click at [674, 205] on icon "check-circle" at bounding box center [667, 198] width 13 height 13
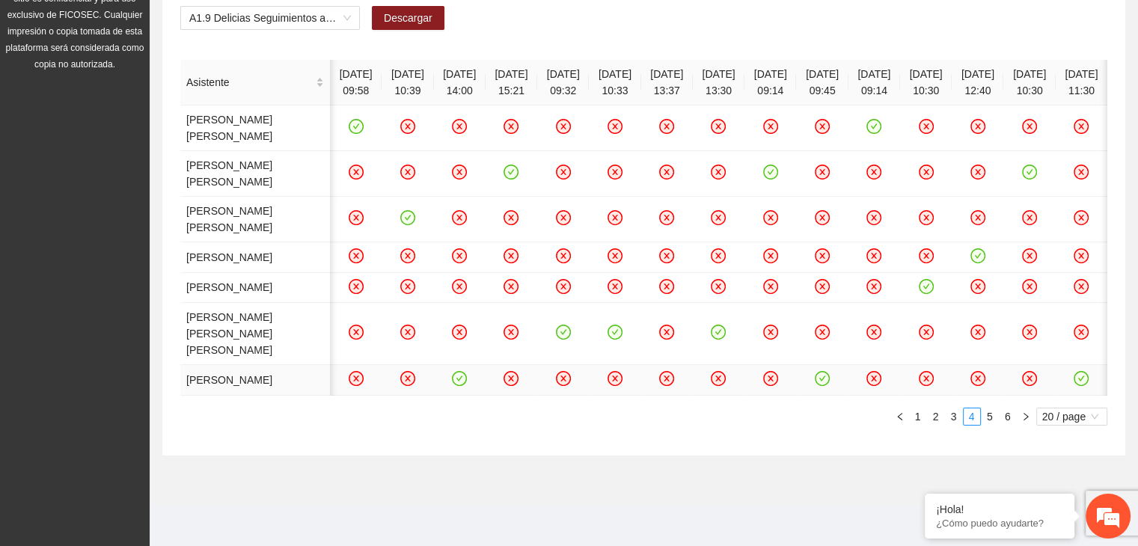
scroll to position [406, 0]
click at [1024, 373] on icon "close-circle" at bounding box center [1030, 379] width 13 height 13
click at [1078, 378] on icon "check-circle" at bounding box center [1082, 379] width 13 height 13
click at [990, 423] on link "5" at bounding box center [990, 417] width 16 height 16
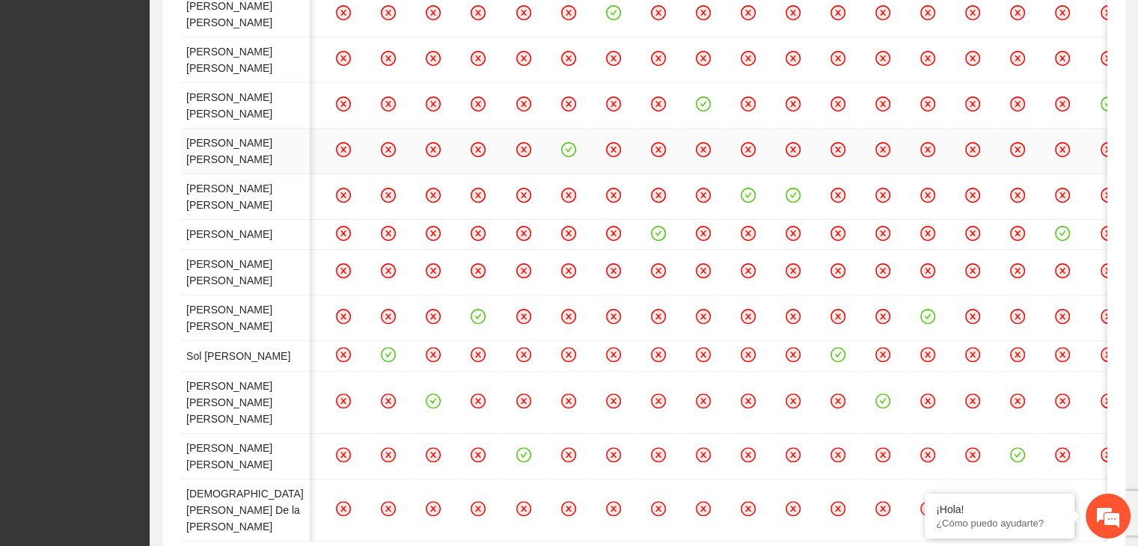
scroll to position [0, 0]
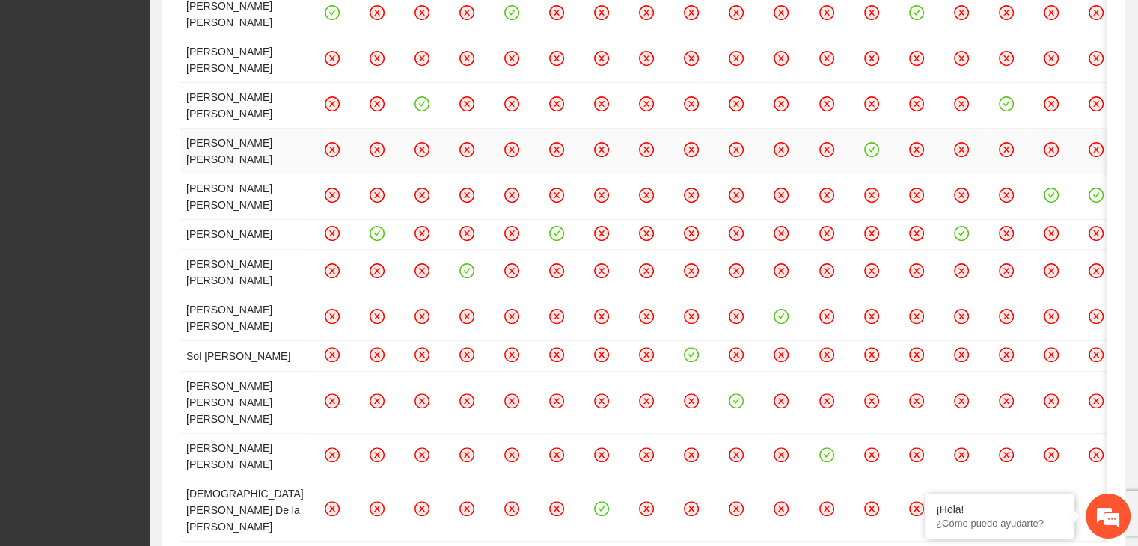
click at [714, 174] on td at bounding box center [691, 152] width 45 height 46
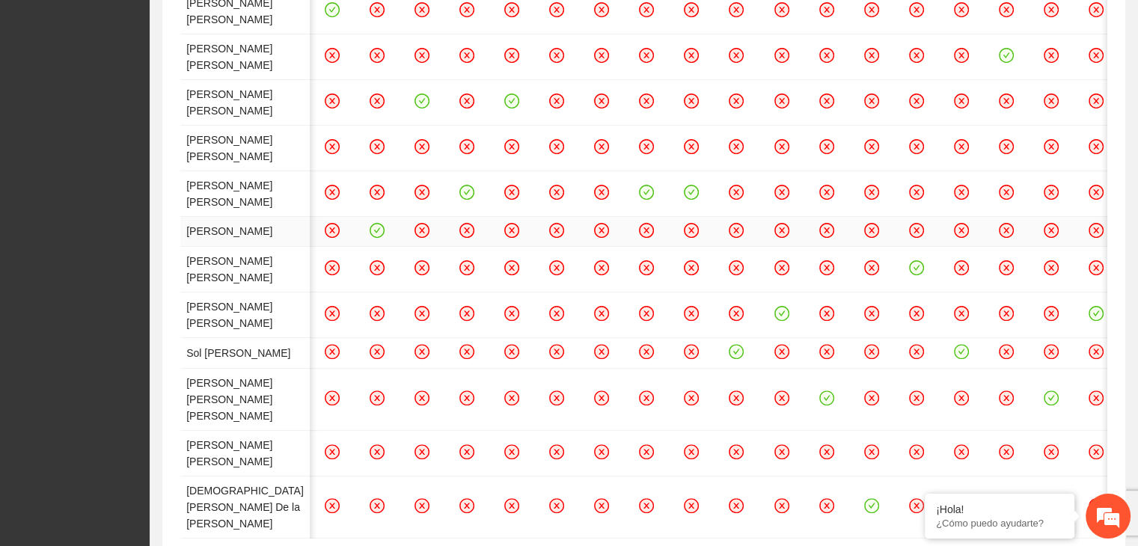
scroll to position [0, 1232]
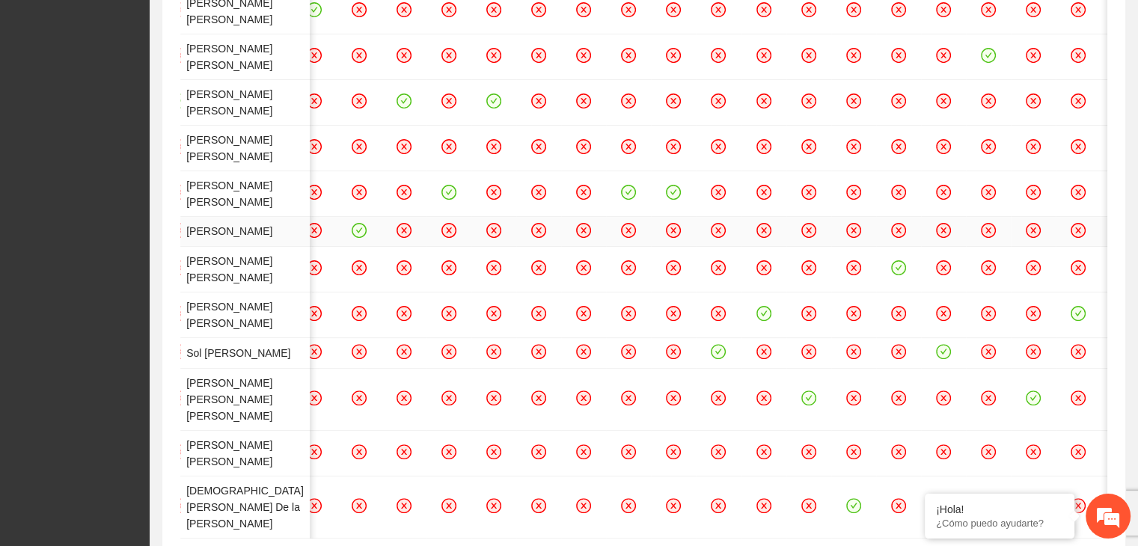
click at [427, 248] on td at bounding box center [404, 232] width 45 height 31
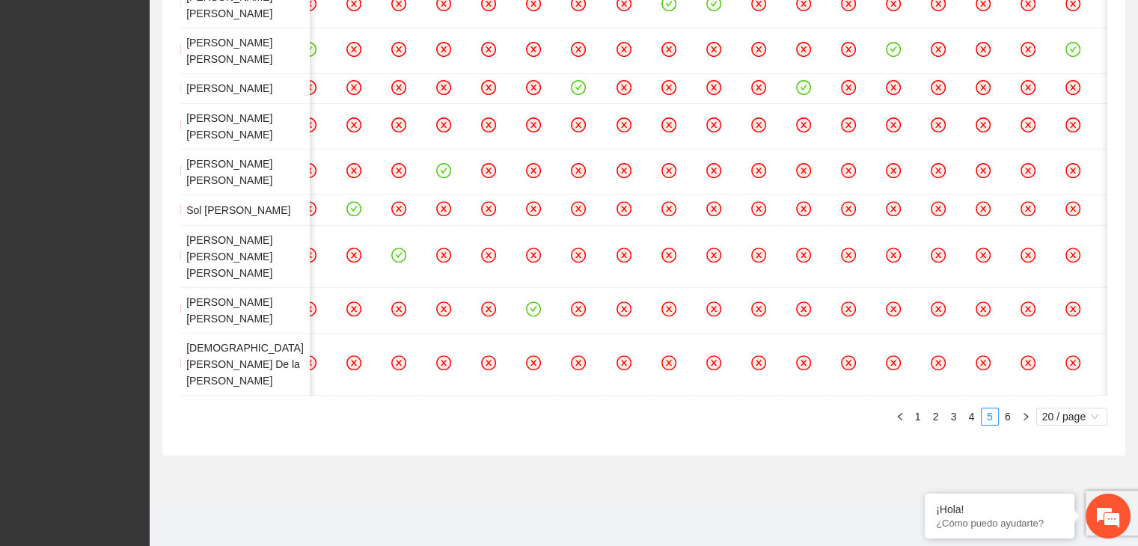
scroll to position [838, 0]
click at [601, 334] on td at bounding box center [578, 311] width 45 height 46
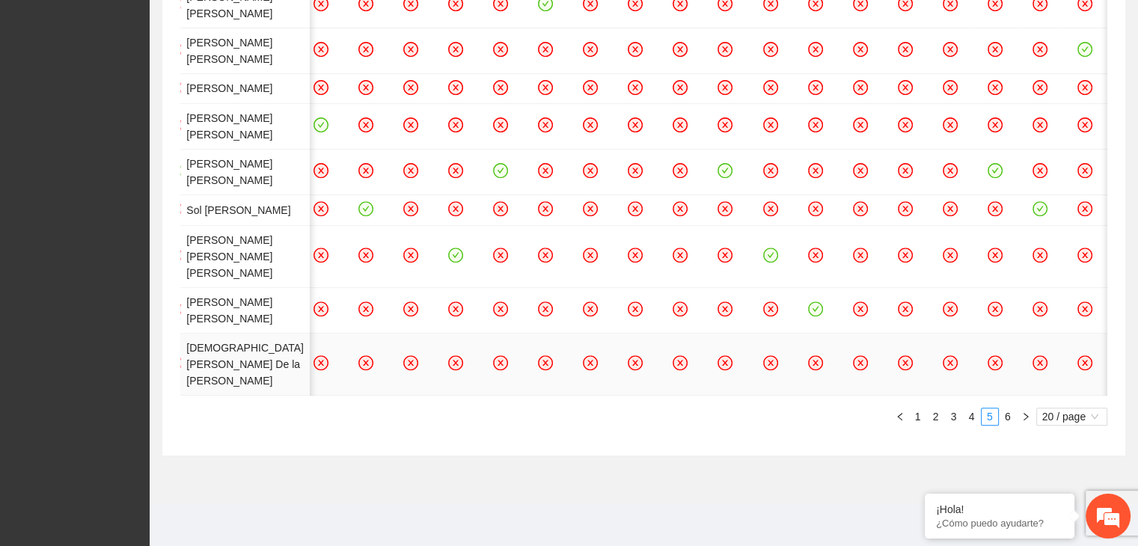
scroll to position [0, 3024]
